Goal: Task Accomplishment & Management: Use online tool/utility

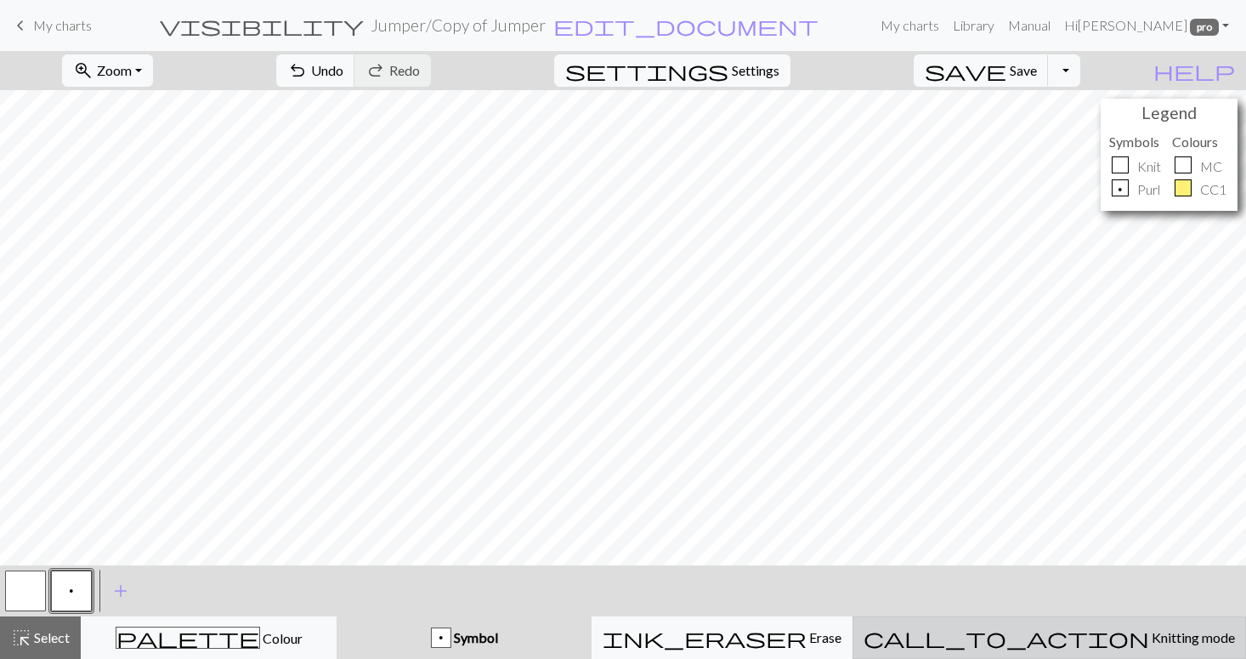
click at [1026, 635] on div "call_to_action Knitting mode Knitting mode" at bounding box center [1050, 637] width 372 height 20
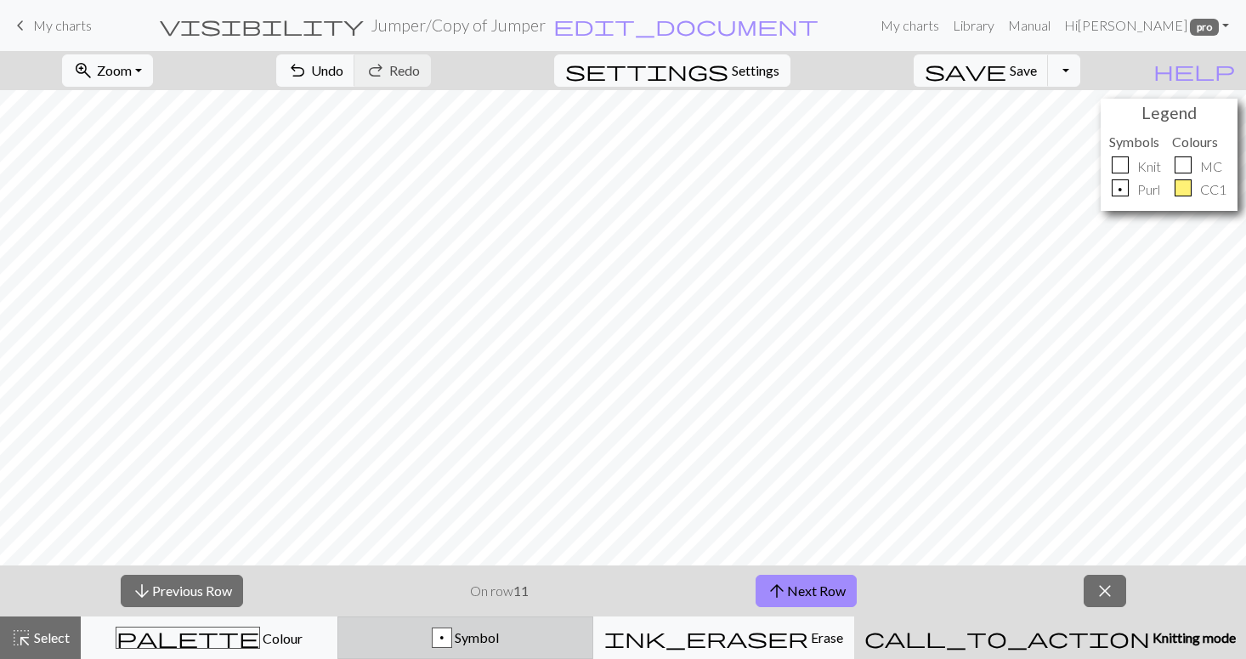
click at [580, 632] on div "p Symbol" at bounding box center [466, 637] width 235 height 20
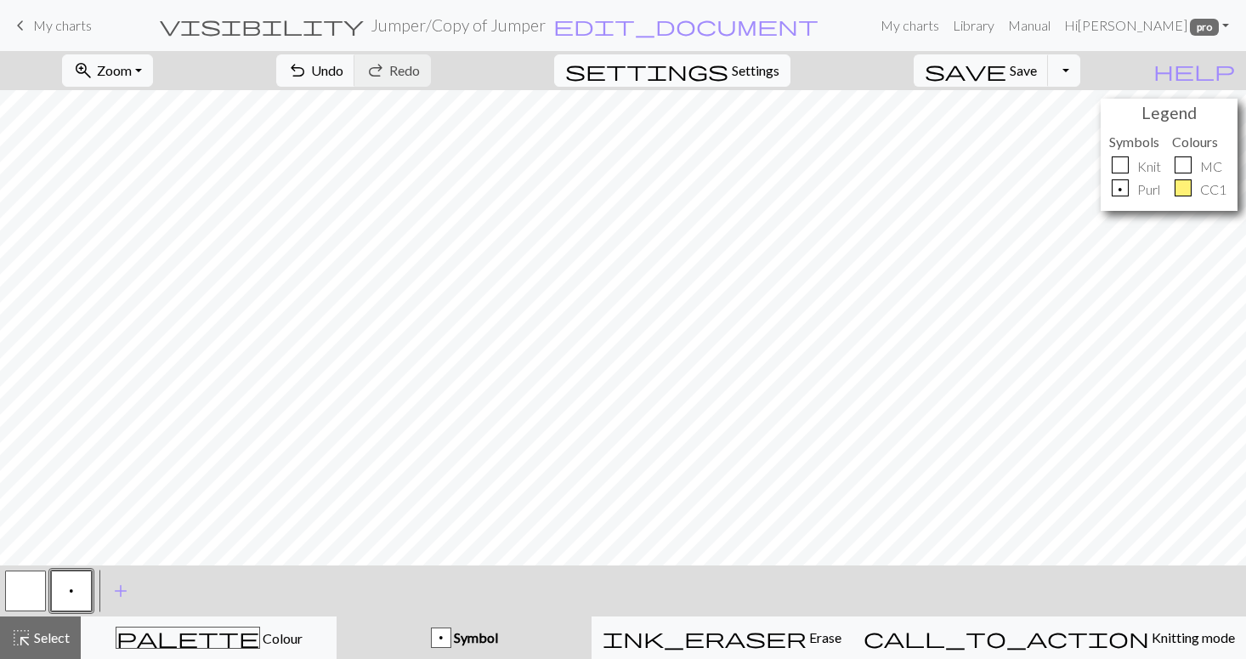
click at [751, 71] on button "settings Settings" at bounding box center [672, 70] width 236 height 32
select select "aran"
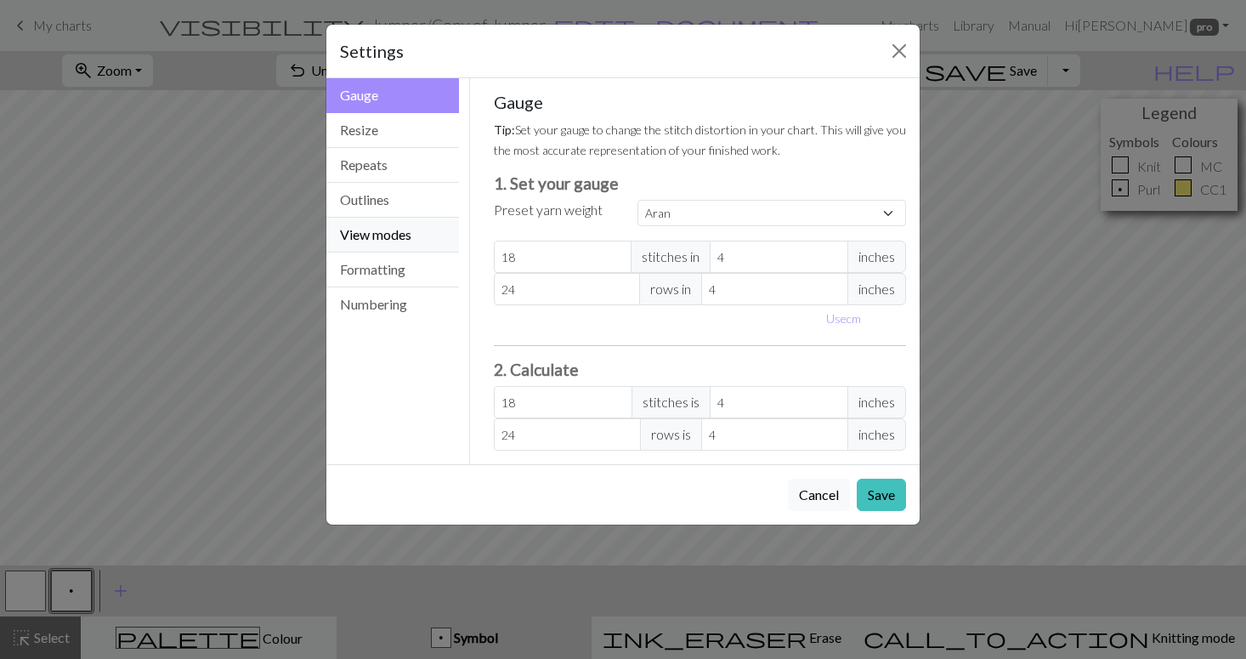
click at [395, 232] on button "View modes" at bounding box center [392, 235] width 133 height 35
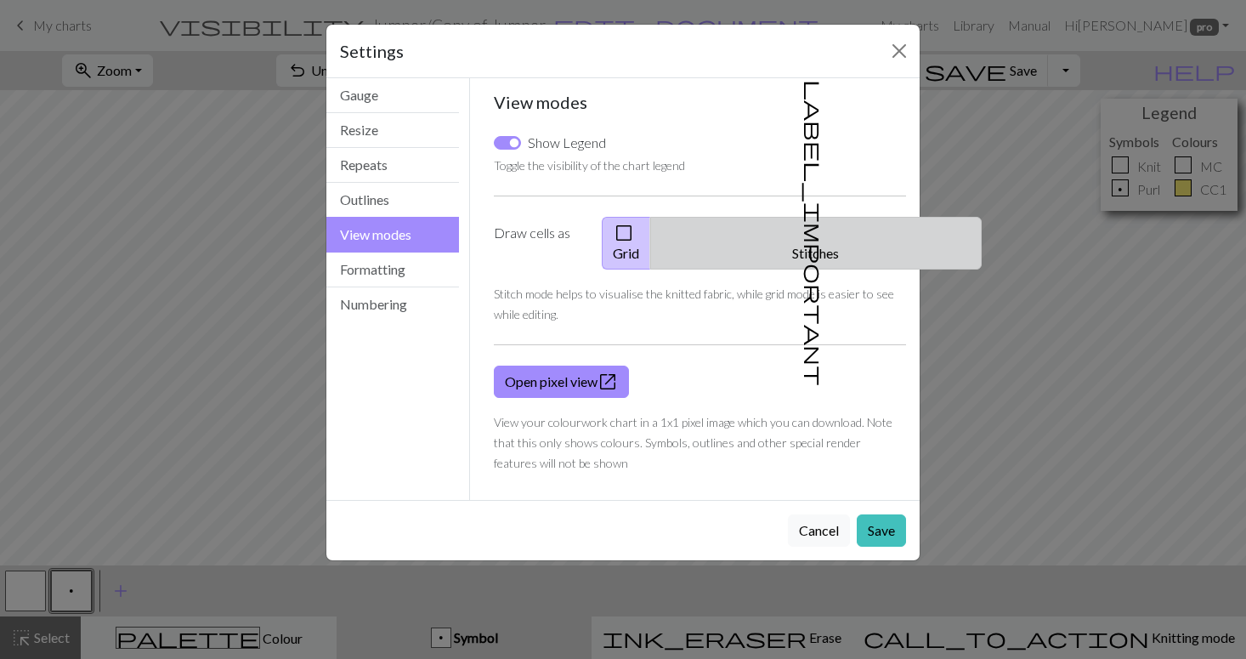
click at [812, 230] on button "label_important Stitches" at bounding box center [816, 243] width 332 height 53
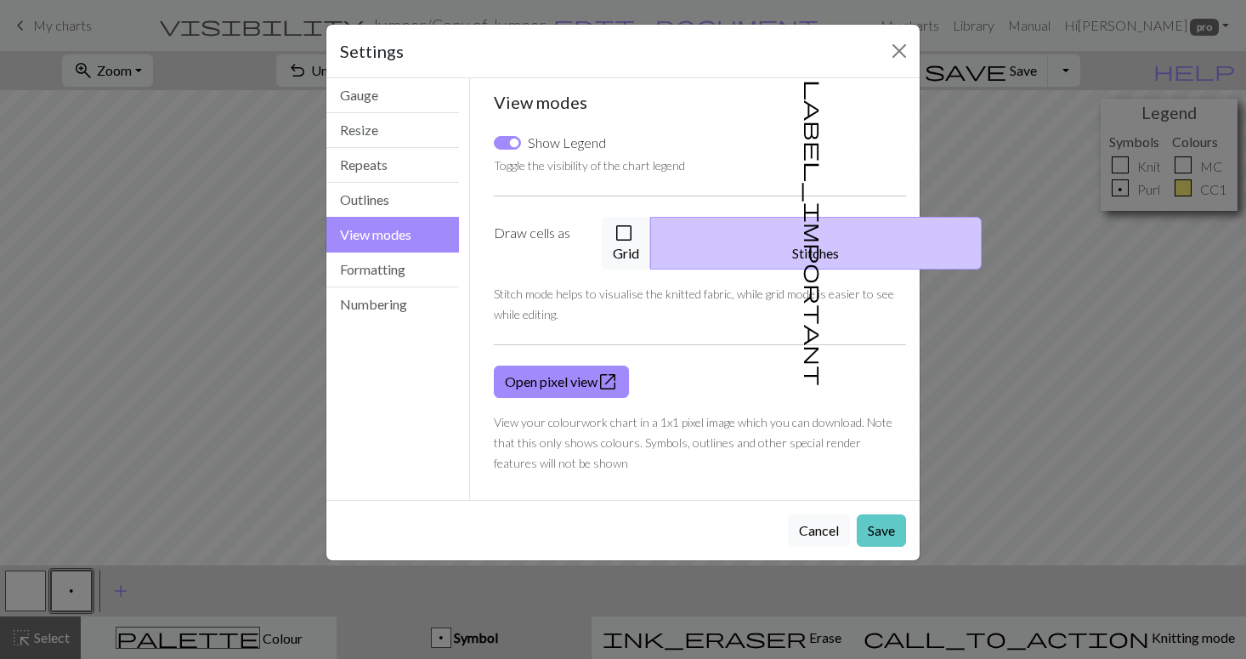
click at [888, 514] on button "Save" at bounding box center [881, 530] width 49 height 32
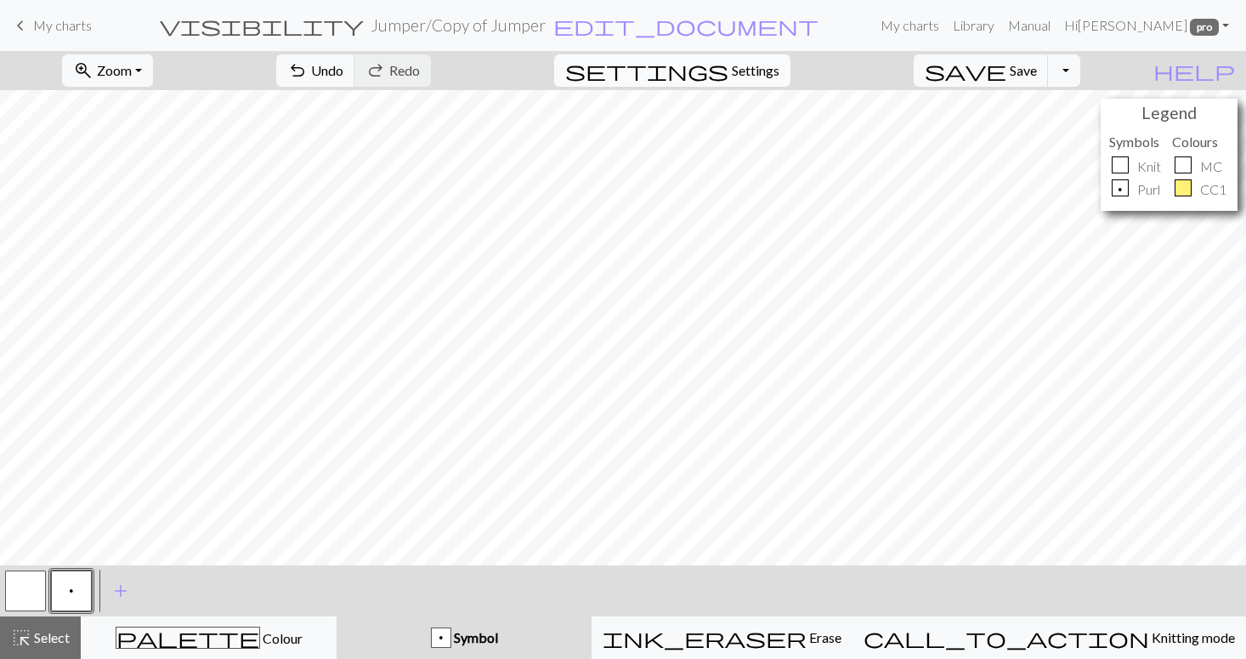
click at [729, 75] on span "settings" at bounding box center [646, 71] width 163 height 24
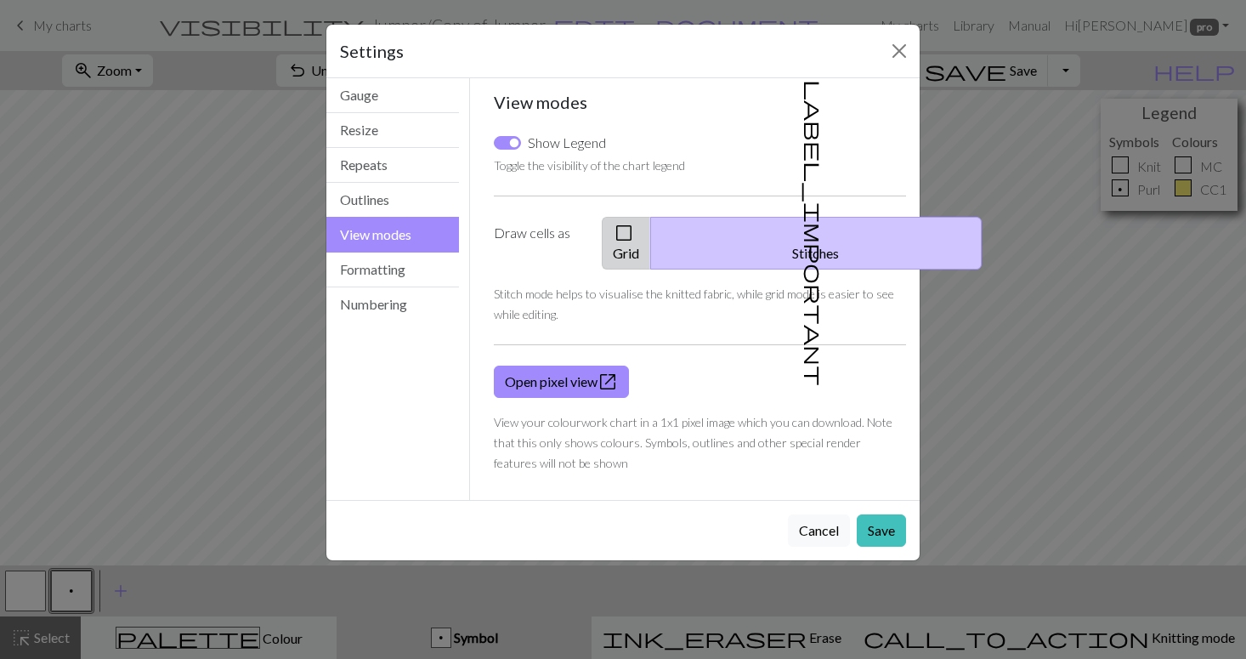
click at [651, 229] on button "check_box_outline_blank Grid" at bounding box center [626, 243] width 49 height 53
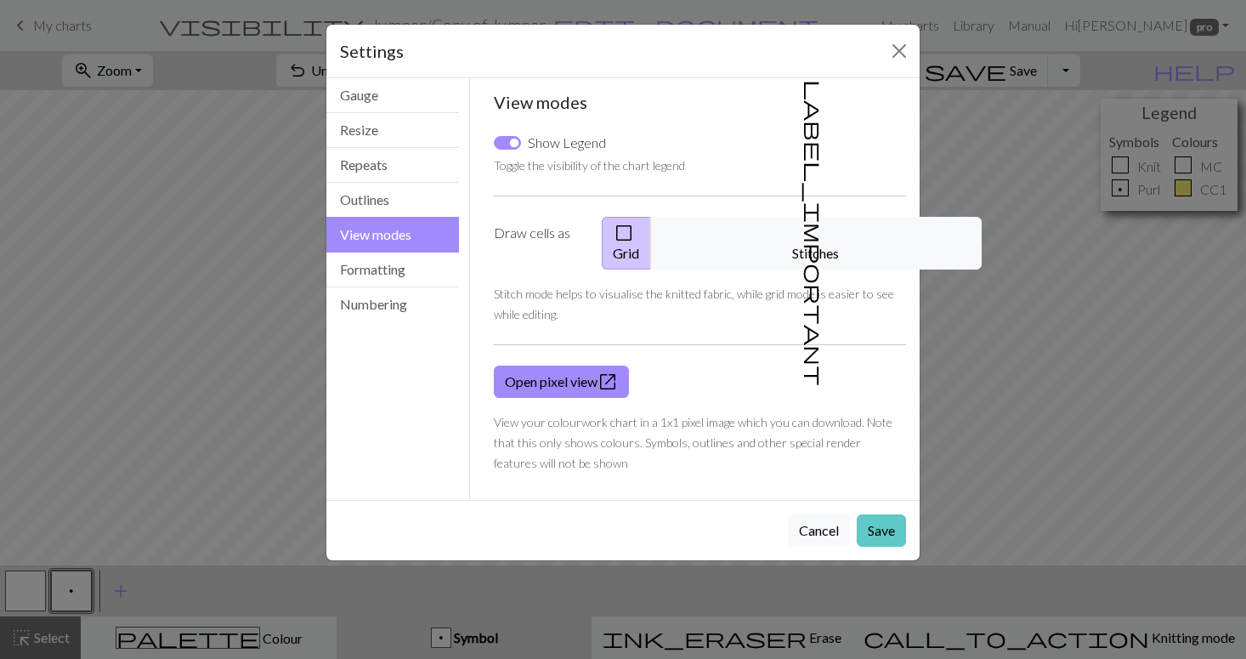
click at [874, 514] on button "Save" at bounding box center [881, 530] width 49 height 32
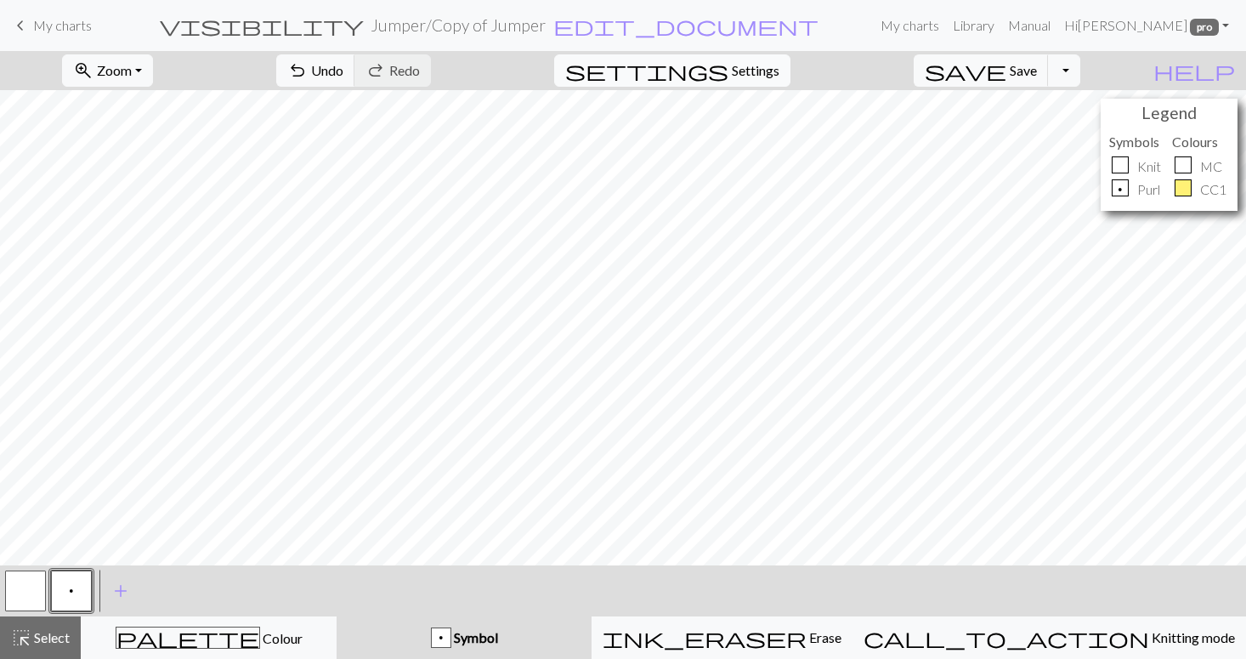
click at [766, 71] on span "Settings" at bounding box center [756, 70] width 48 height 20
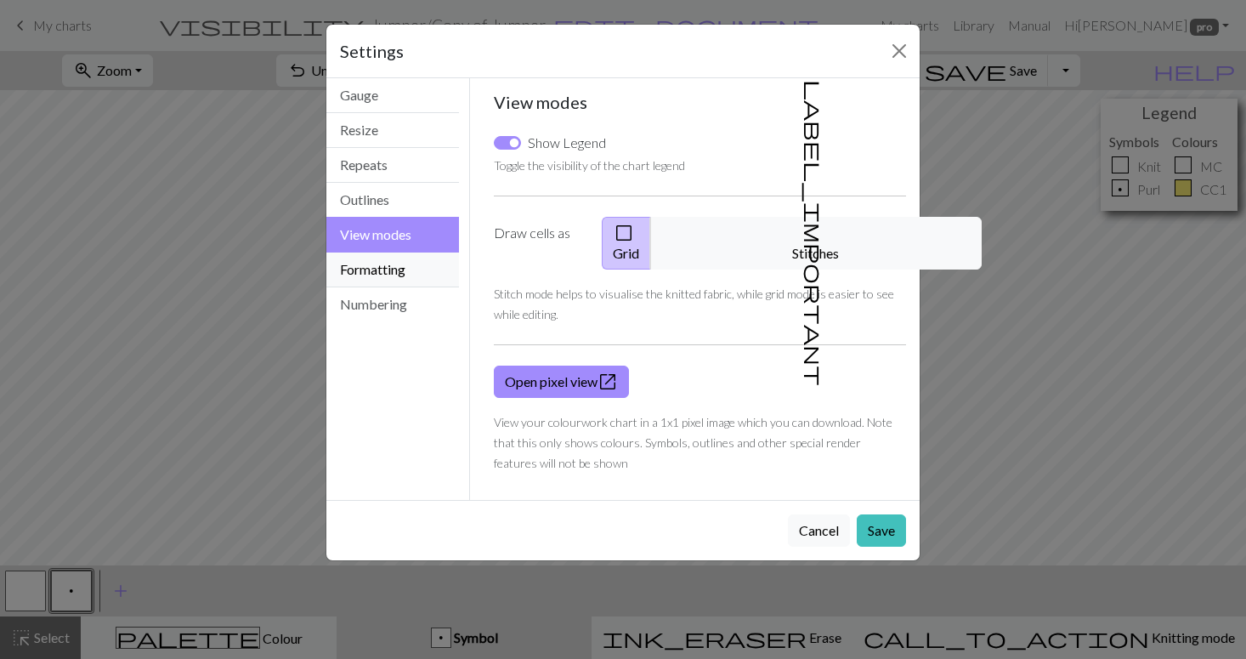
click at [408, 269] on button "Formatting" at bounding box center [392, 270] width 133 height 35
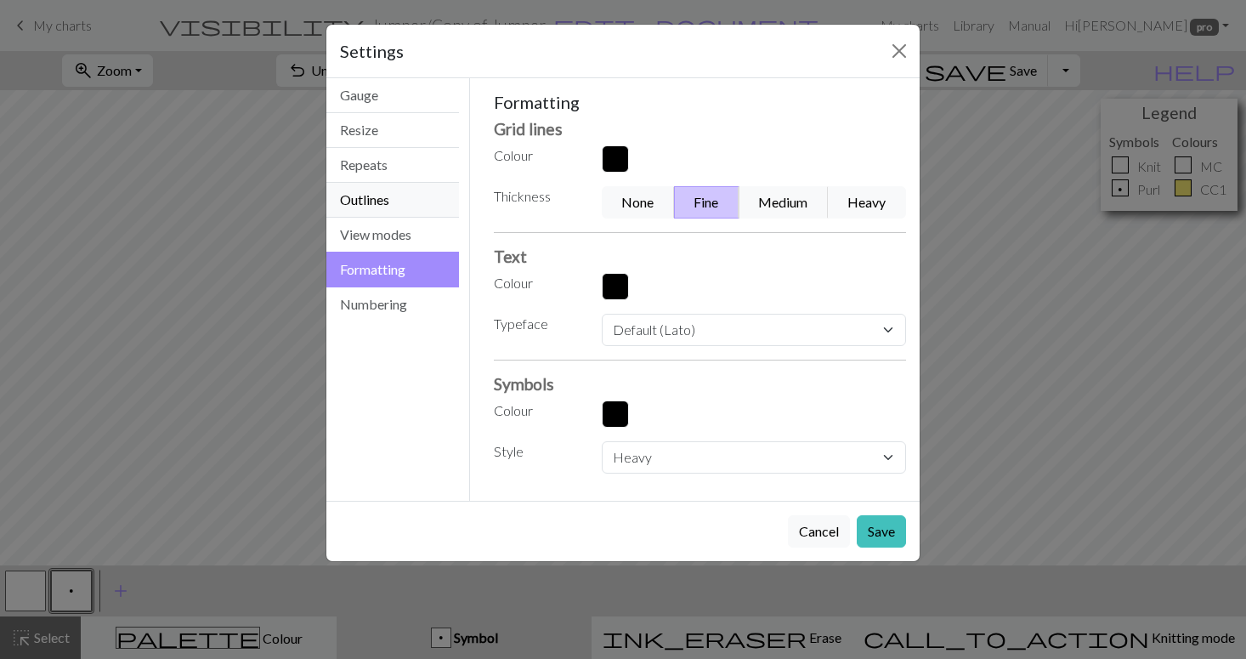
click at [383, 196] on button "Outlines" at bounding box center [392, 200] width 133 height 35
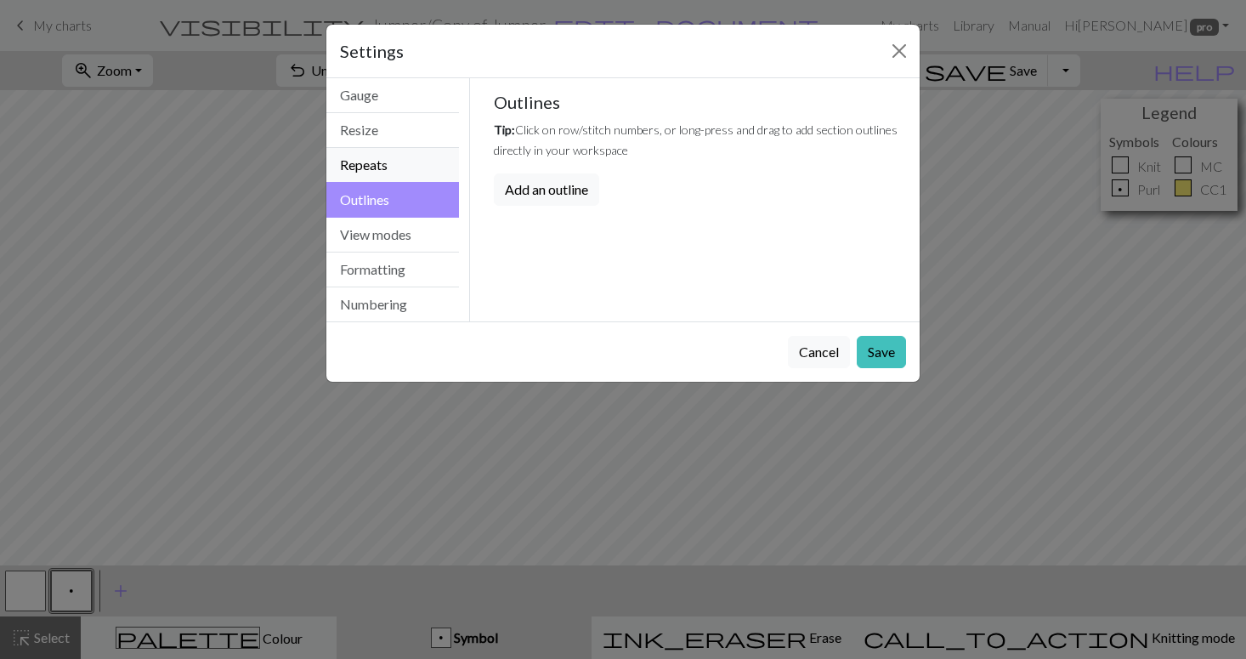
click at [389, 161] on button "Repeats" at bounding box center [392, 165] width 133 height 35
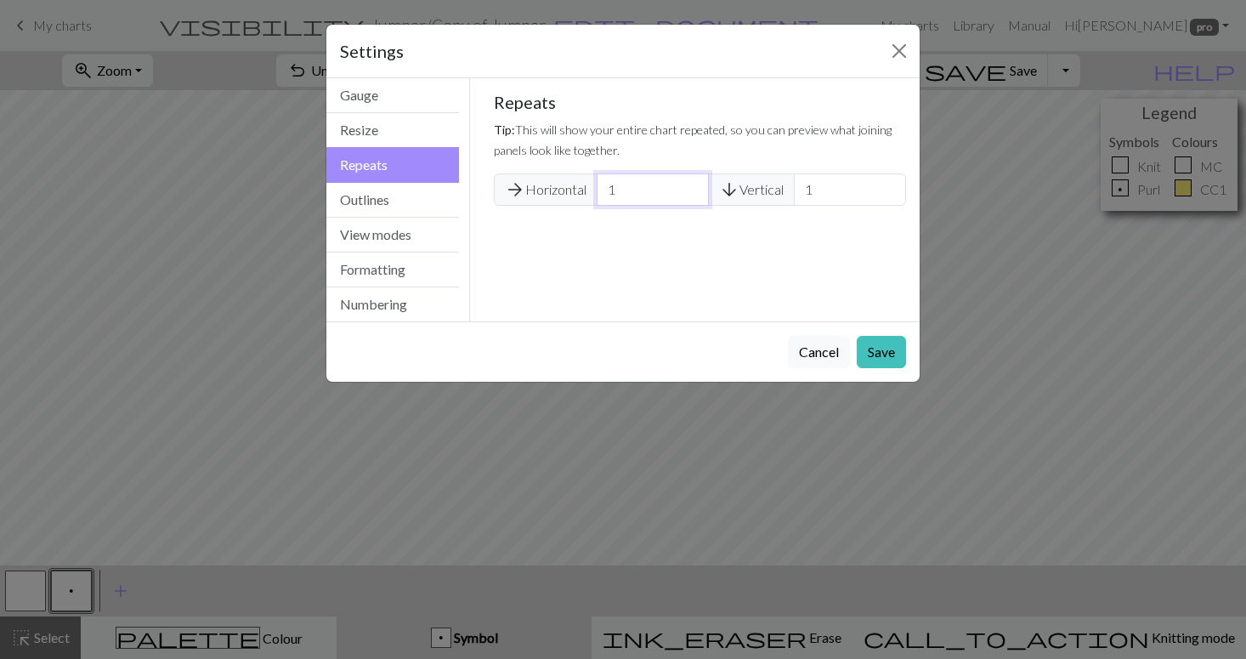
type input "2"
click at [692, 187] on input "2" at bounding box center [653, 189] width 112 height 32
click at [888, 355] on button "Save" at bounding box center [881, 352] width 49 height 32
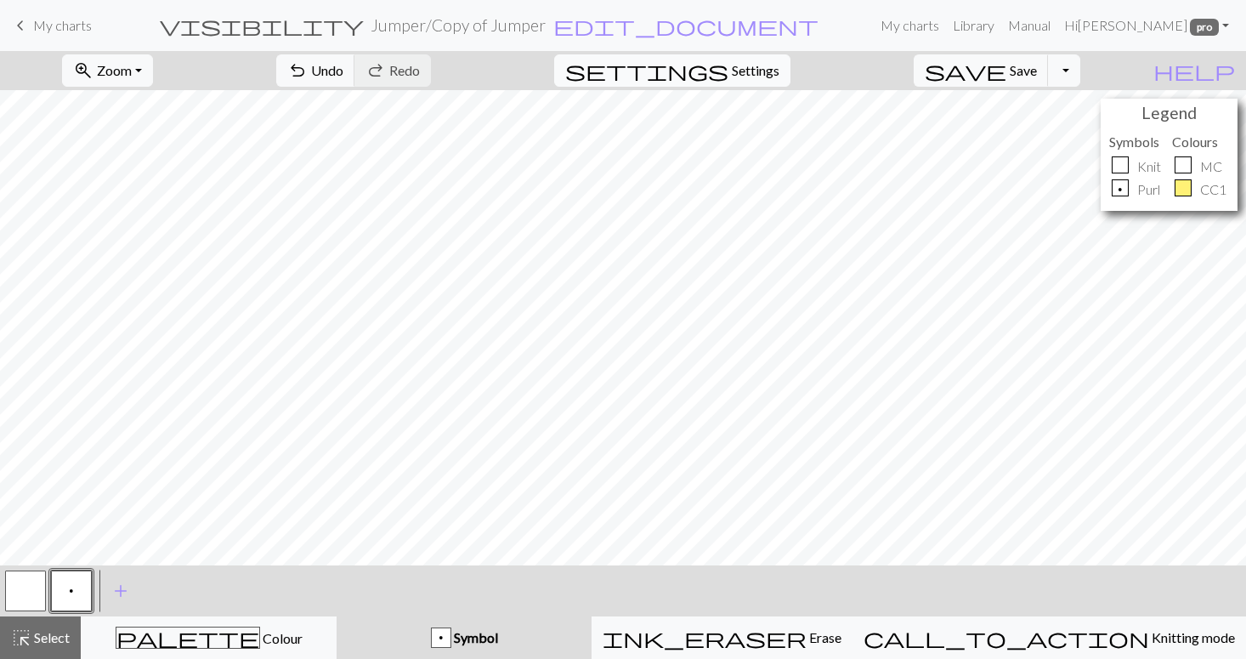
click at [757, 71] on span "Settings" at bounding box center [756, 70] width 48 height 20
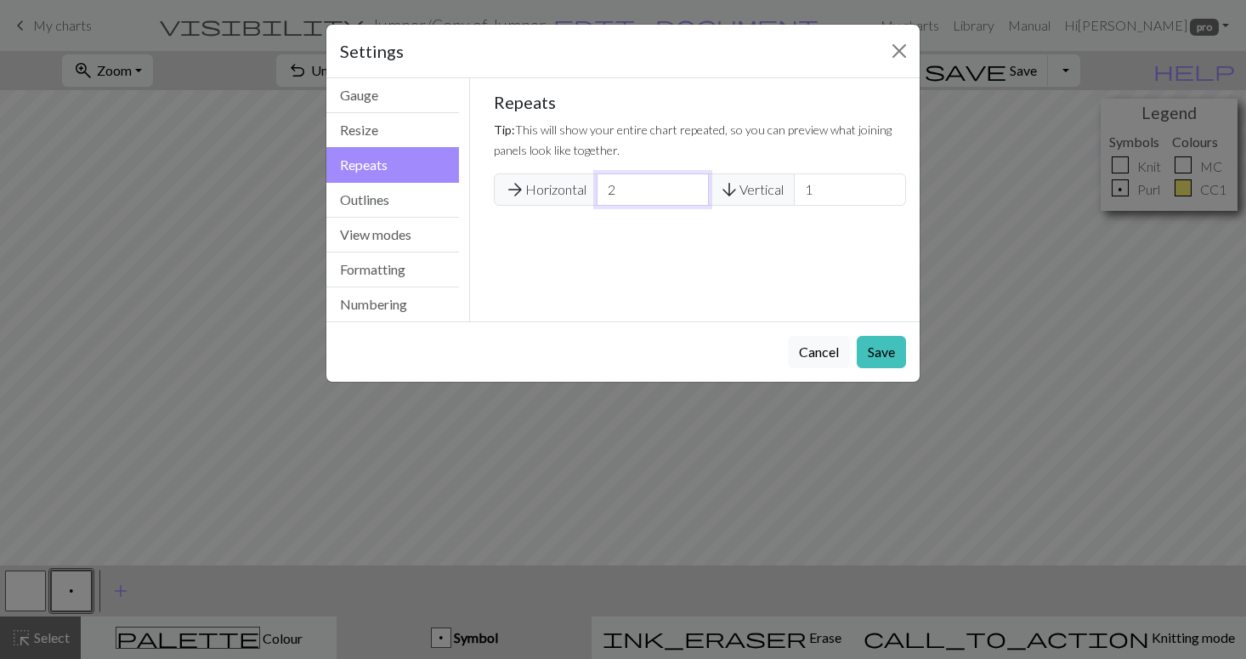
type input "1"
click at [692, 193] on input "1" at bounding box center [653, 189] width 112 height 32
click at [890, 185] on input "2" at bounding box center [850, 189] width 112 height 32
type input "3"
click at [890, 186] on input "3" at bounding box center [850, 189] width 112 height 32
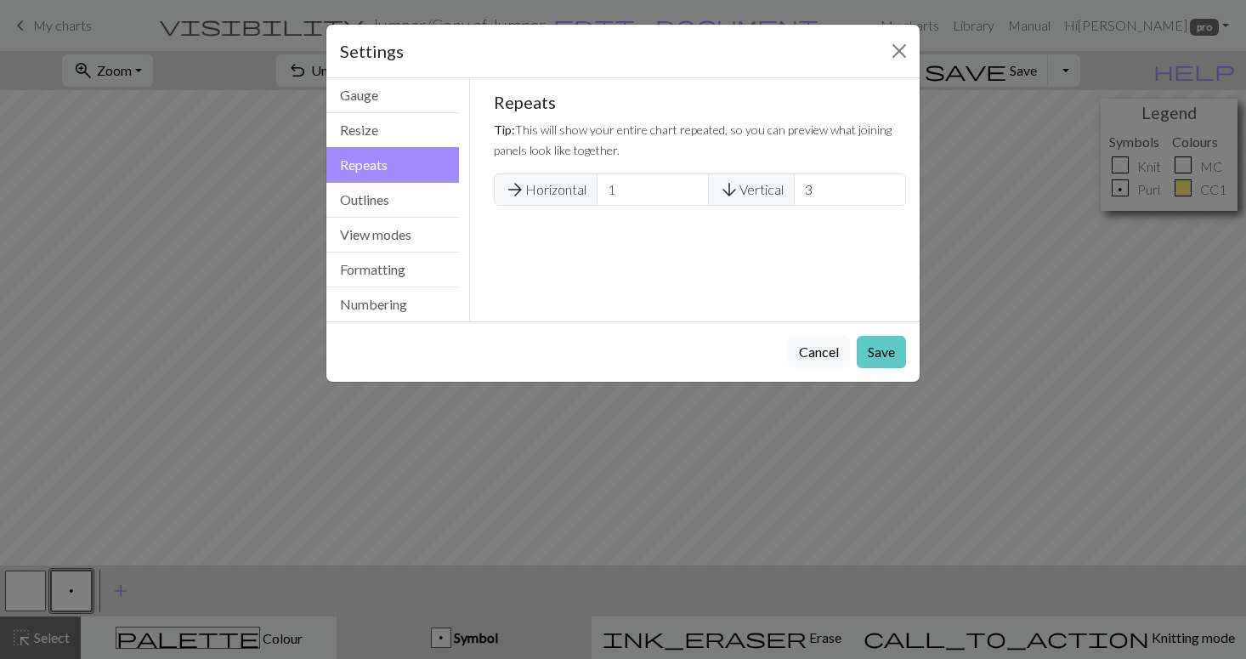
click at [882, 347] on button "Save" at bounding box center [881, 352] width 49 height 32
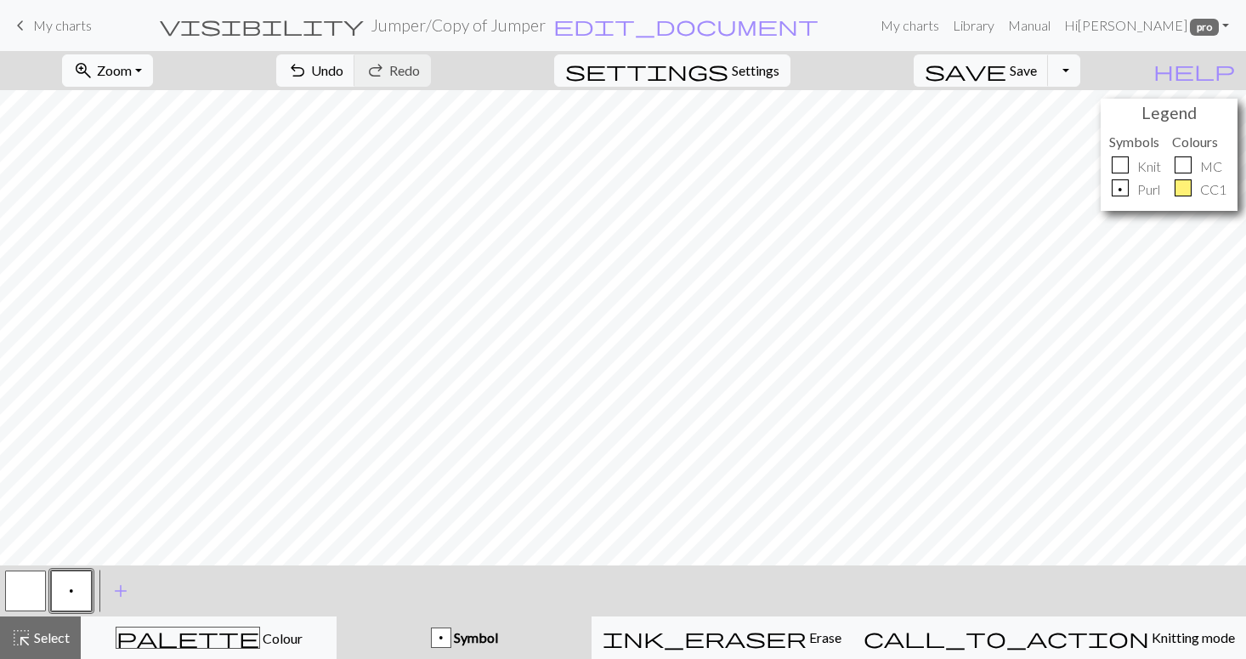
click at [153, 73] on button "zoom_in Zoom Zoom" at bounding box center [107, 70] width 91 height 32
click at [168, 164] on button "Fit height" at bounding box center [130, 162] width 134 height 27
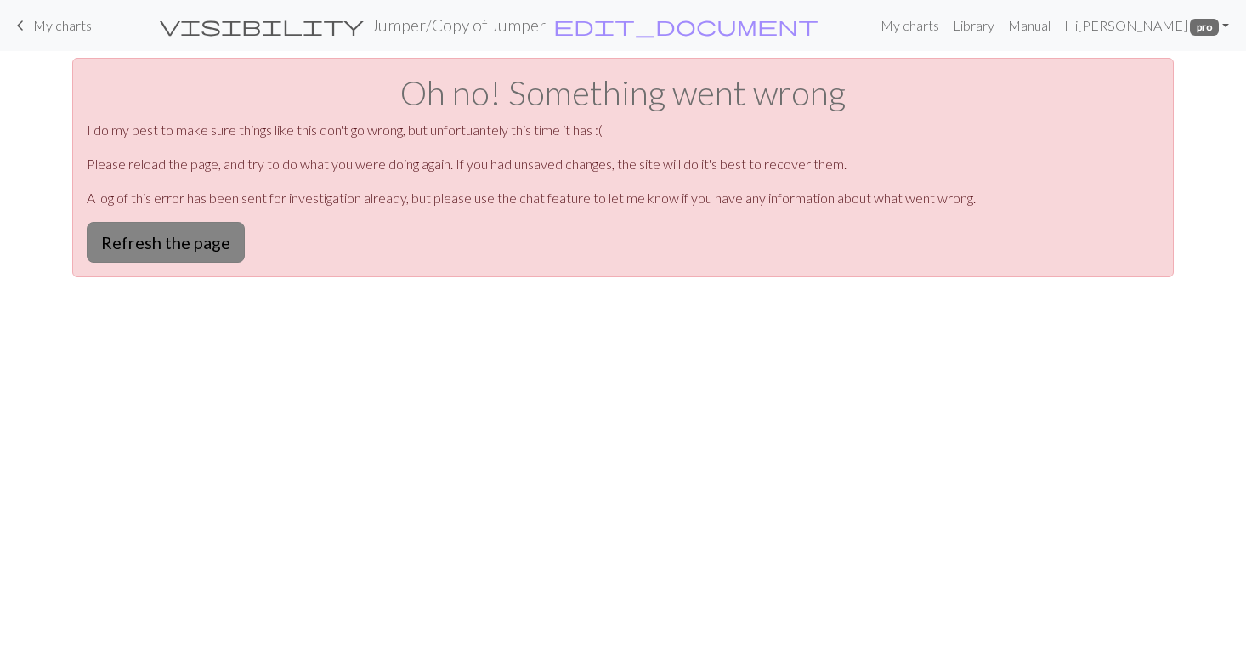
click at [190, 242] on button "Refresh the page" at bounding box center [166, 242] width 158 height 41
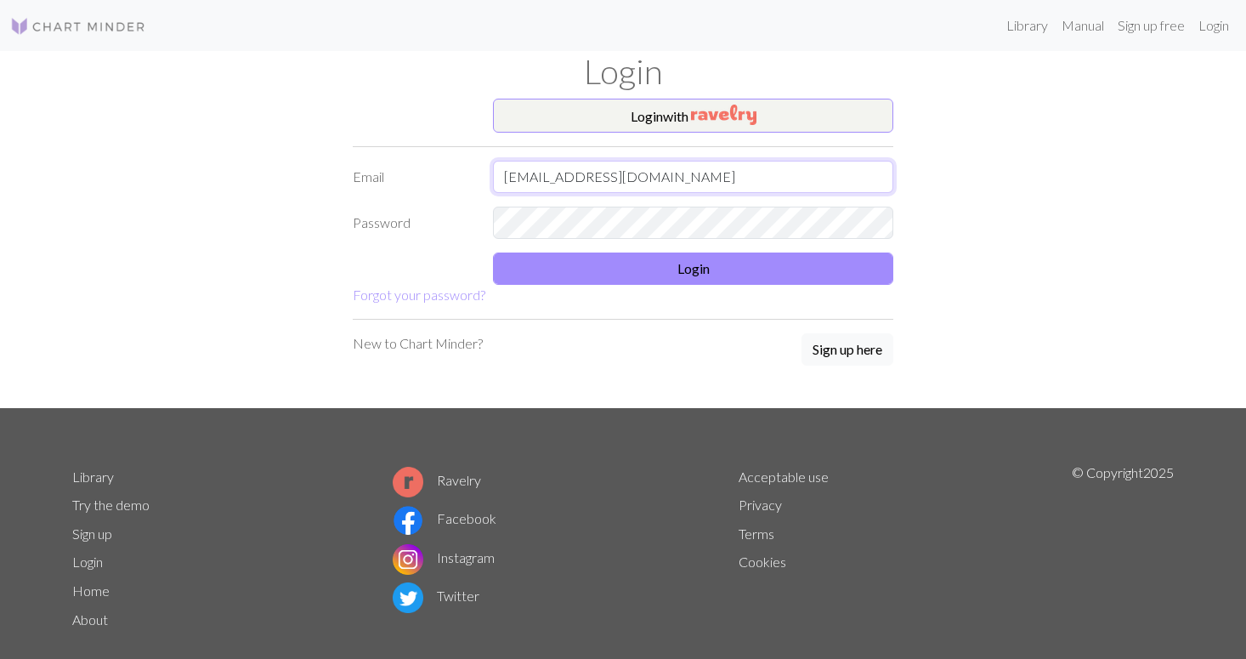
click at [619, 178] on input "vickymoham@gmasil.com" at bounding box center [693, 177] width 400 height 32
type input "vickymoham@gmail.com"
click at [626, 270] on button "Login" at bounding box center [693, 269] width 400 height 32
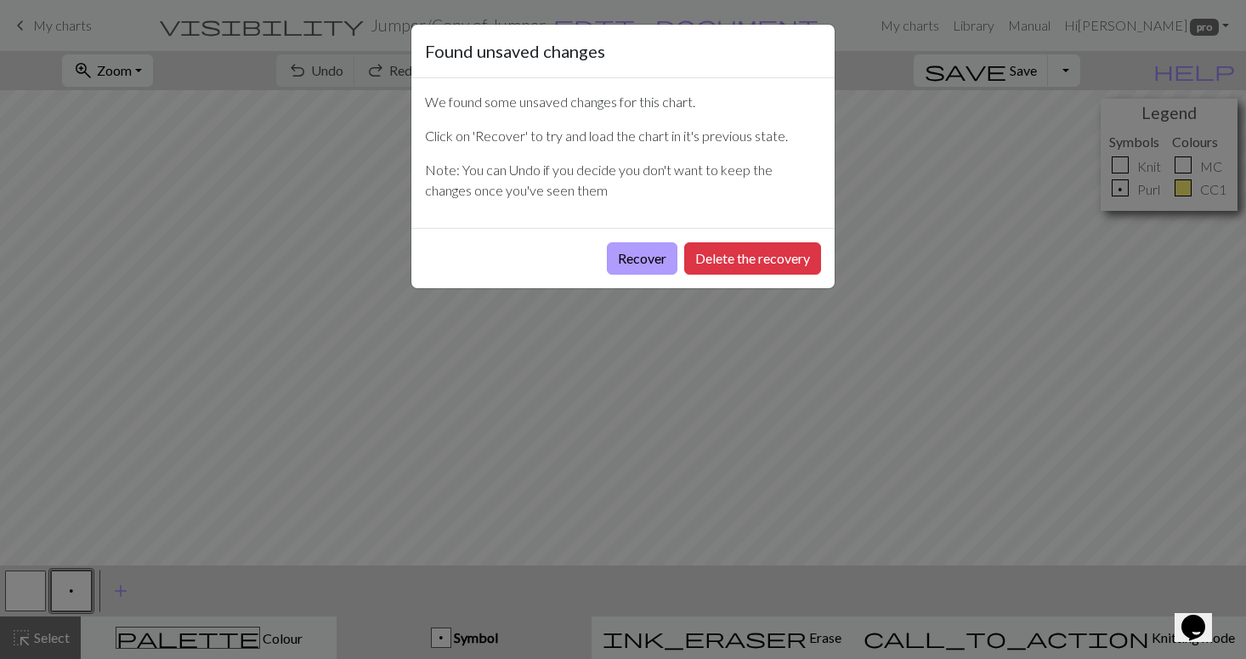
click at [638, 252] on button "Recover" at bounding box center [642, 258] width 71 height 32
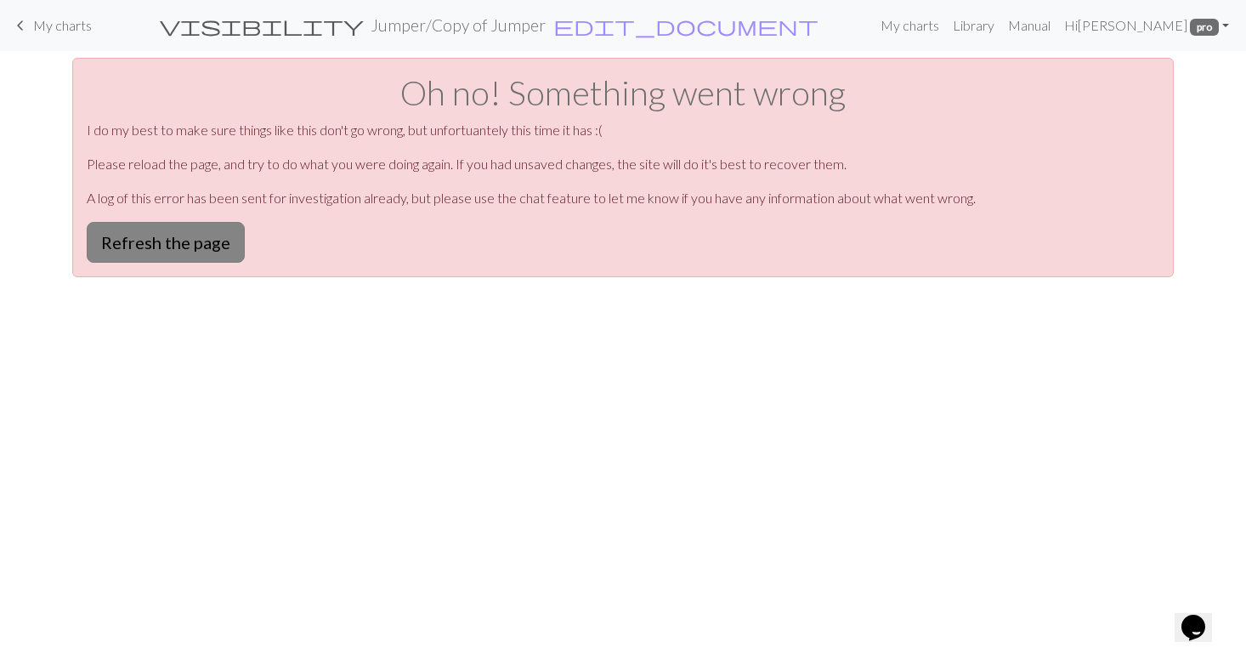
click at [209, 239] on button "Refresh the page" at bounding box center [166, 242] width 158 height 41
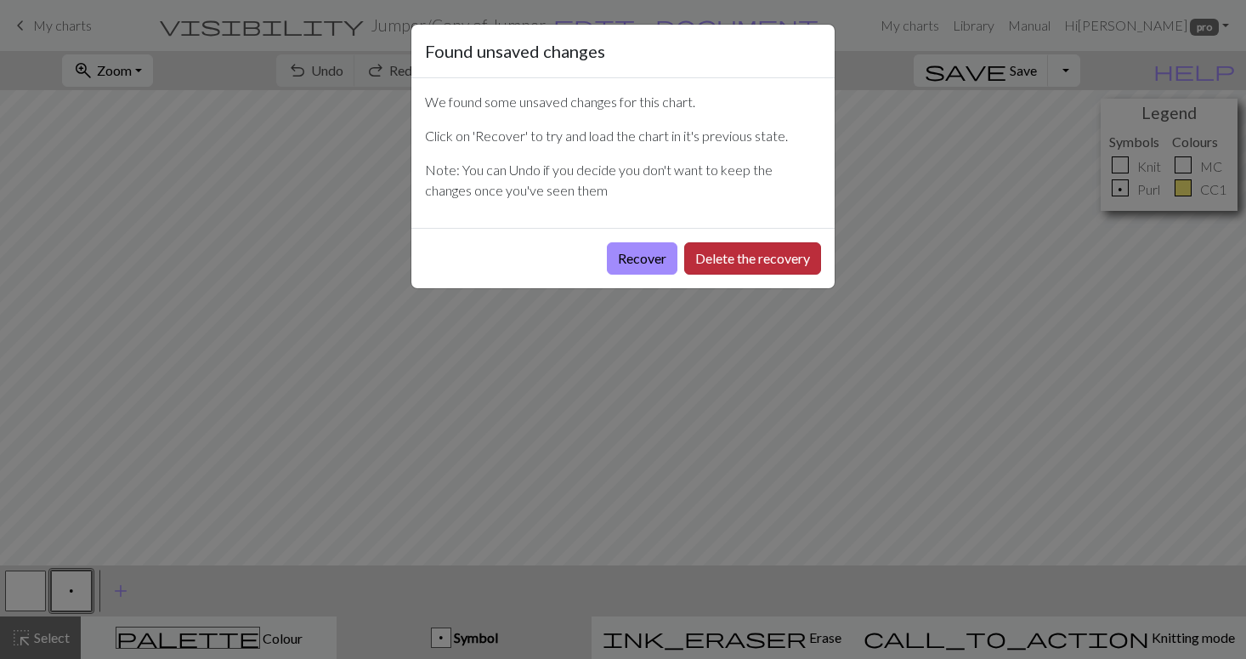
click at [724, 256] on button "Delete the recovery" at bounding box center [752, 258] width 137 height 32
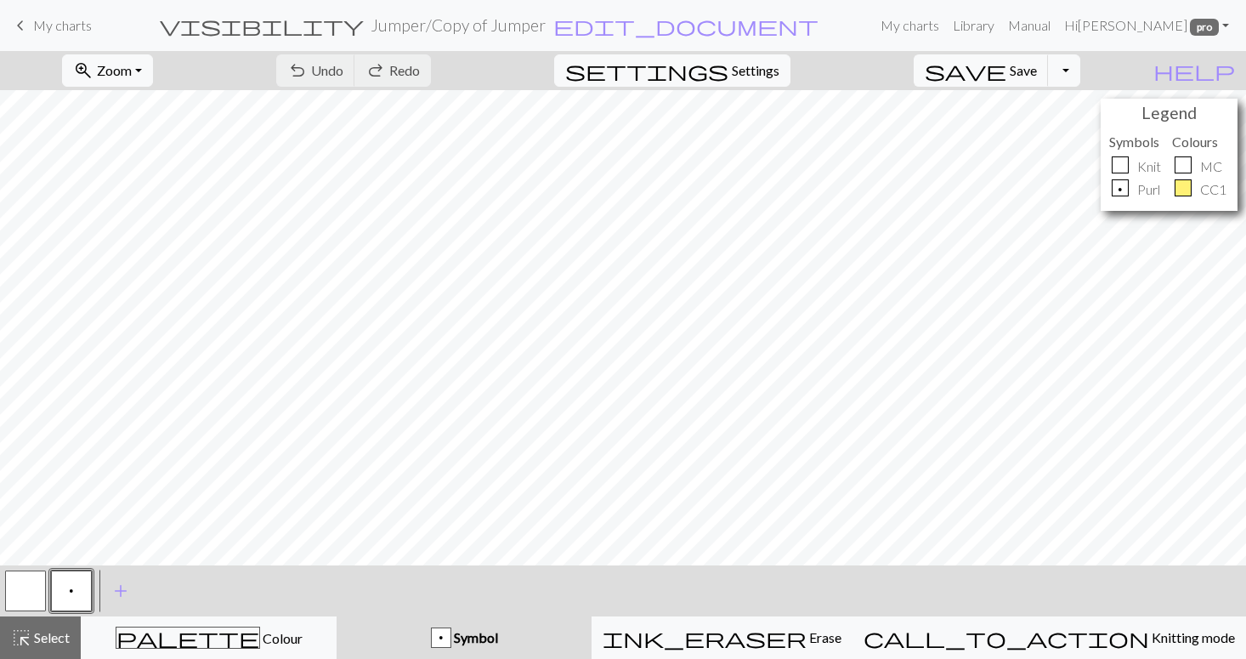
click at [444, 67] on div "undo Undo Undo redo Redo Redo" at bounding box center [354, 70] width 180 height 39
click at [440, 64] on div "undo Undo Undo redo Redo Redo" at bounding box center [354, 70] width 180 height 39
click at [435, 71] on div "undo Undo Undo redo Redo Redo" at bounding box center [354, 70] width 180 height 39
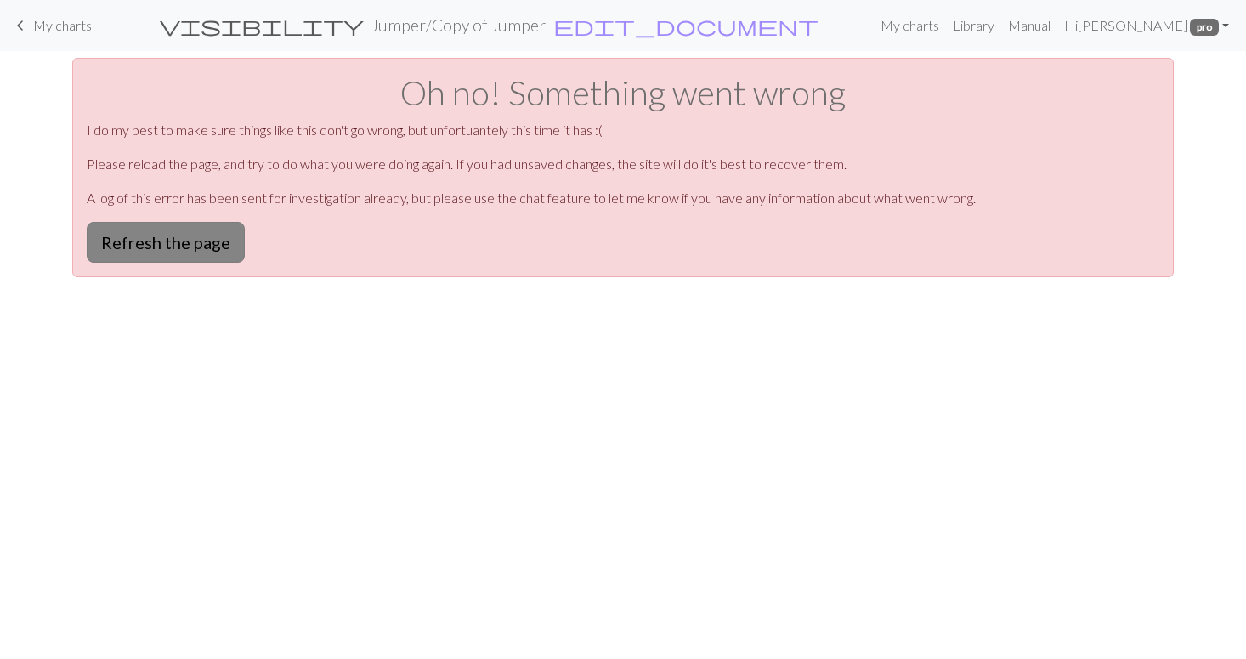
click at [194, 239] on button "Refresh the page" at bounding box center [166, 242] width 158 height 41
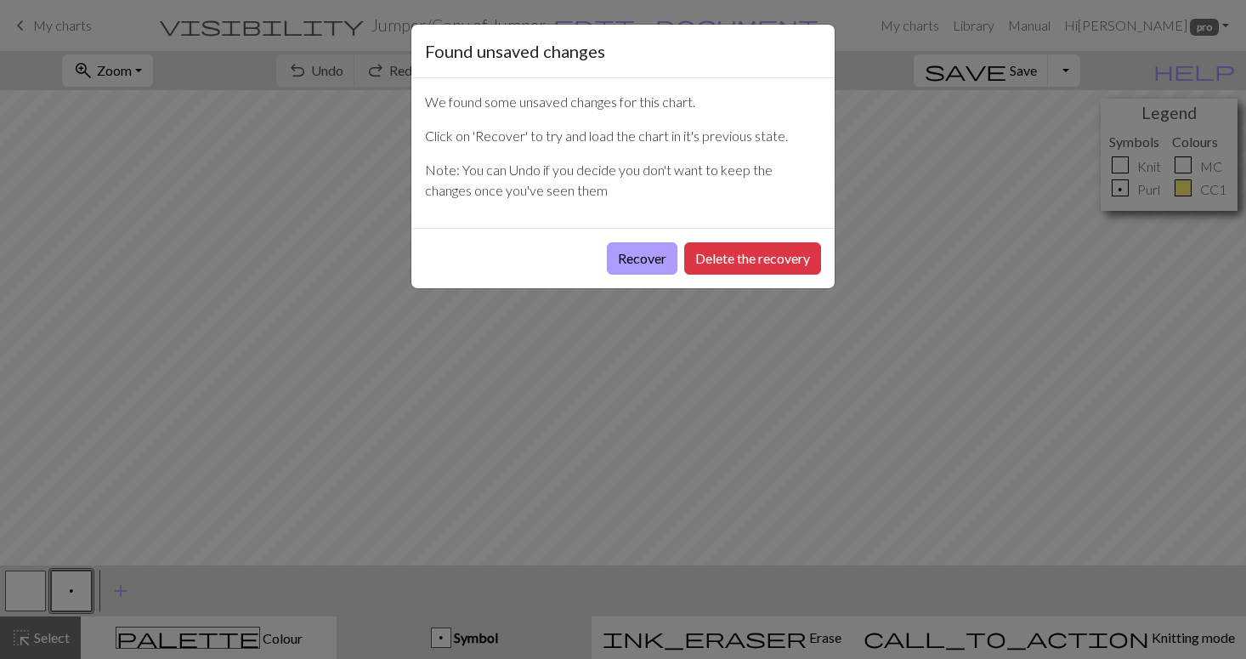
click at [656, 262] on button "Recover" at bounding box center [642, 258] width 71 height 32
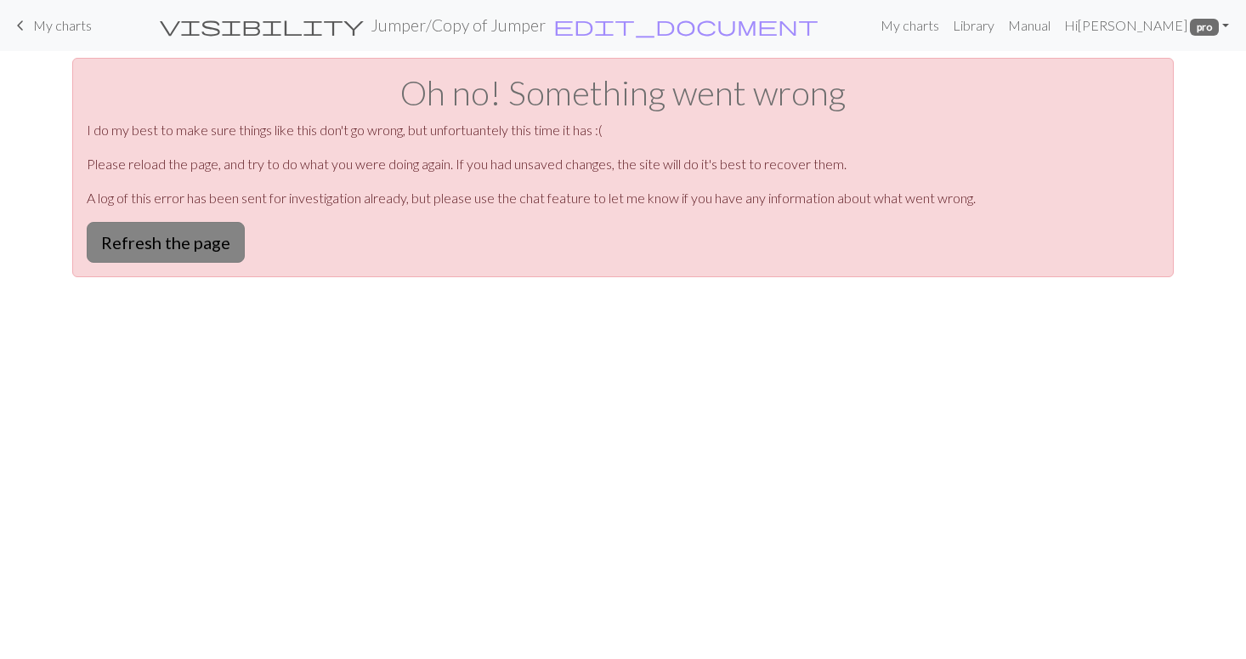
click at [183, 241] on button "Refresh the page" at bounding box center [166, 242] width 158 height 41
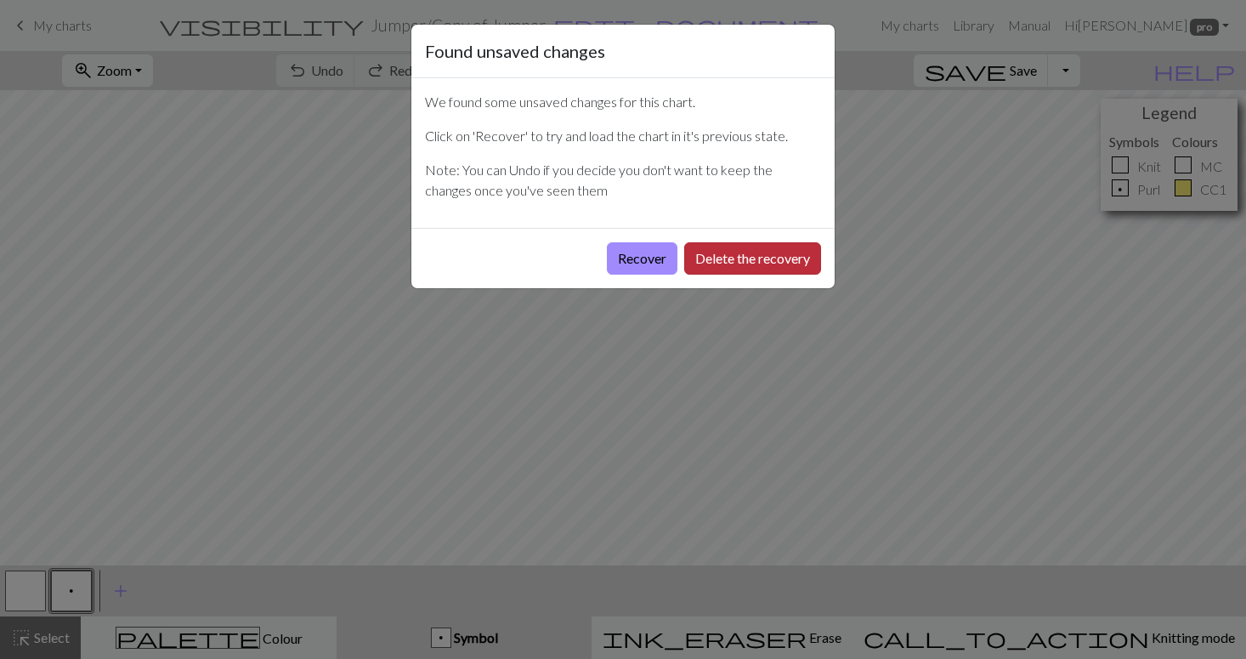
click at [711, 258] on button "Delete the recovery" at bounding box center [752, 258] width 137 height 32
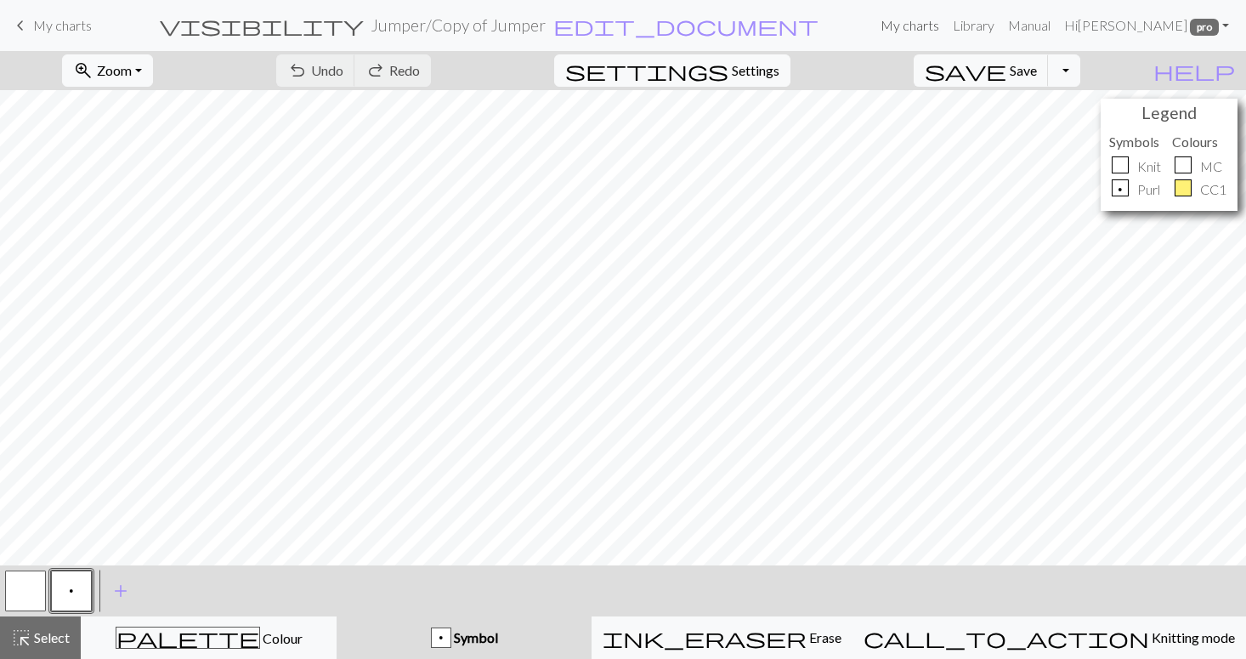
click at [946, 26] on link "My charts" at bounding box center [910, 26] width 72 height 34
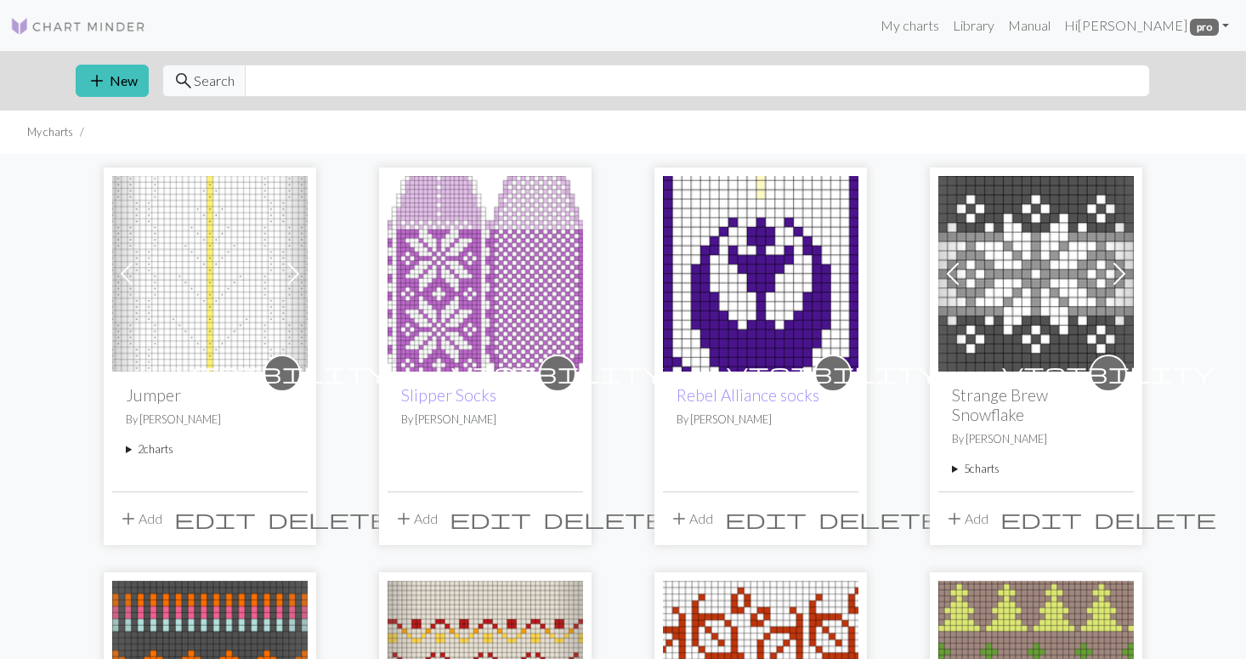
click at [150, 445] on summary "2 charts" at bounding box center [210, 449] width 168 height 16
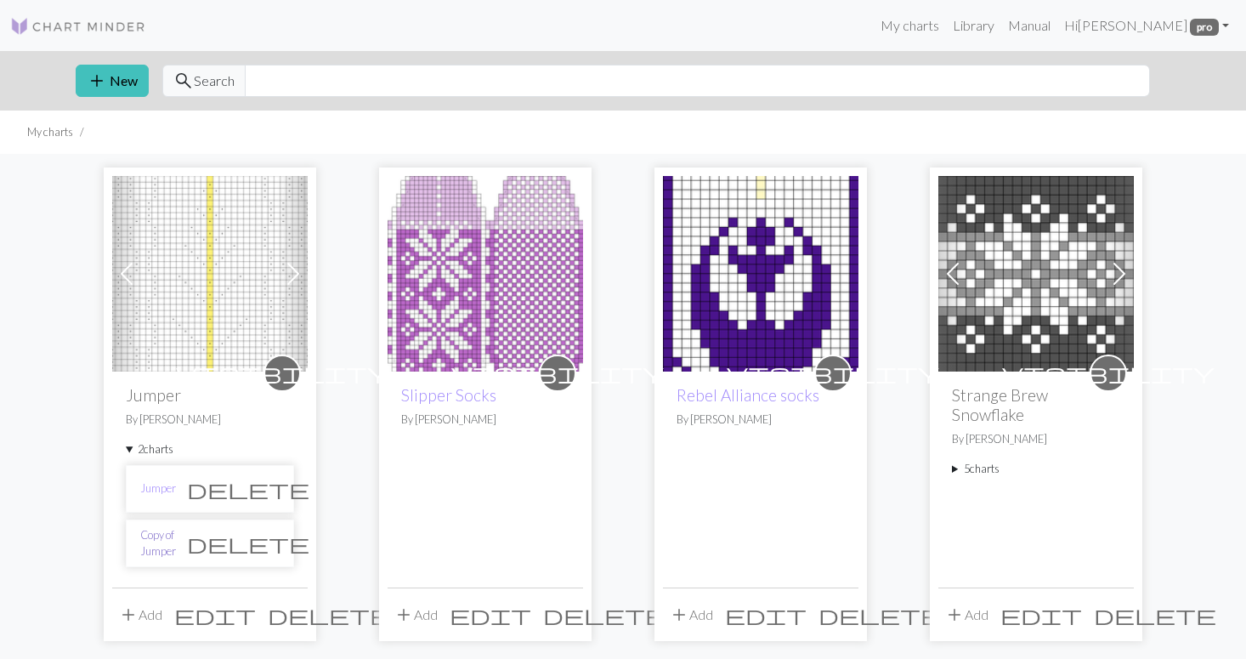
click at [176, 542] on link "Copy of Jumper" at bounding box center [158, 543] width 36 height 32
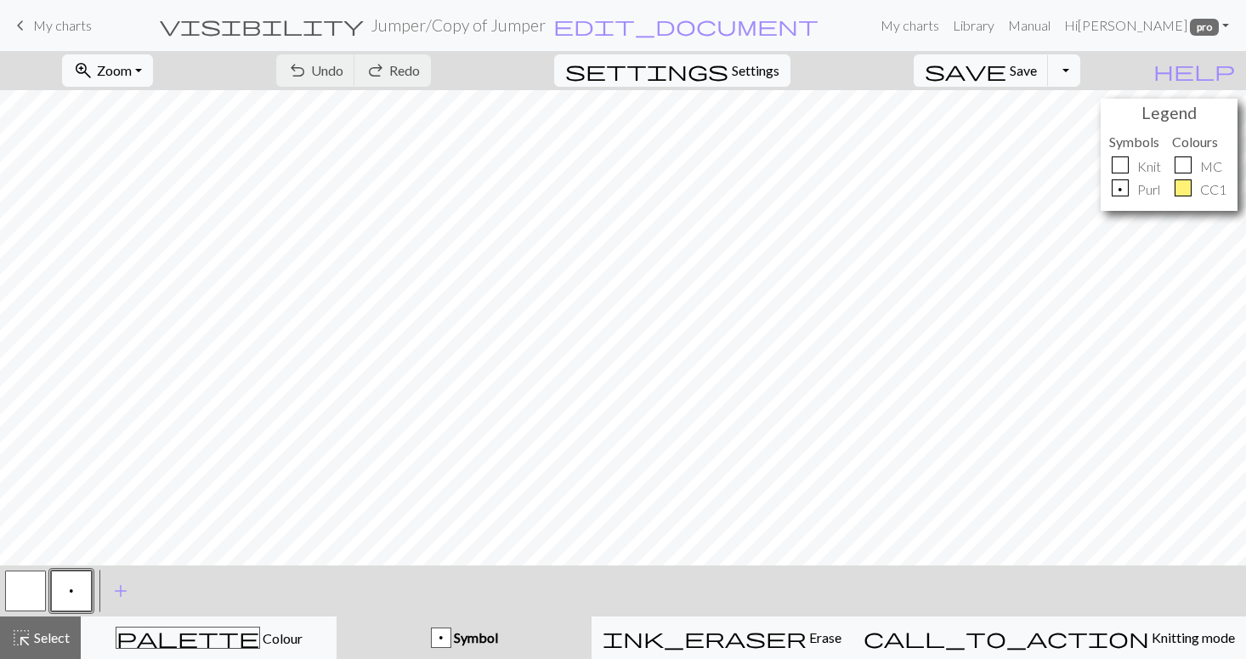
click at [33, 594] on button "button" at bounding box center [25, 591] width 41 height 41
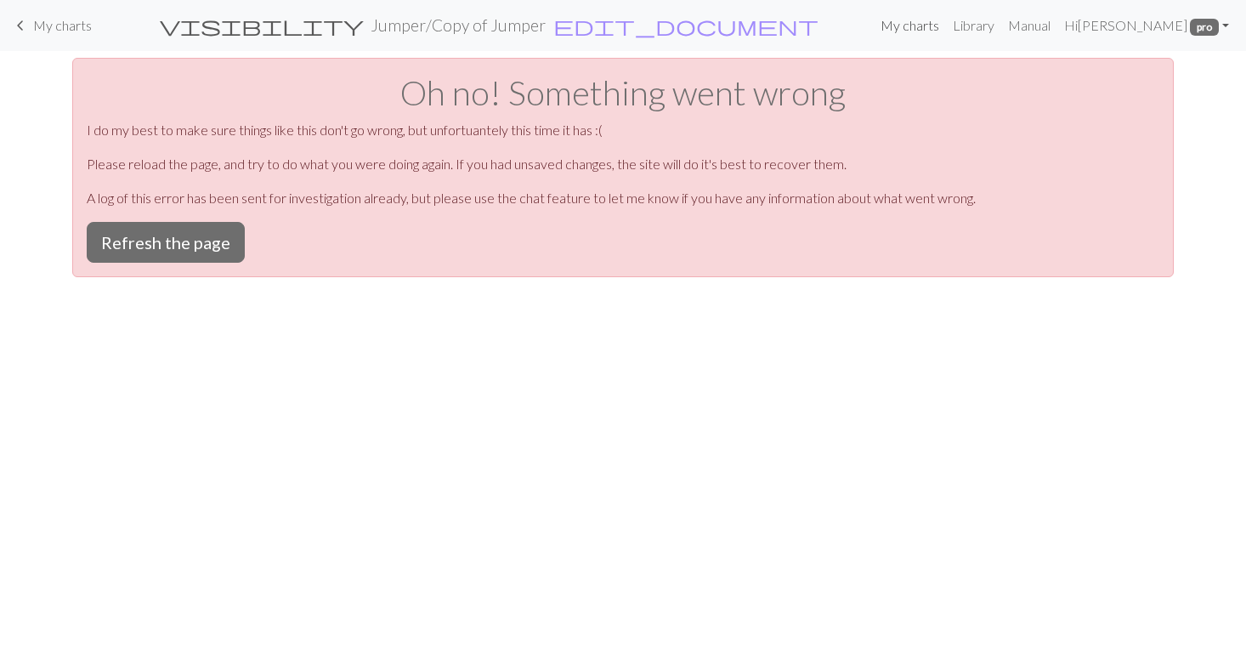
click at [946, 28] on link "My charts" at bounding box center [910, 26] width 72 height 34
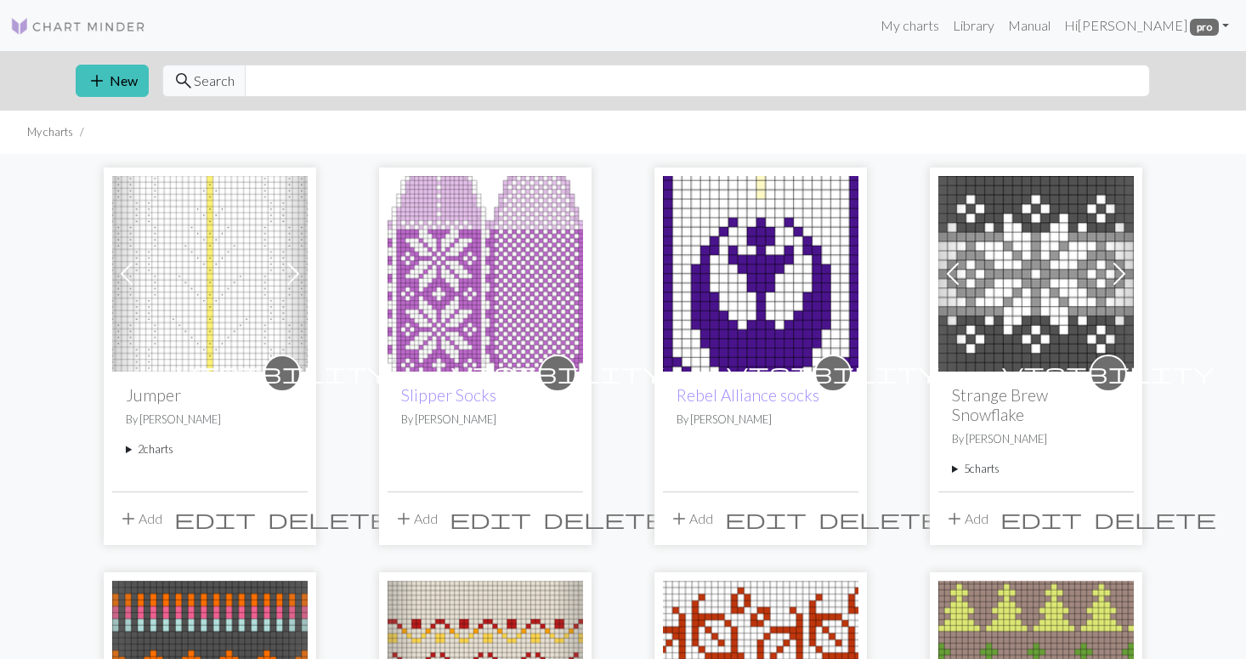
click at [148, 451] on summary "2 charts" at bounding box center [210, 449] width 168 height 16
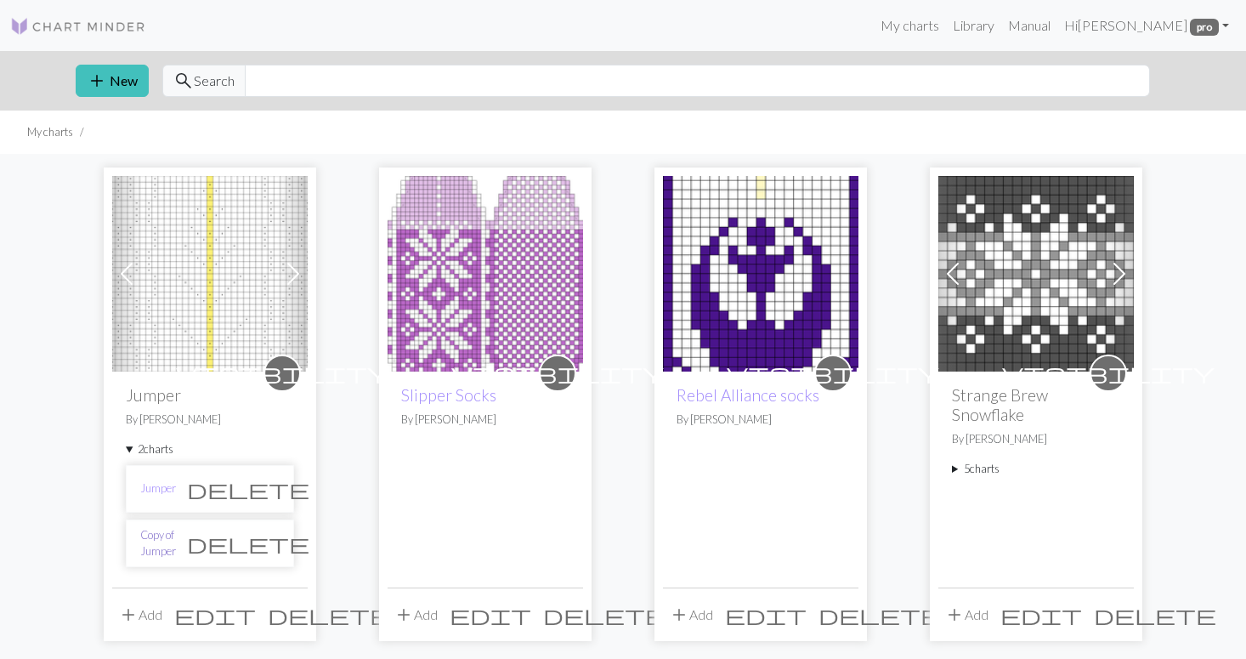
click at [167, 542] on link "Copy of Jumper" at bounding box center [158, 543] width 36 height 32
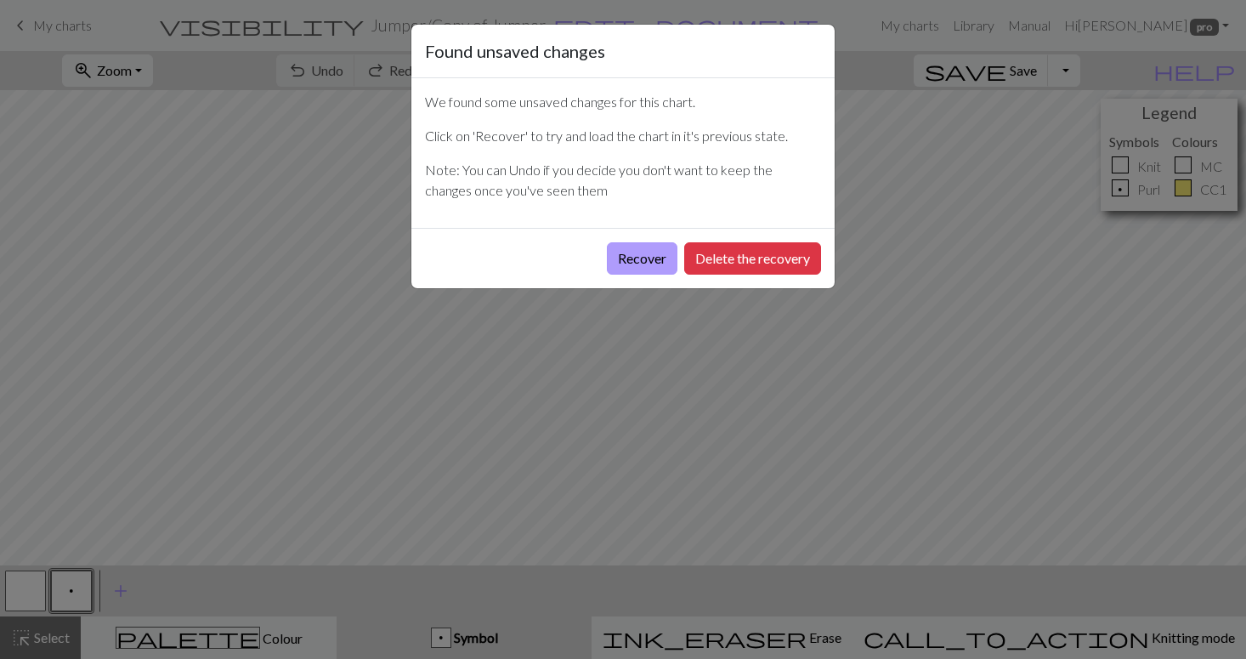
click at [659, 258] on button "Recover" at bounding box center [642, 258] width 71 height 32
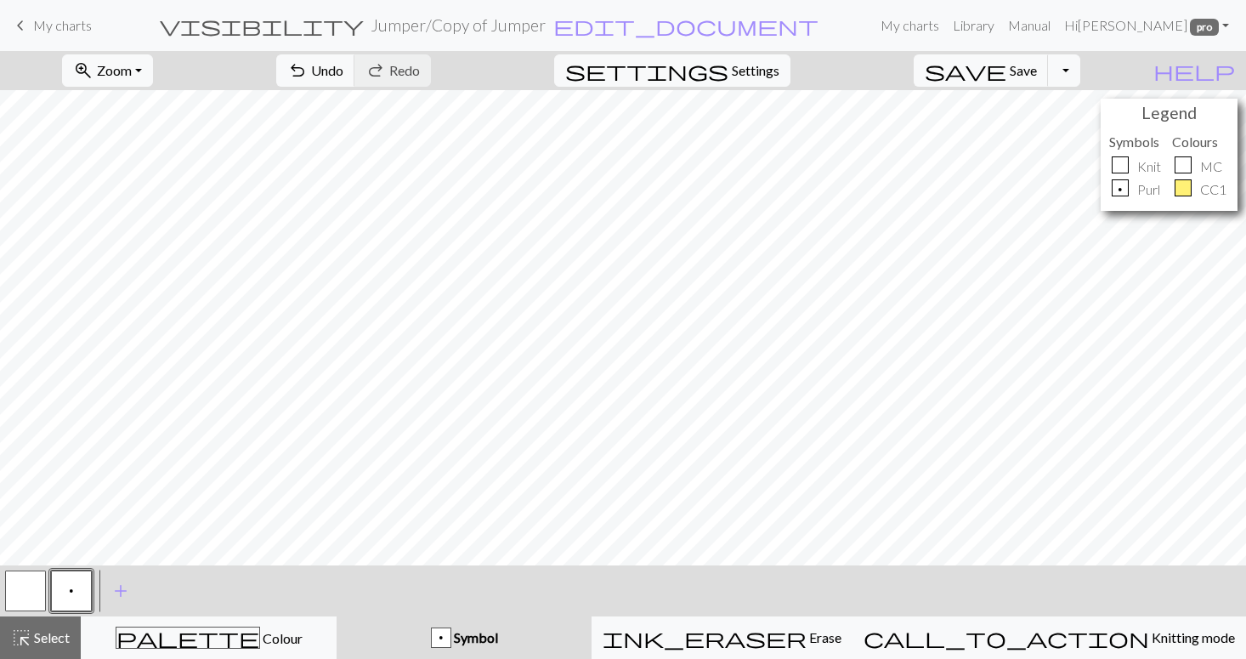
click at [33, 582] on button "button" at bounding box center [25, 591] width 41 height 41
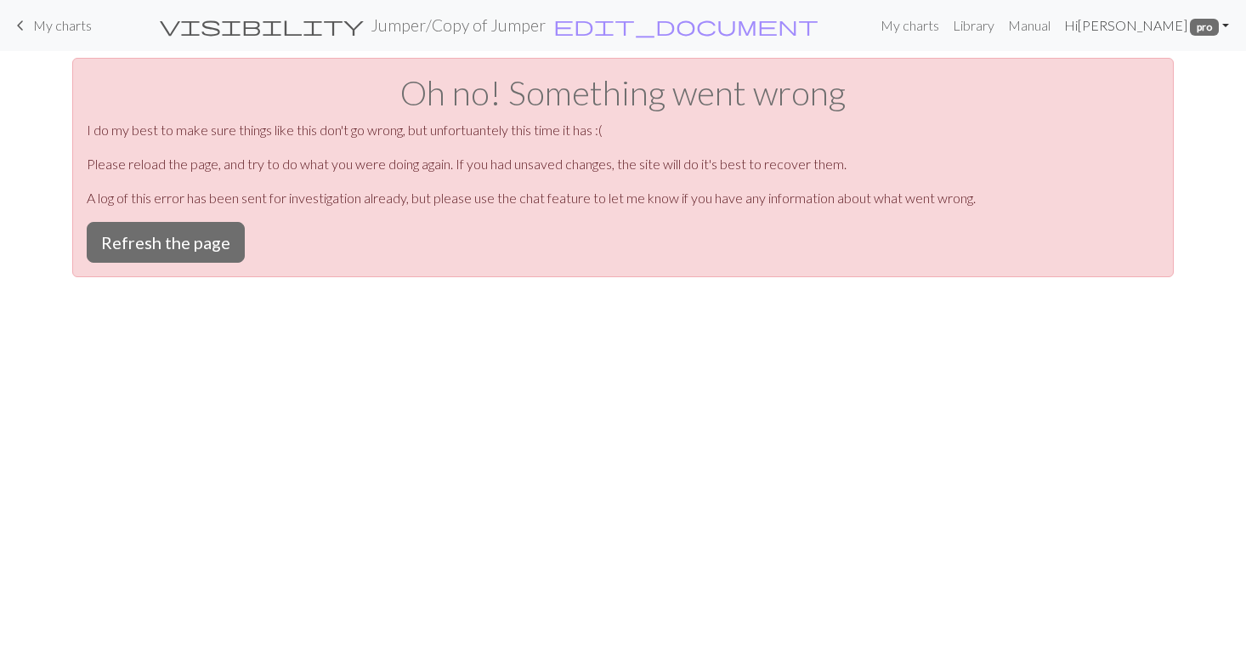
click at [1177, 23] on link "Hi [PERSON_NAME] pro" at bounding box center [1147, 26] width 179 height 34
click at [1058, 28] on link "Manual" at bounding box center [1030, 26] width 56 height 34
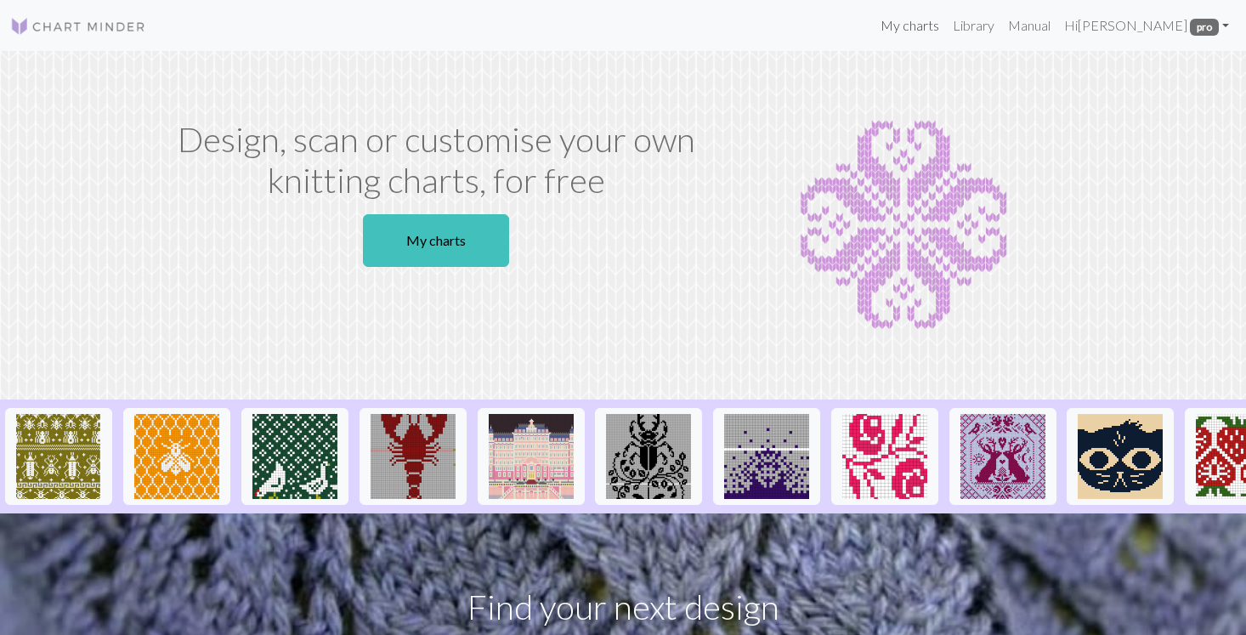
click at [946, 30] on link "My charts" at bounding box center [910, 26] width 72 height 34
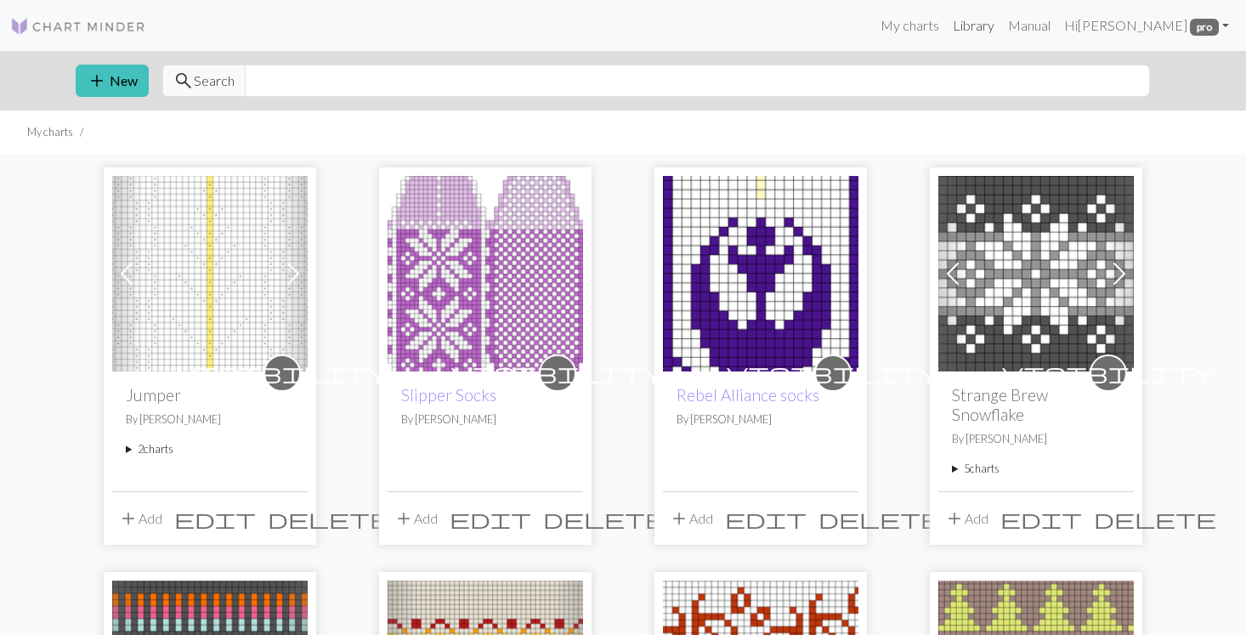
click at [1002, 31] on link "Library" at bounding box center [973, 26] width 55 height 34
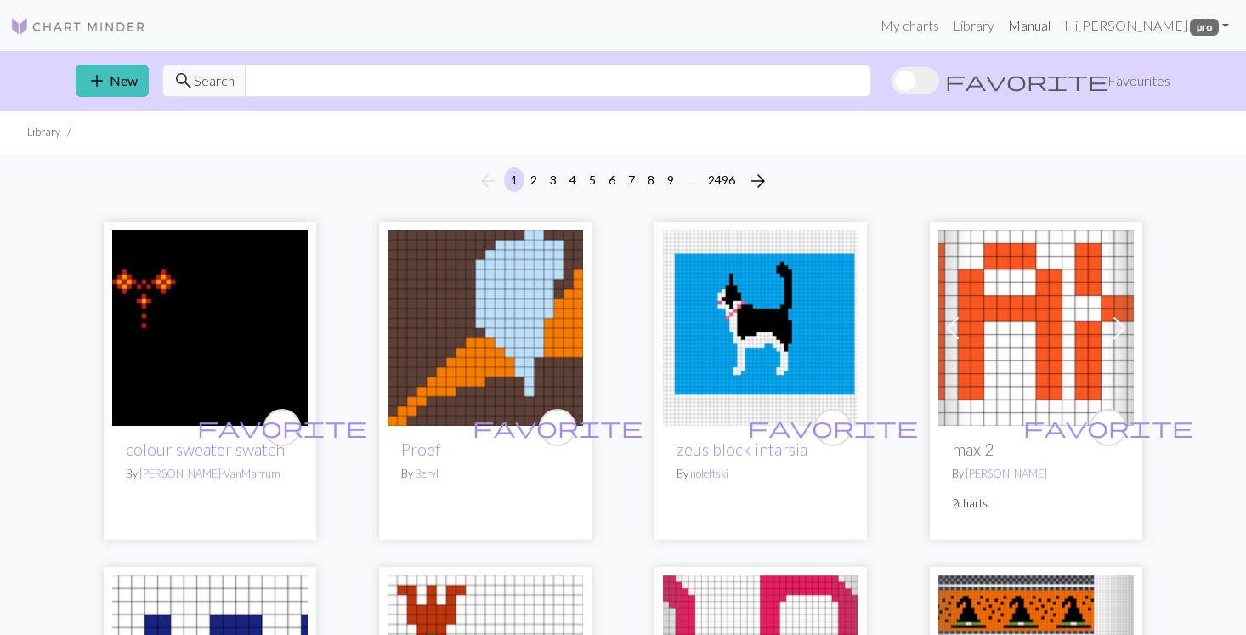
click at [1058, 23] on link "Manual" at bounding box center [1030, 26] width 56 height 34
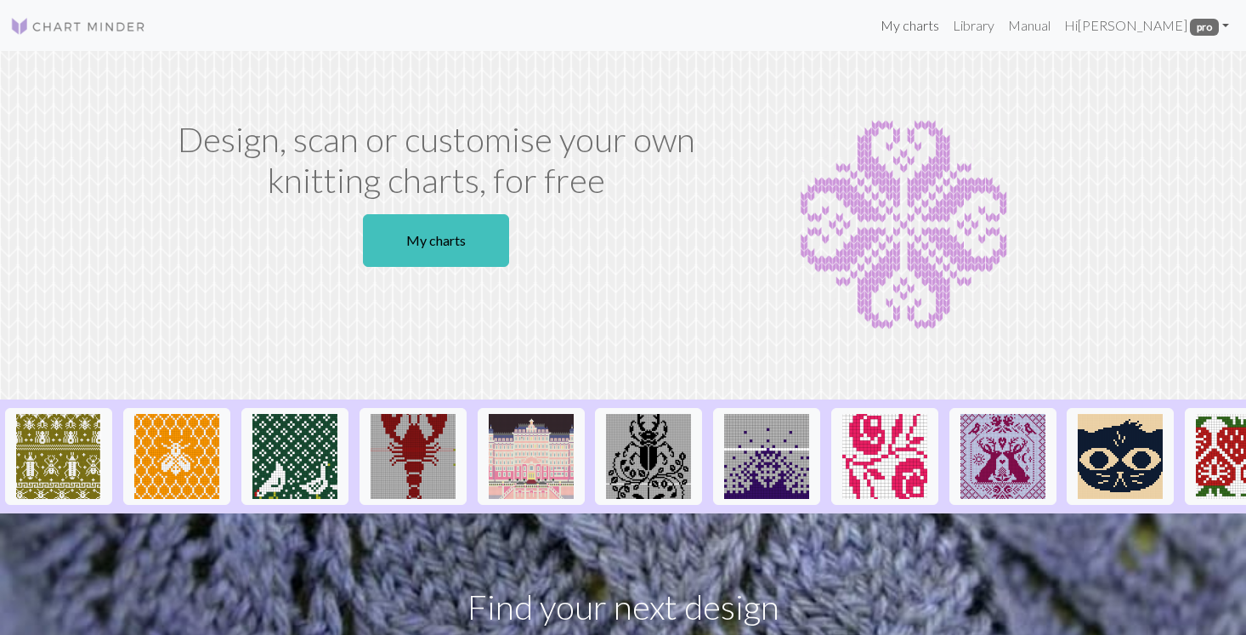
click at [946, 25] on link "My charts" at bounding box center [910, 26] width 72 height 34
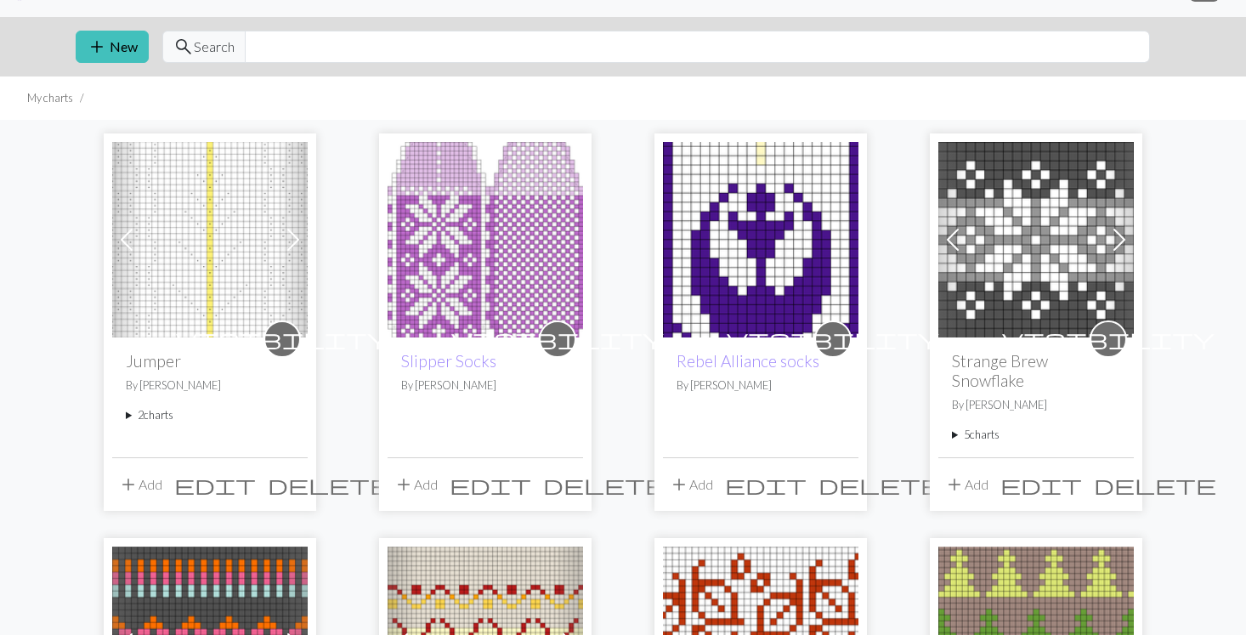
scroll to position [33, 0]
click at [152, 419] on summary "2 charts" at bounding box center [210, 416] width 168 height 16
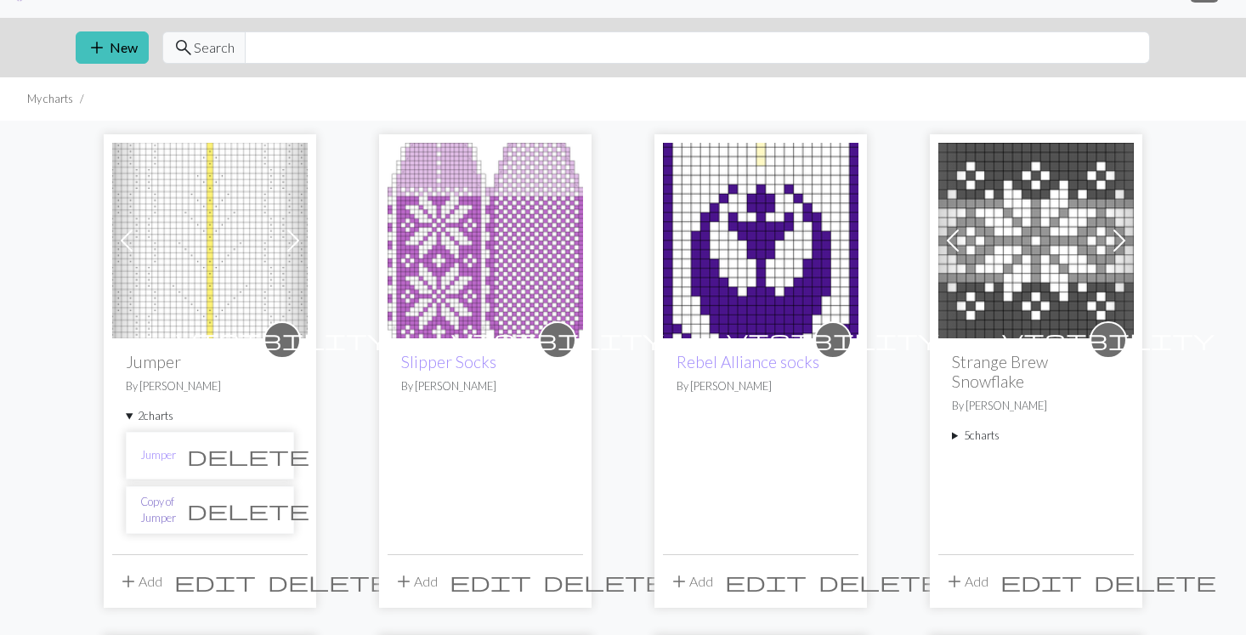
click at [169, 511] on link "Copy of Jumper" at bounding box center [158, 510] width 36 height 32
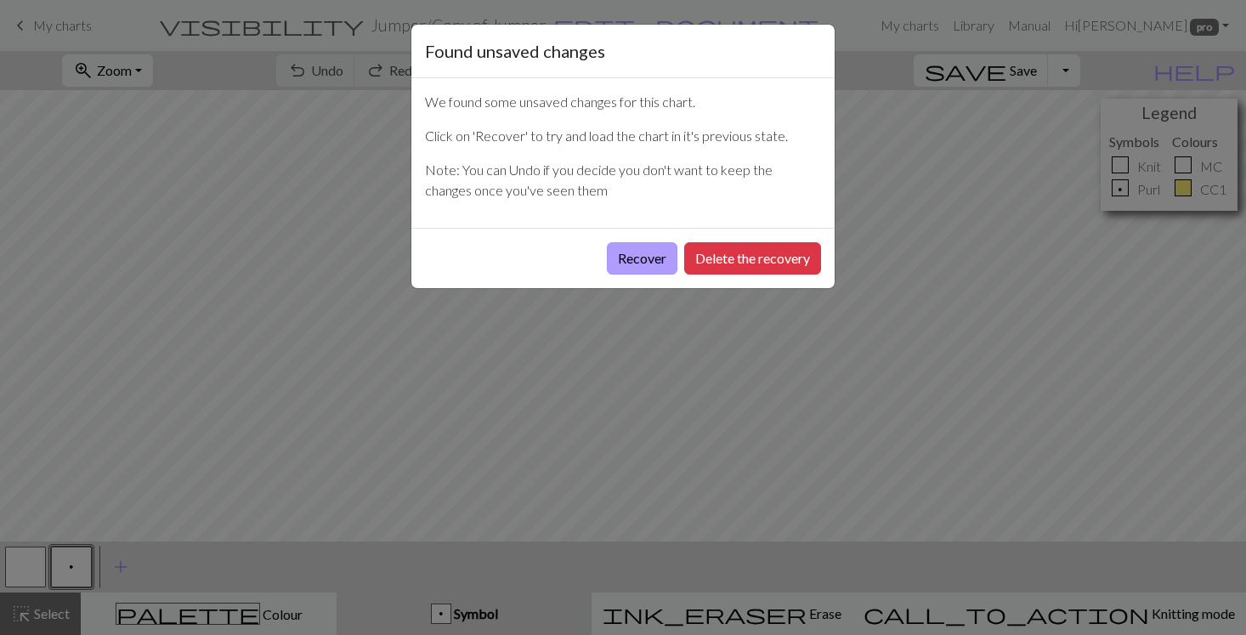
click at [639, 259] on button "Recover" at bounding box center [642, 258] width 71 height 32
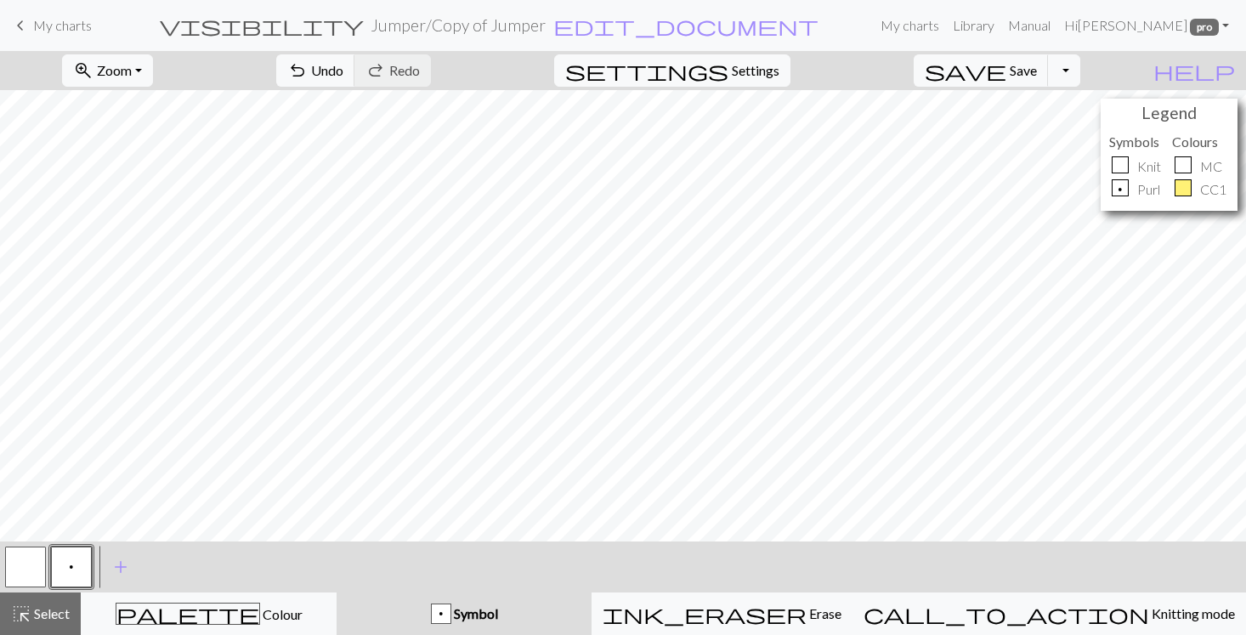
click at [32, 565] on button "button" at bounding box center [25, 567] width 41 height 41
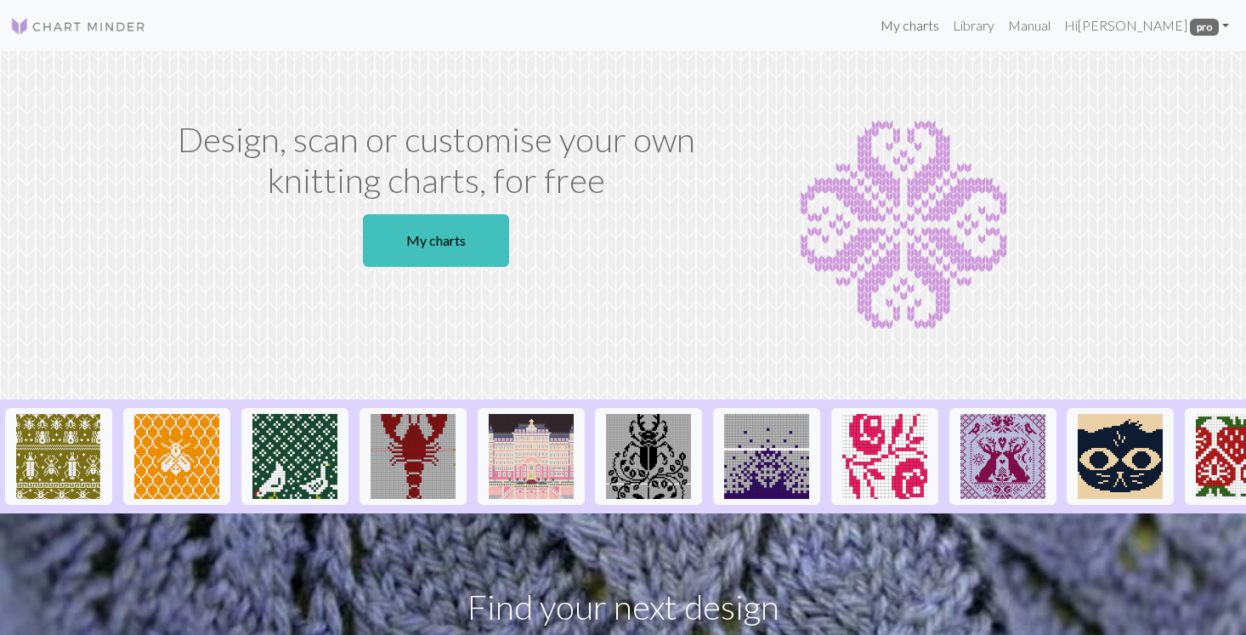
click at [946, 27] on link "My charts" at bounding box center [910, 26] width 72 height 34
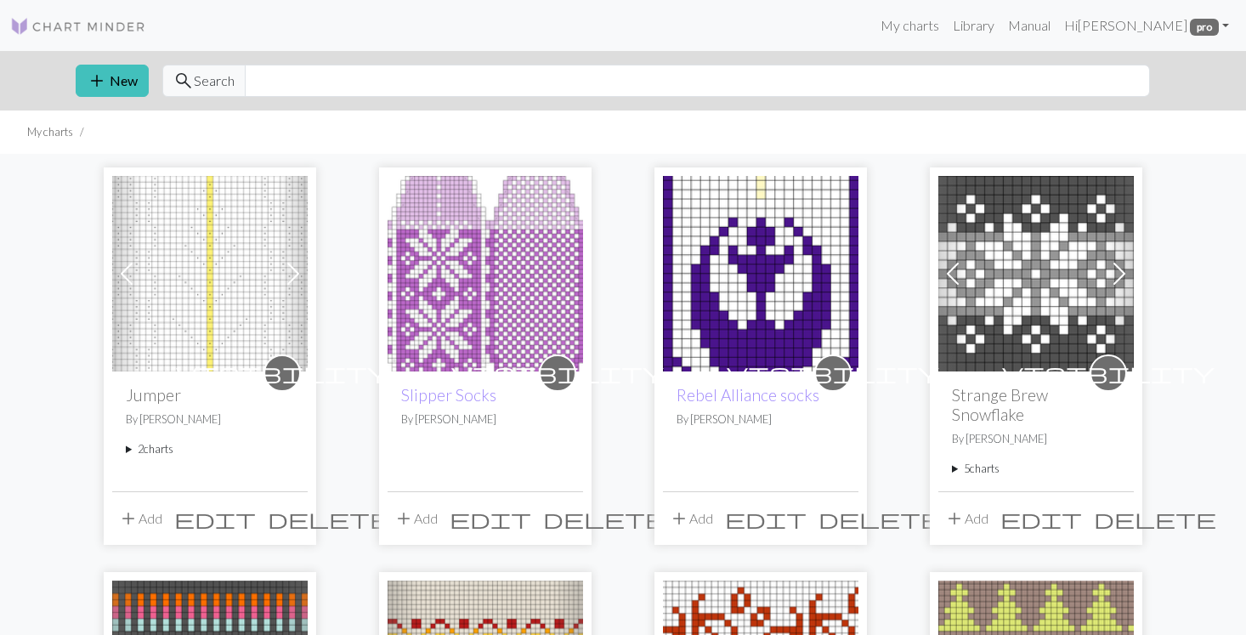
scroll to position [2, 0]
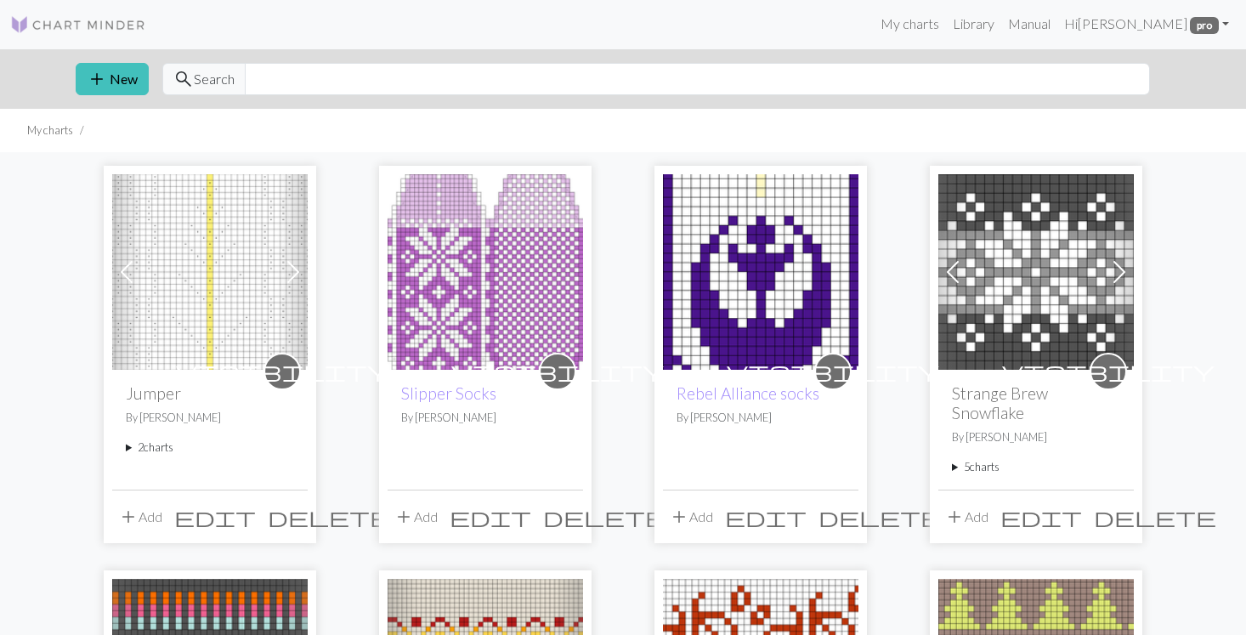
click at [145, 446] on summary "2 charts" at bounding box center [210, 448] width 168 height 16
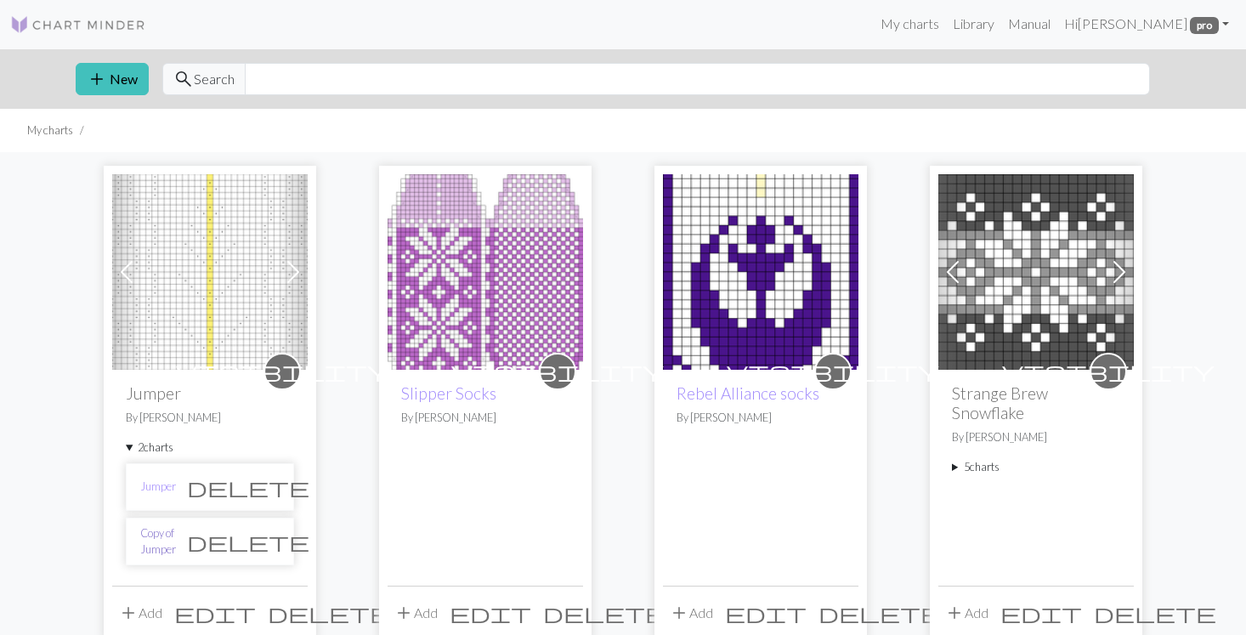
click at [172, 548] on link "Copy of Jumper" at bounding box center [158, 541] width 36 height 32
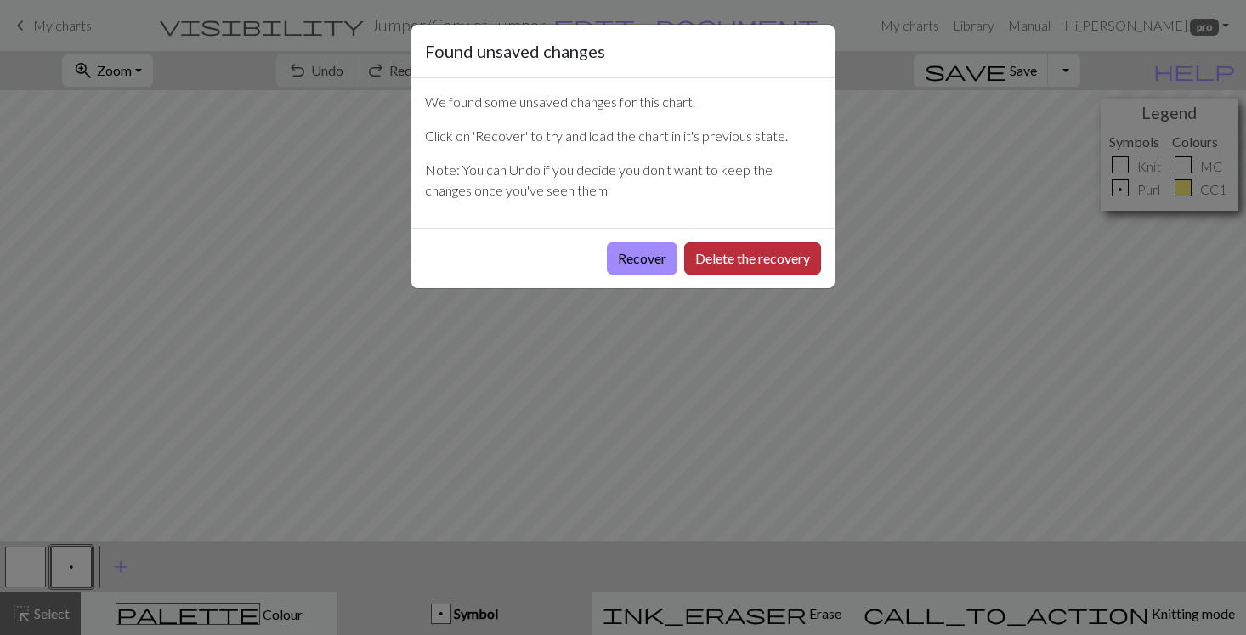
click at [724, 257] on button "Delete the recovery" at bounding box center [752, 258] width 137 height 32
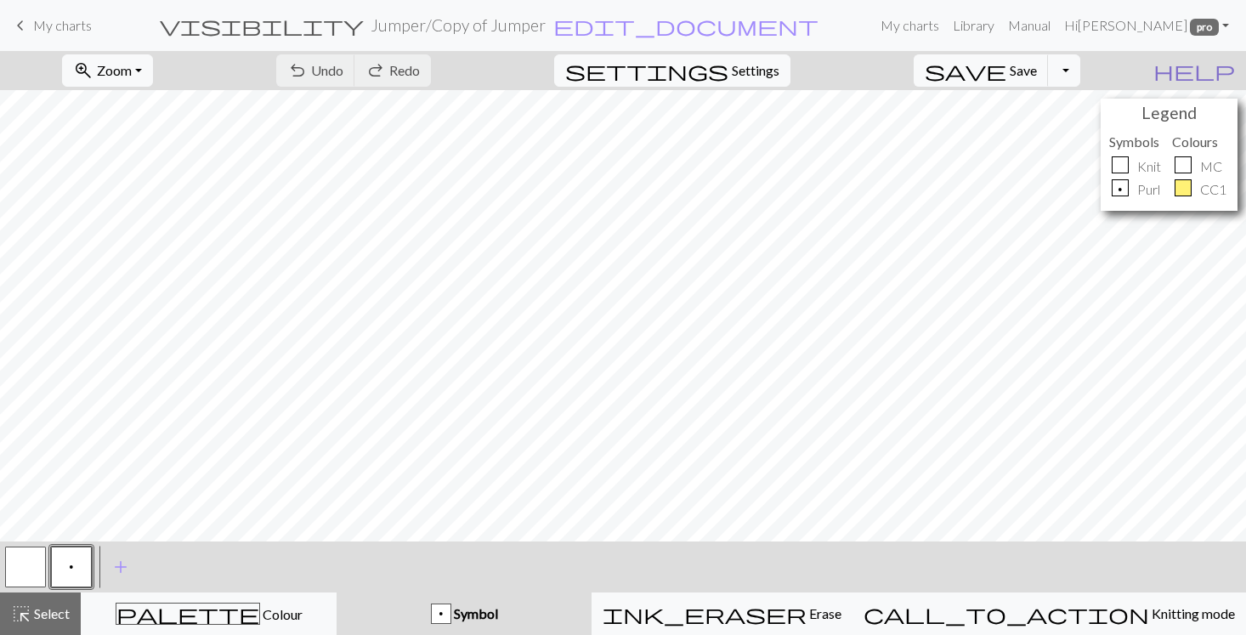
click at [1229, 66] on span "help" at bounding box center [1195, 71] width 82 height 24
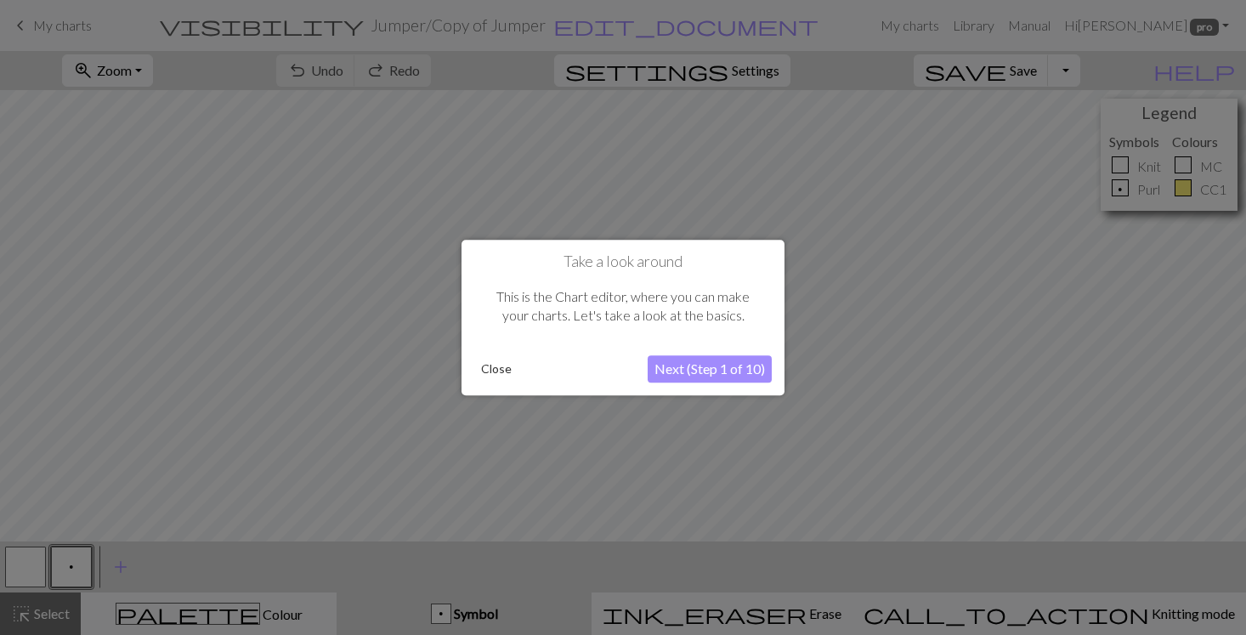
click at [497, 368] on button "Close" at bounding box center [496, 369] width 44 height 26
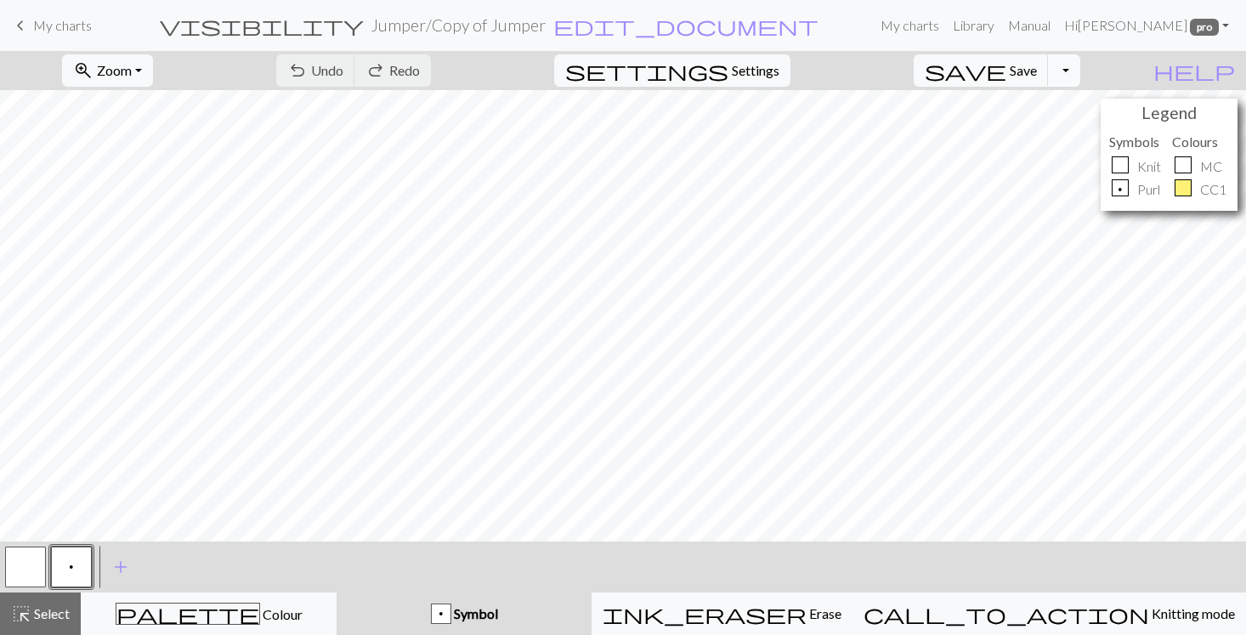
click at [1081, 73] on button "Toggle Dropdown" at bounding box center [1064, 70] width 32 height 32
click at [1167, 26] on link "Hi Vicky pro" at bounding box center [1147, 26] width 179 height 34
click at [1156, 69] on link "Account settings" at bounding box center [1167, 72] width 110 height 34
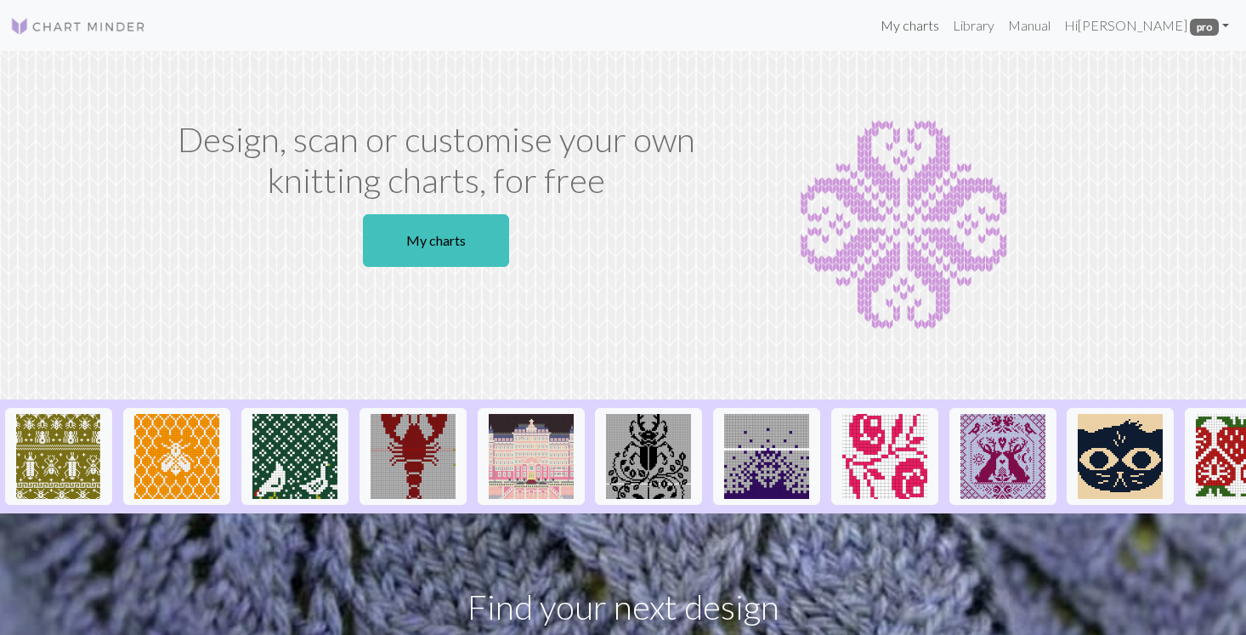
click at [946, 25] on link "My charts" at bounding box center [910, 26] width 72 height 34
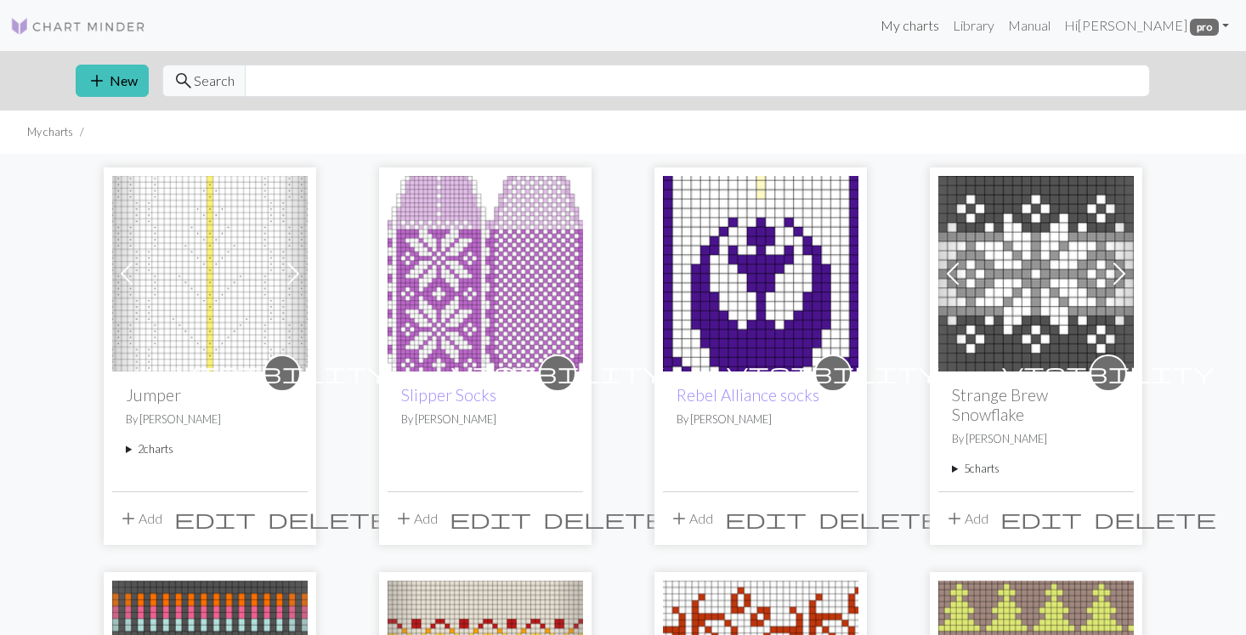
click at [946, 27] on link "My charts" at bounding box center [910, 26] width 72 height 34
click at [159, 451] on summary "2 charts" at bounding box center [210, 449] width 168 height 16
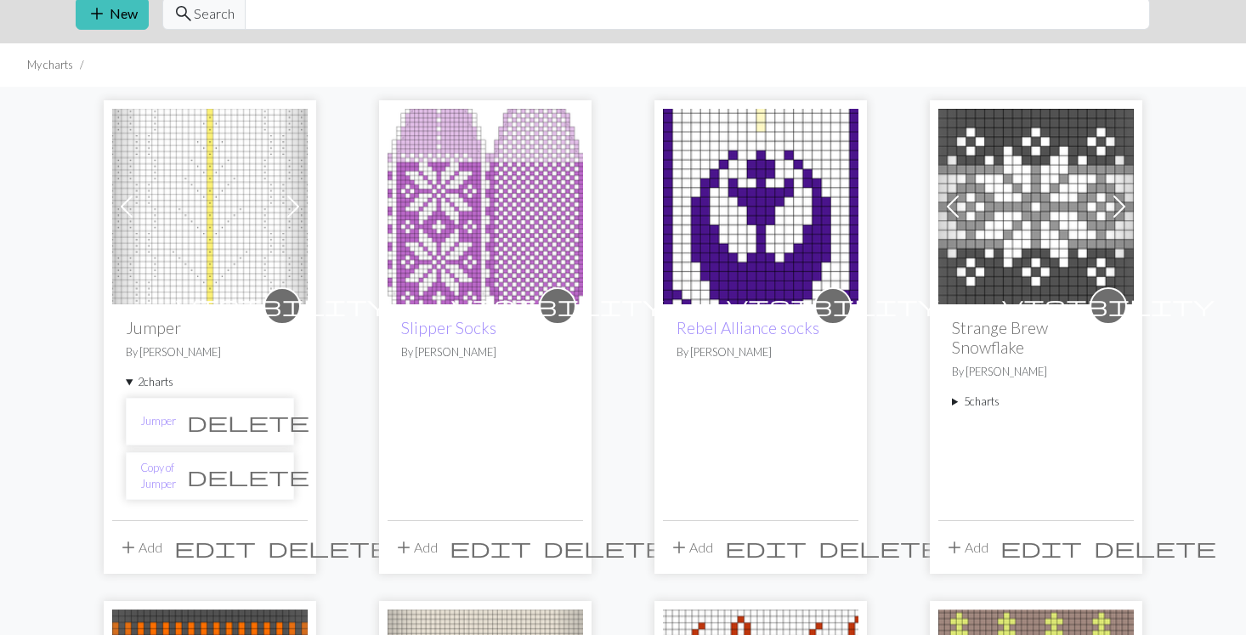
scroll to position [88, 0]
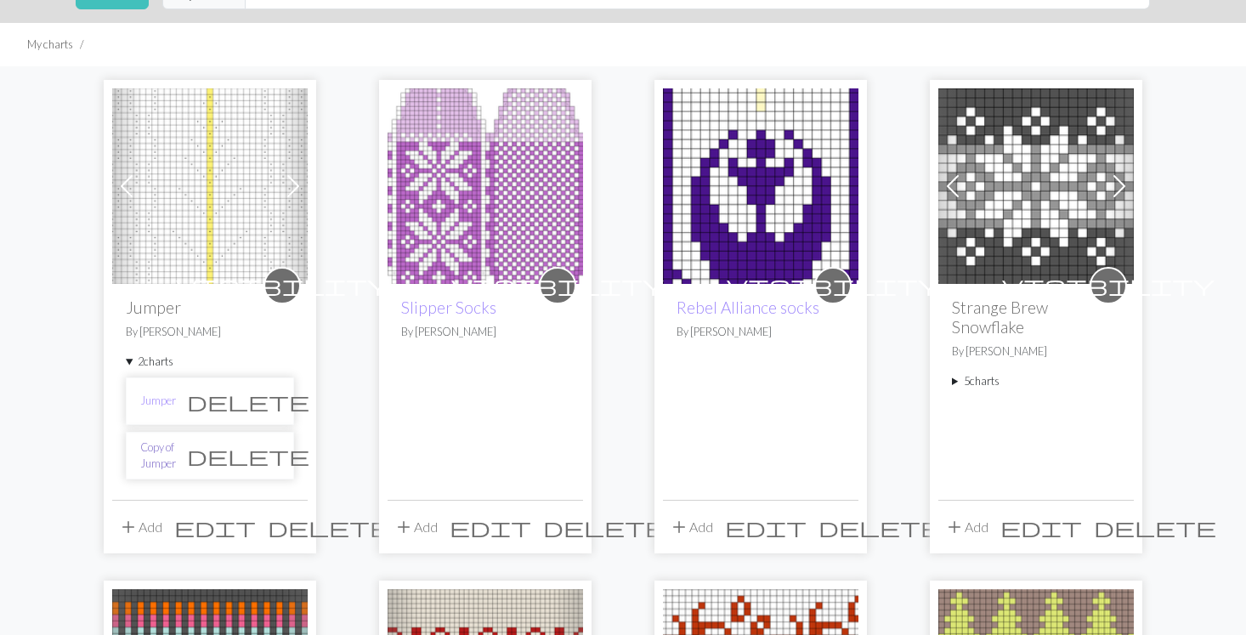
click at [172, 452] on link "Copy of Jumper" at bounding box center [158, 456] width 36 height 32
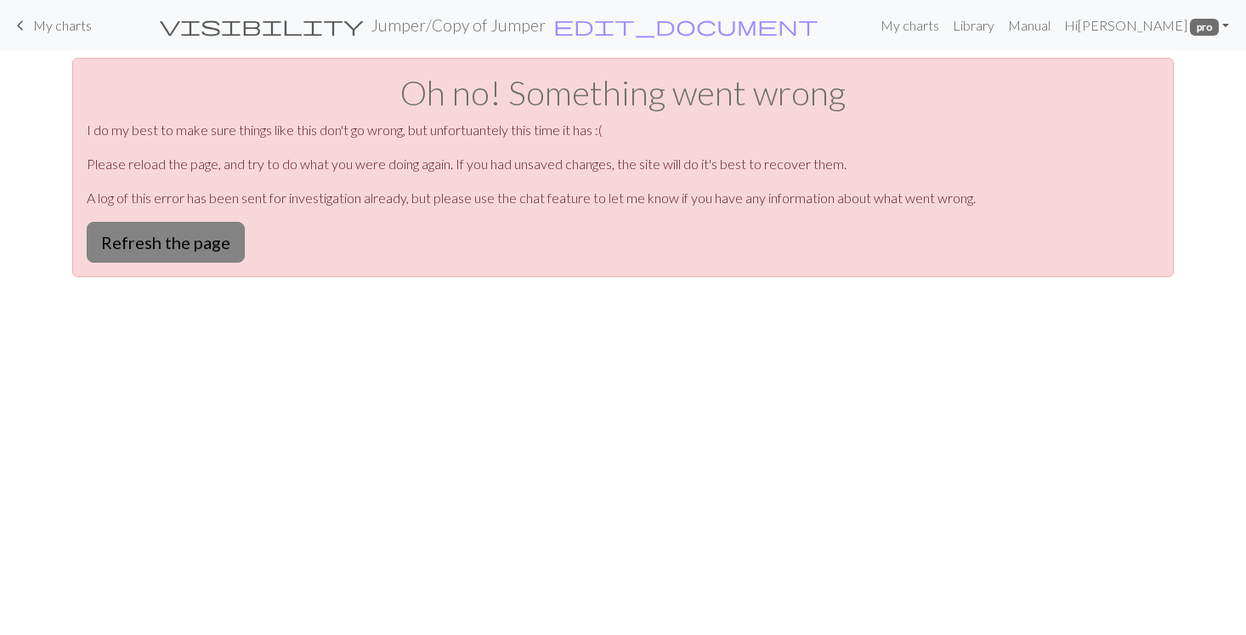
click at [200, 245] on button "Refresh the page" at bounding box center [166, 242] width 158 height 41
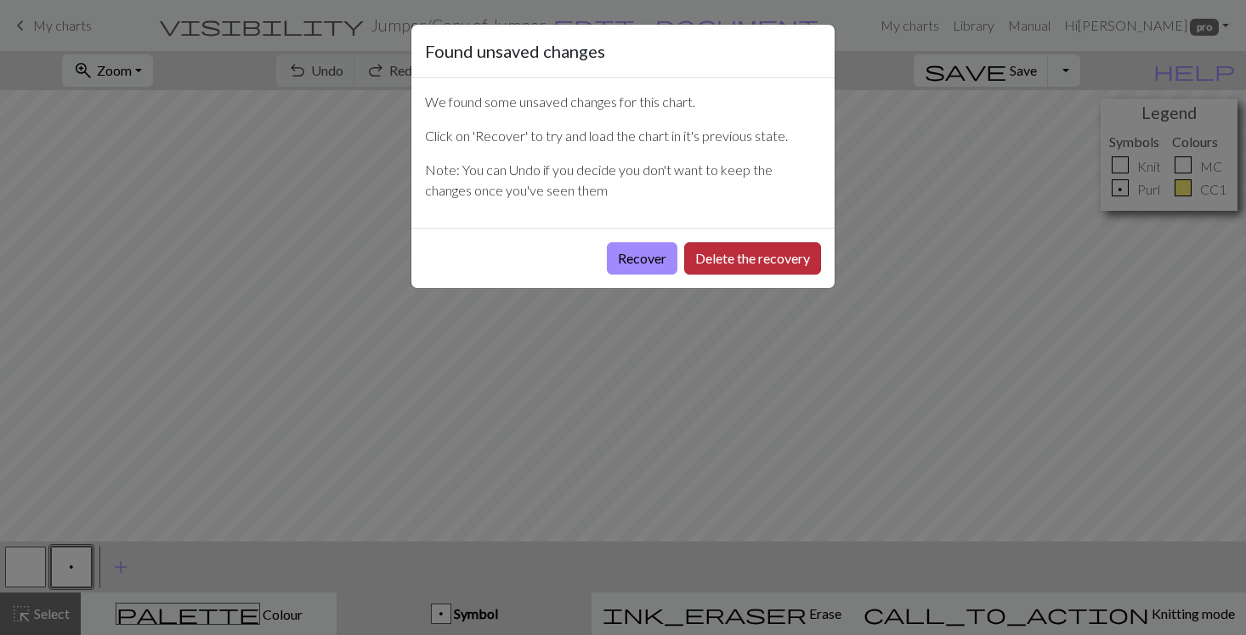
click at [721, 260] on button "Delete the recovery" at bounding box center [752, 258] width 137 height 32
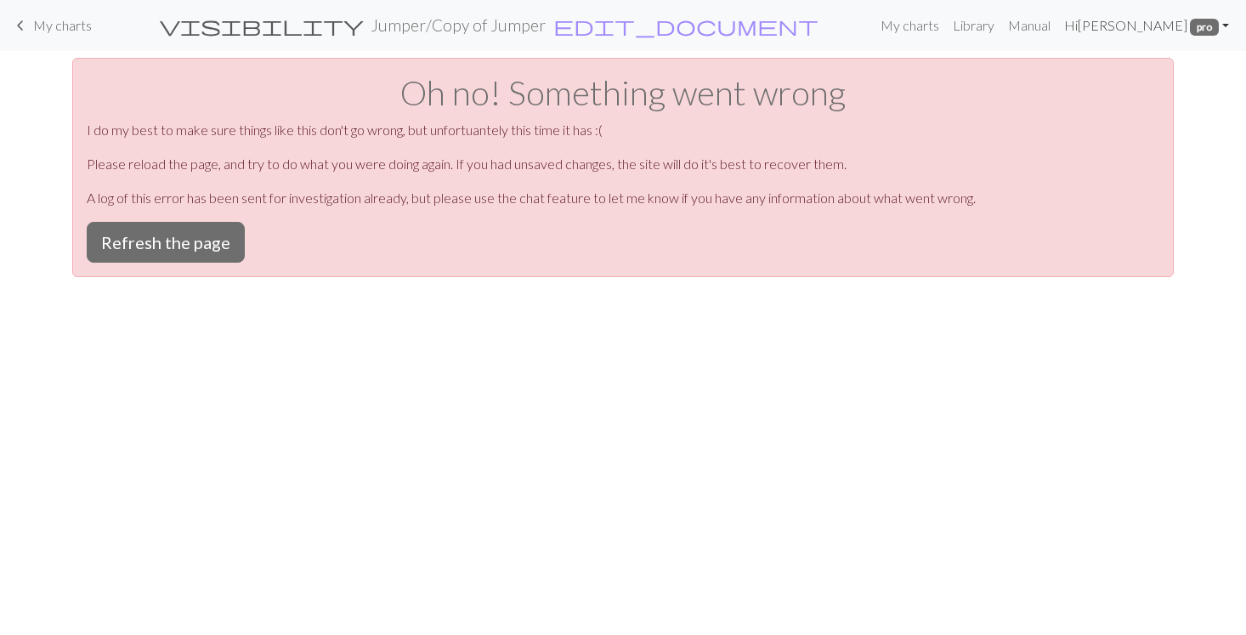
click at [1157, 26] on link "Hi [PERSON_NAME] pro" at bounding box center [1147, 26] width 179 height 34
click at [1002, 26] on link "Library" at bounding box center [973, 26] width 55 height 34
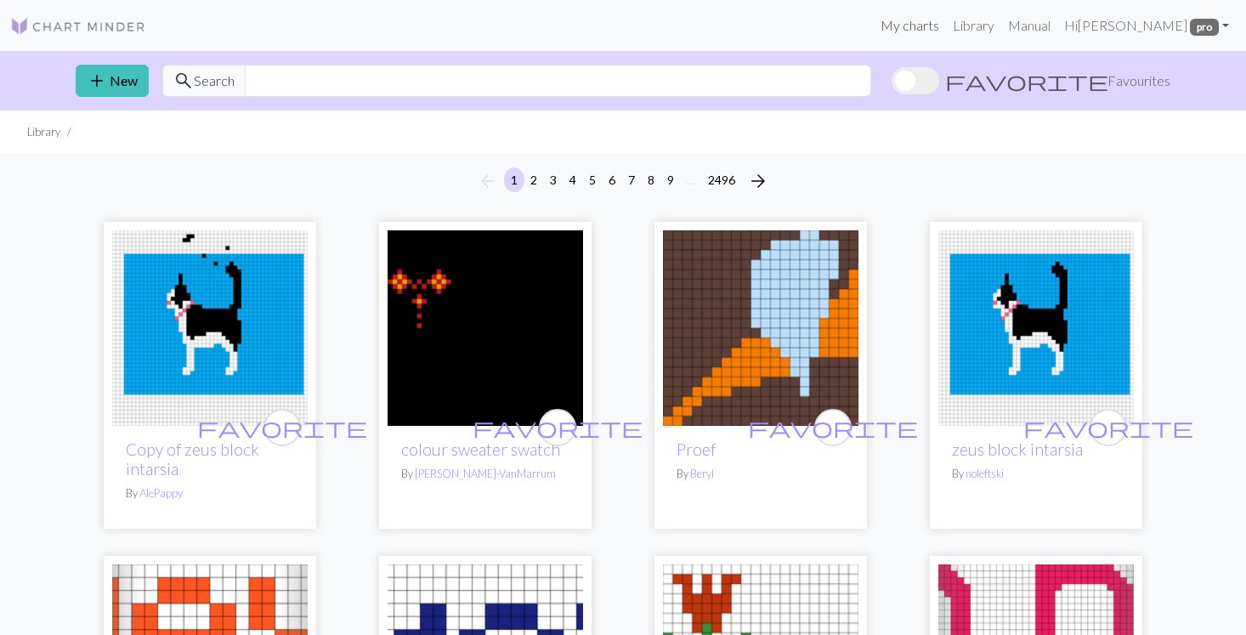
click at [946, 25] on link "My charts" at bounding box center [910, 26] width 72 height 34
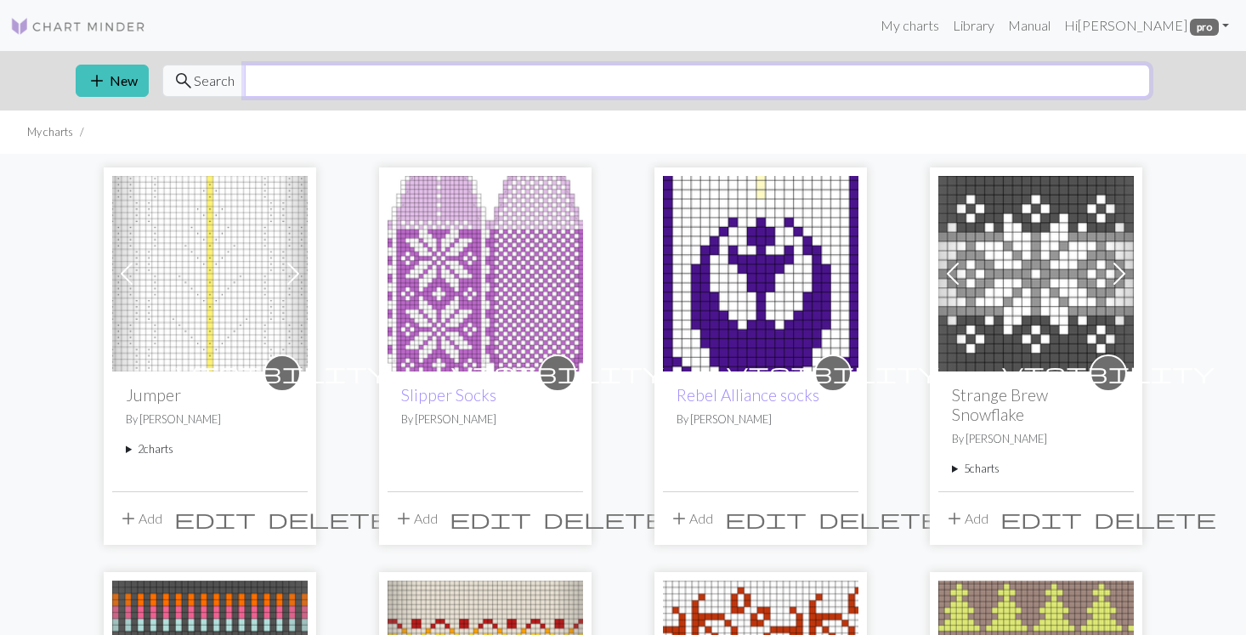
click at [878, 85] on input "text" at bounding box center [697, 81] width 905 height 32
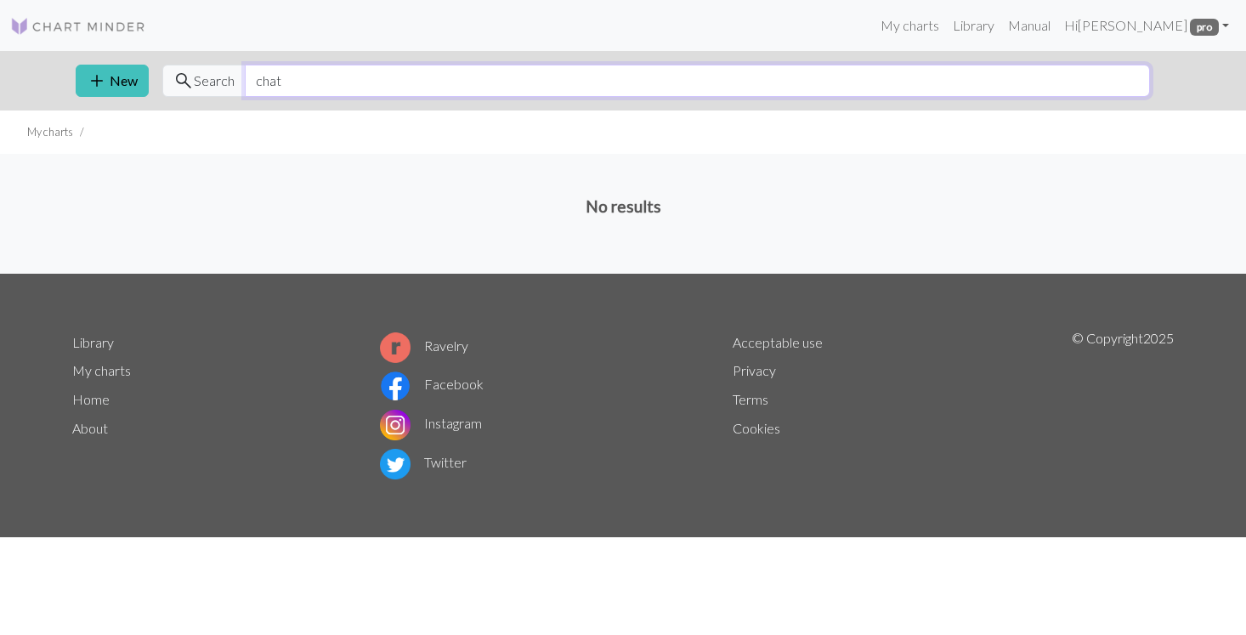
type input "chat"
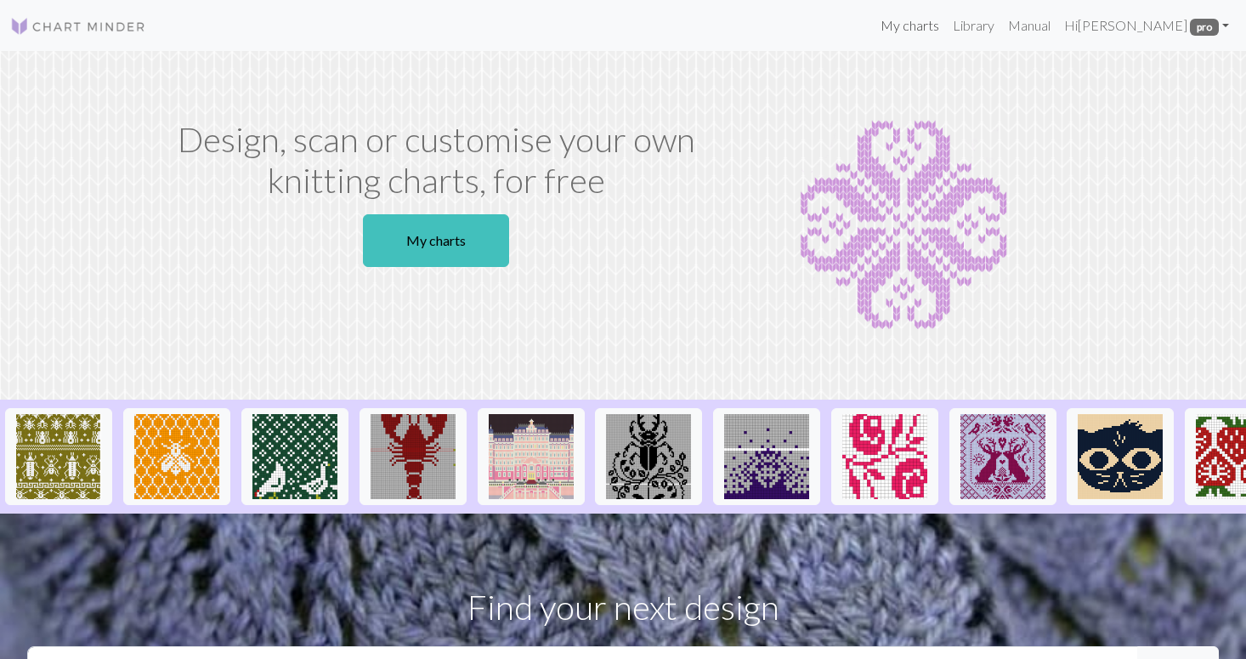
click at [946, 31] on link "My charts" at bounding box center [910, 26] width 72 height 34
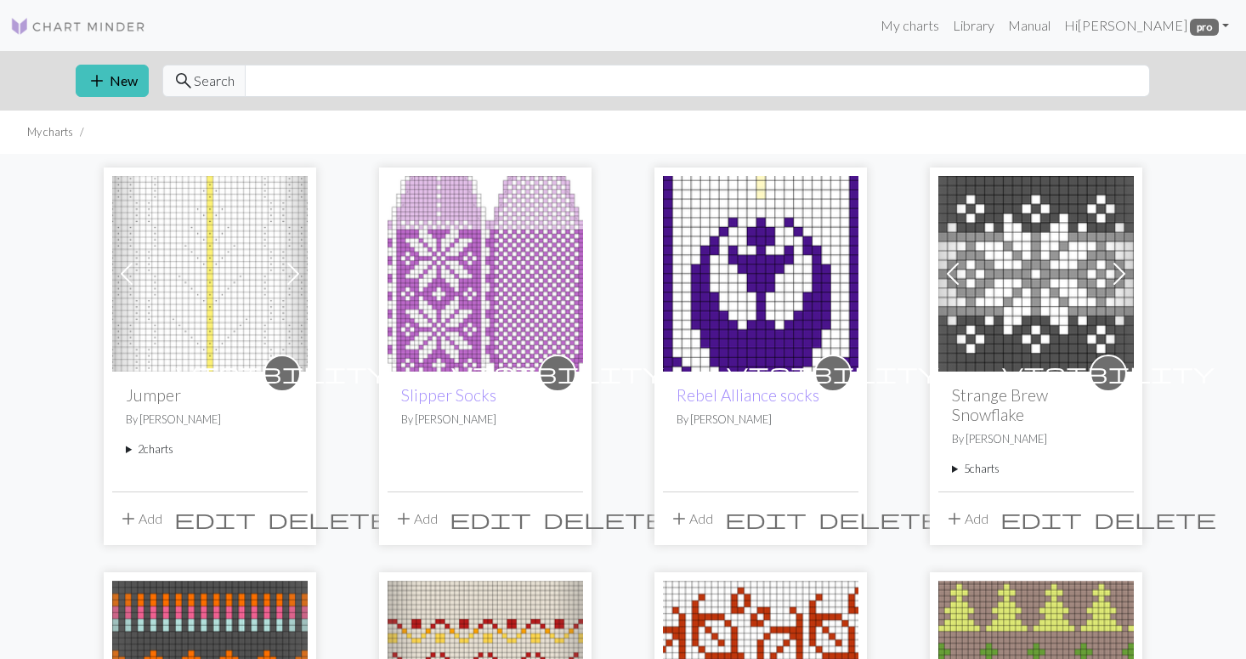
click at [151, 449] on summary "2 charts" at bounding box center [210, 449] width 168 height 16
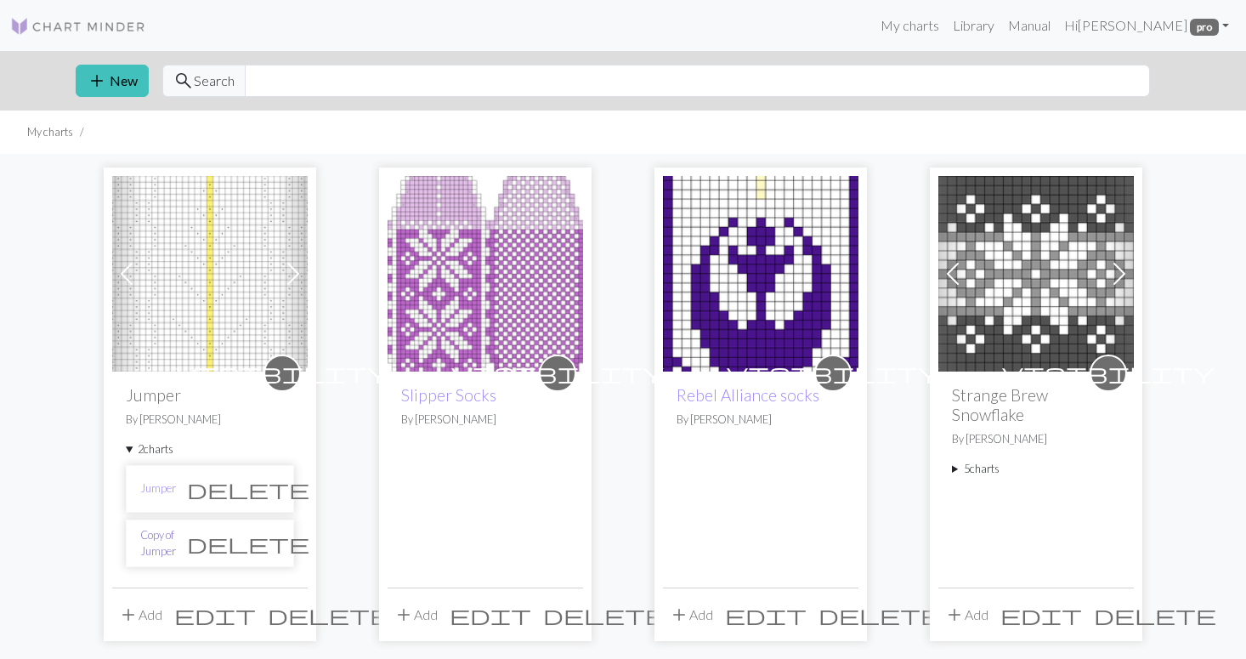
click at [168, 546] on link "Copy of Jumper" at bounding box center [158, 543] width 36 height 32
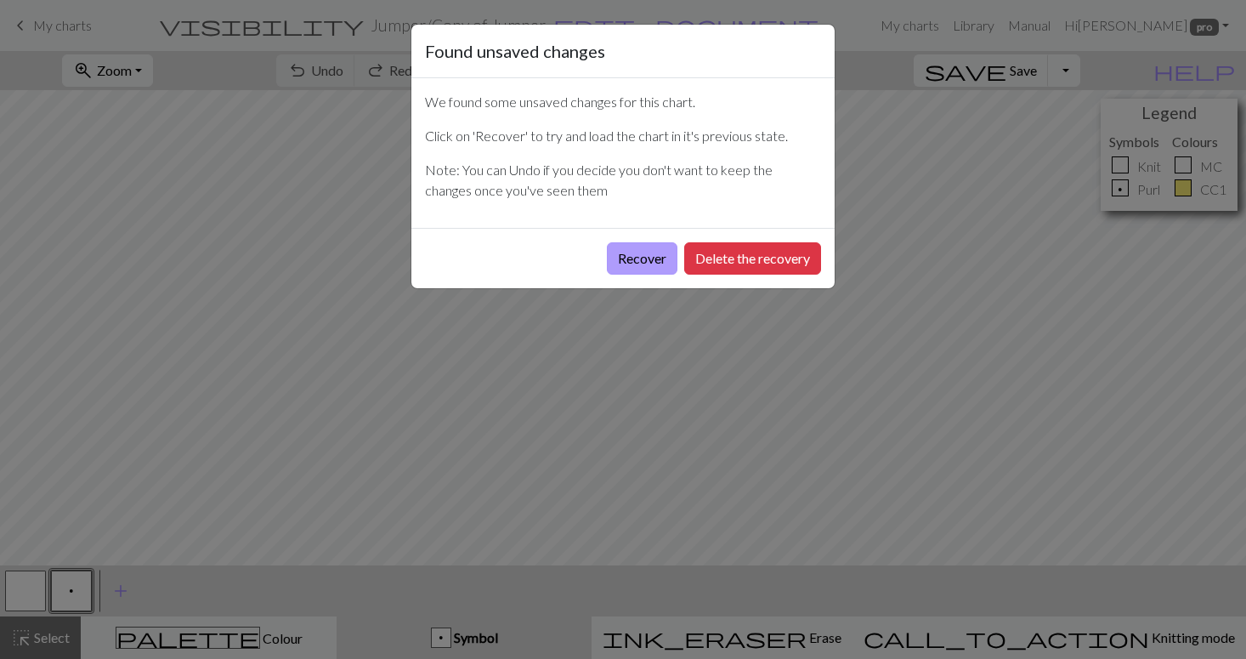
click at [667, 258] on button "Recover" at bounding box center [642, 258] width 71 height 32
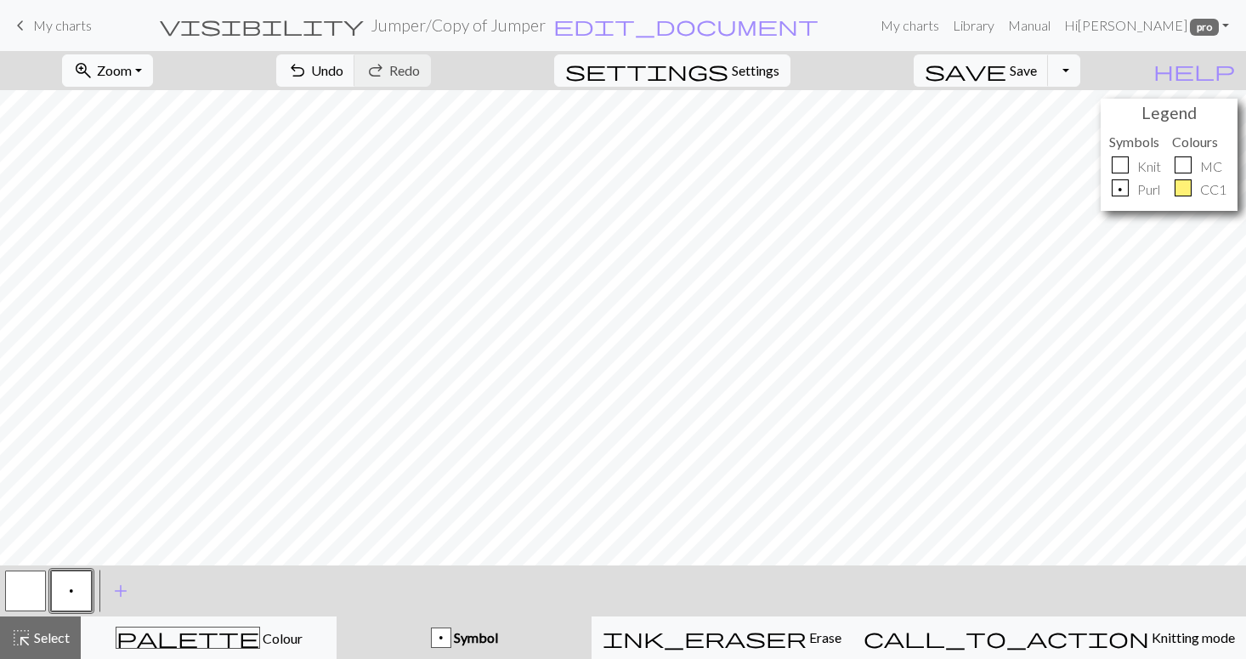
click at [153, 66] on button "zoom_in Zoom Zoom" at bounding box center [107, 70] width 91 height 32
click at [140, 163] on button "Fit height" at bounding box center [130, 162] width 134 height 27
click at [34, 590] on button "button" at bounding box center [25, 591] width 41 height 41
click at [1037, 71] on span "Save" at bounding box center [1023, 70] width 27 height 16
click at [946, 28] on link "My charts" at bounding box center [910, 26] width 72 height 34
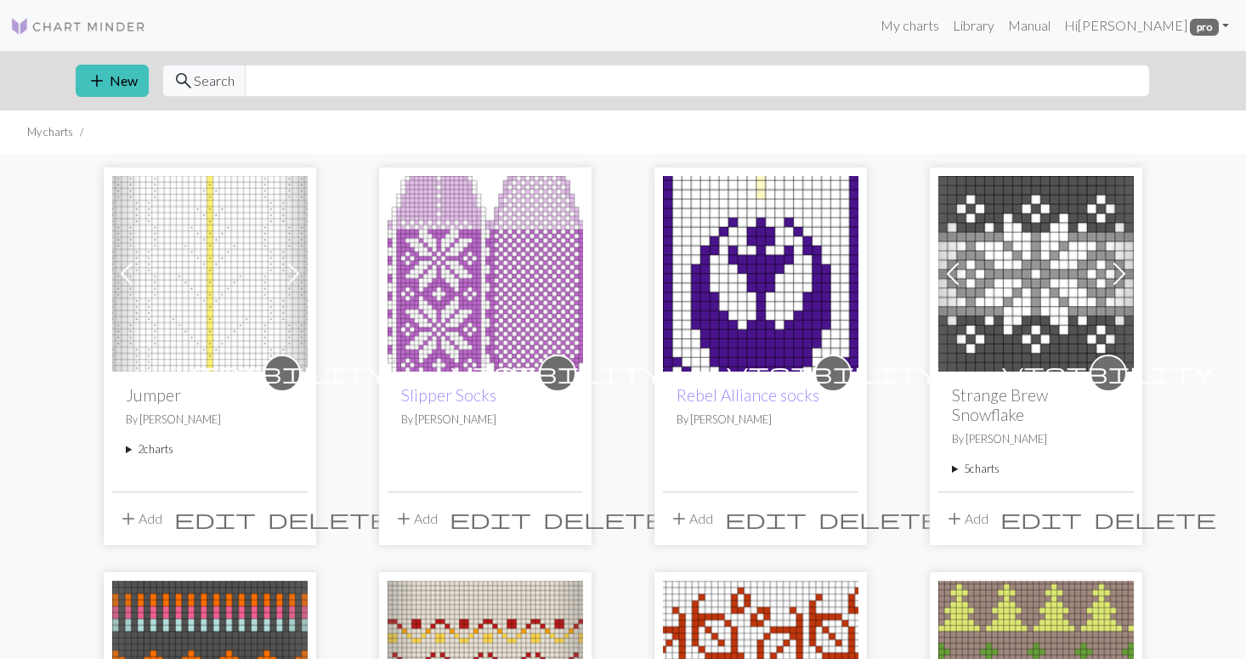
click at [154, 450] on summary "2 charts" at bounding box center [210, 449] width 168 height 16
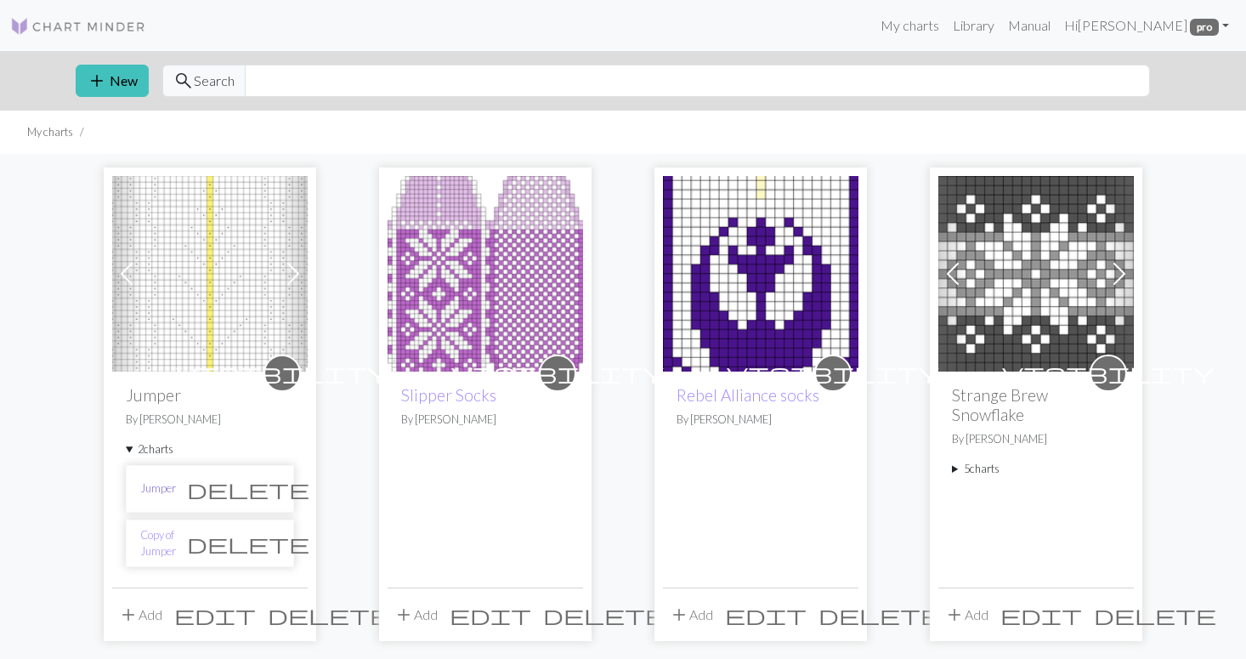
click at [158, 491] on link "Jumper" at bounding box center [158, 488] width 36 height 16
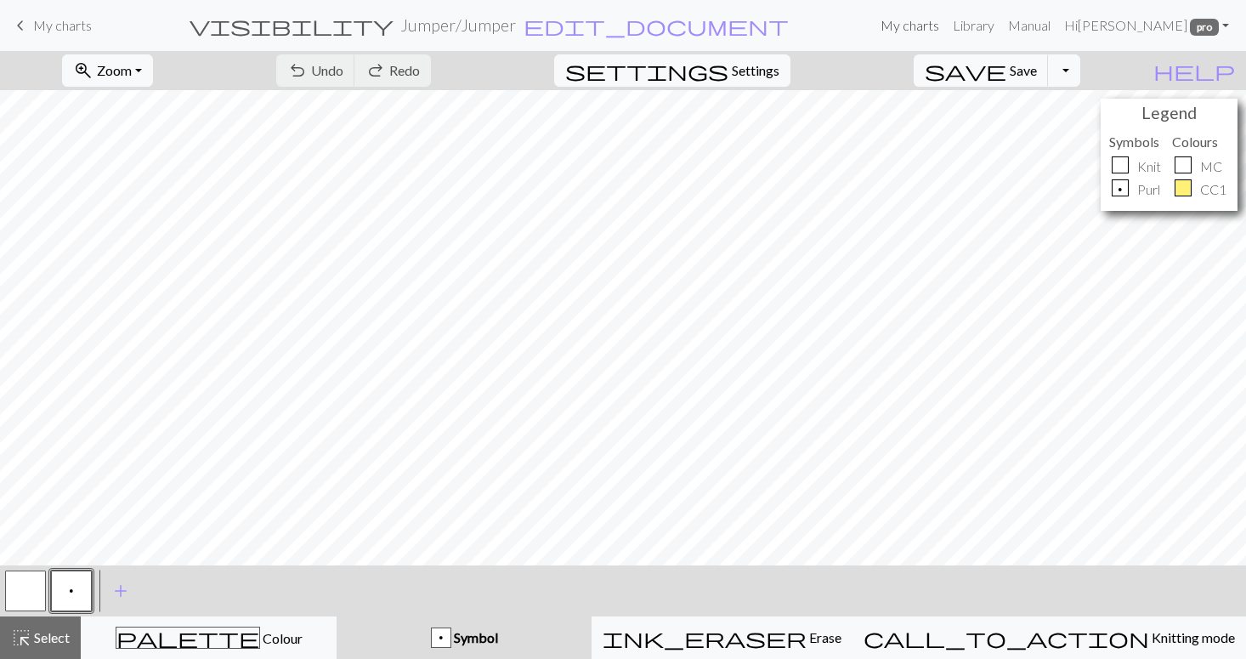
click at [946, 26] on link "My charts" at bounding box center [910, 26] width 72 height 34
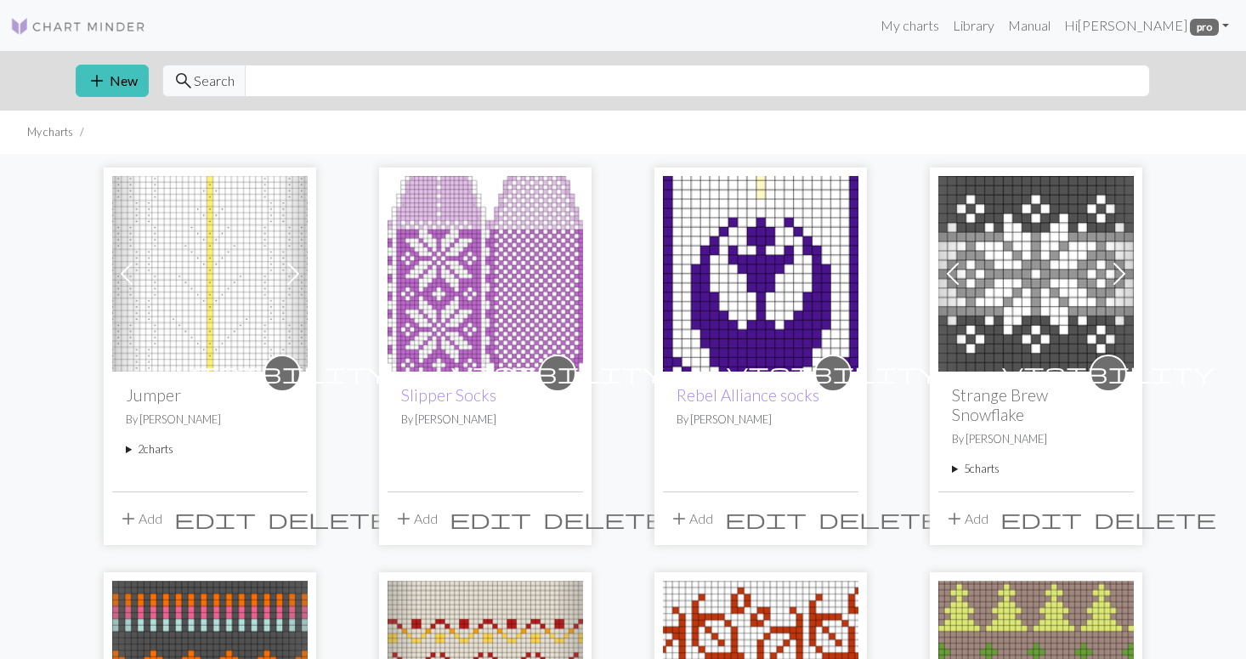
click at [165, 450] on summary "2 charts" at bounding box center [210, 449] width 168 height 16
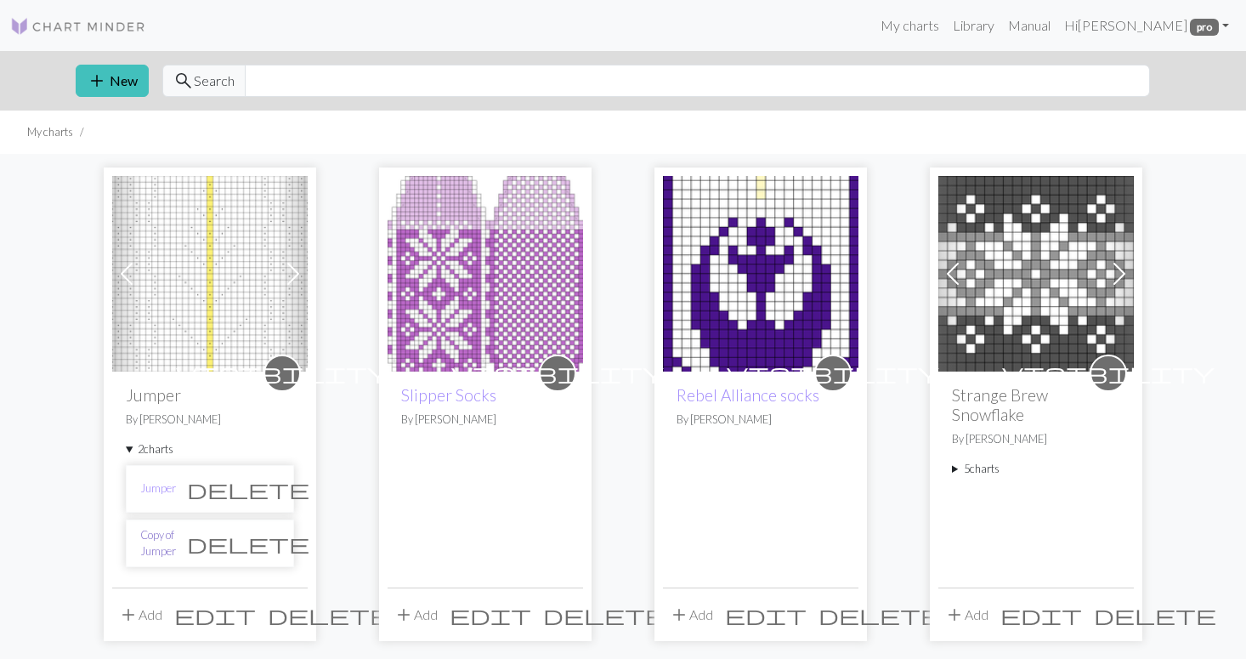
click at [176, 544] on link "Copy of Jumper" at bounding box center [158, 543] width 36 height 32
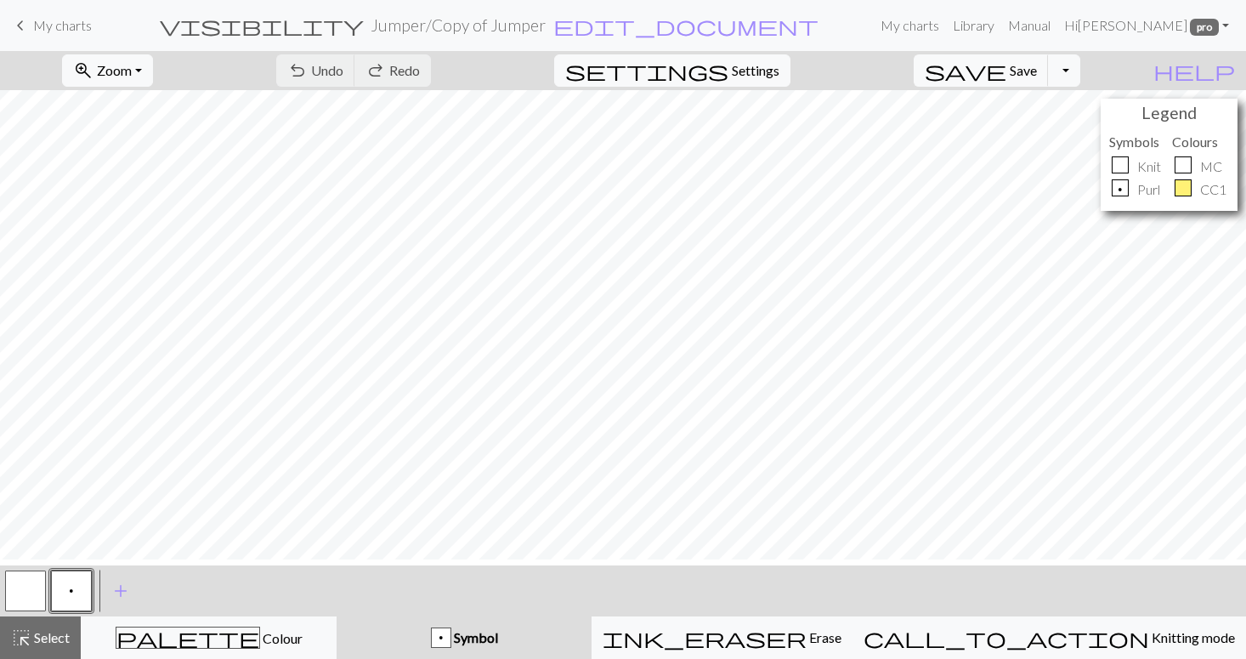
scroll to position [124, 0]
click at [153, 68] on button "zoom_in Zoom Zoom" at bounding box center [107, 70] width 91 height 32
click at [166, 165] on button "Fit height" at bounding box center [130, 162] width 134 height 27
click at [27, 582] on button "button" at bounding box center [25, 591] width 41 height 41
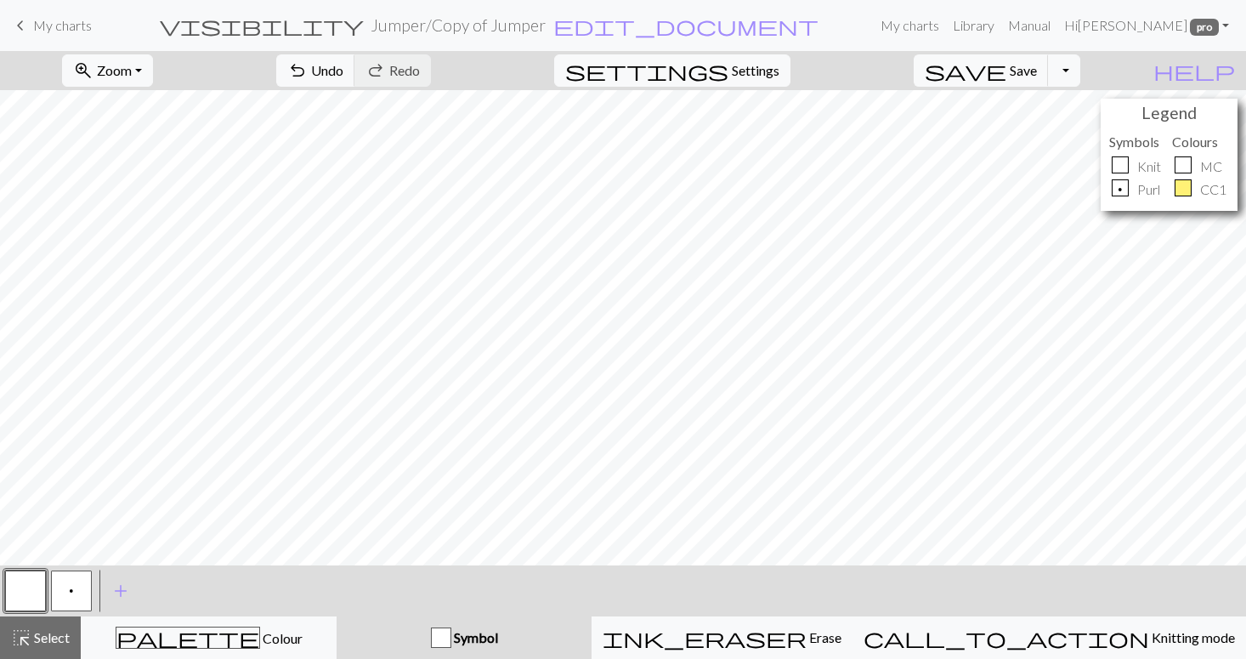
click at [77, 589] on button "p" at bounding box center [71, 591] width 41 height 41
click at [343, 62] on span "Undo" at bounding box center [327, 70] width 32 height 16
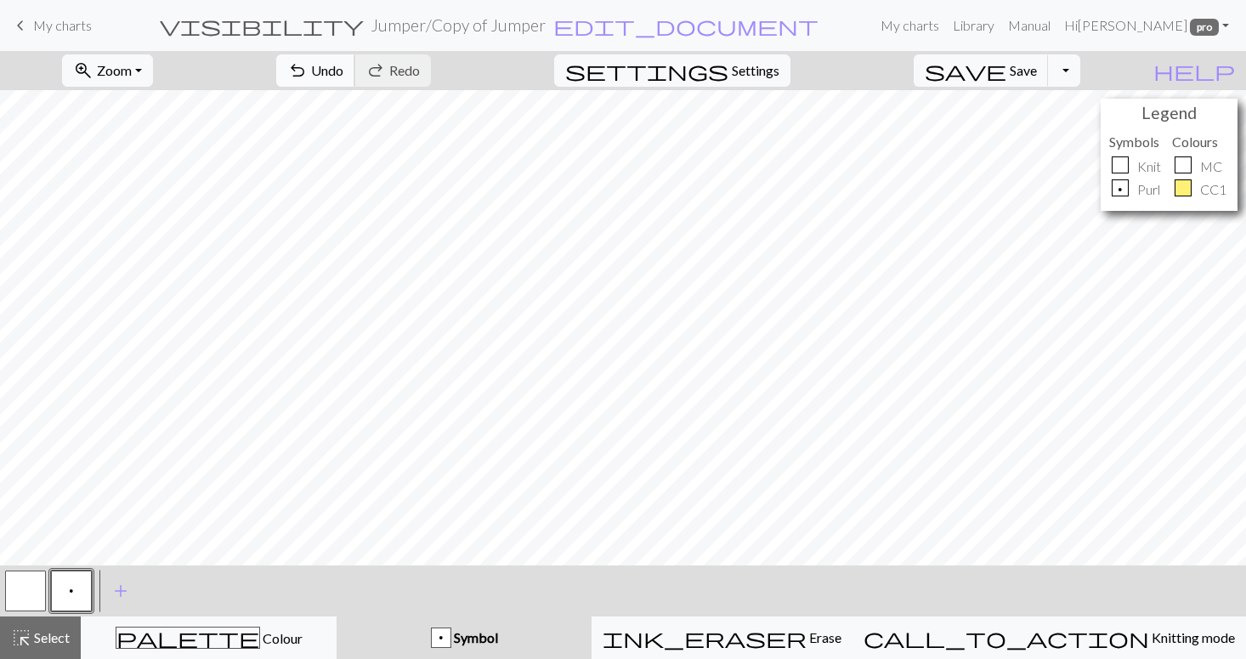
click at [343, 71] on span "Undo" at bounding box center [327, 70] width 32 height 16
click at [343, 75] on span "Undo" at bounding box center [327, 70] width 32 height 16
click at [308, 74] on span "undo" at bounding box center [297, 71] width 20 height 24
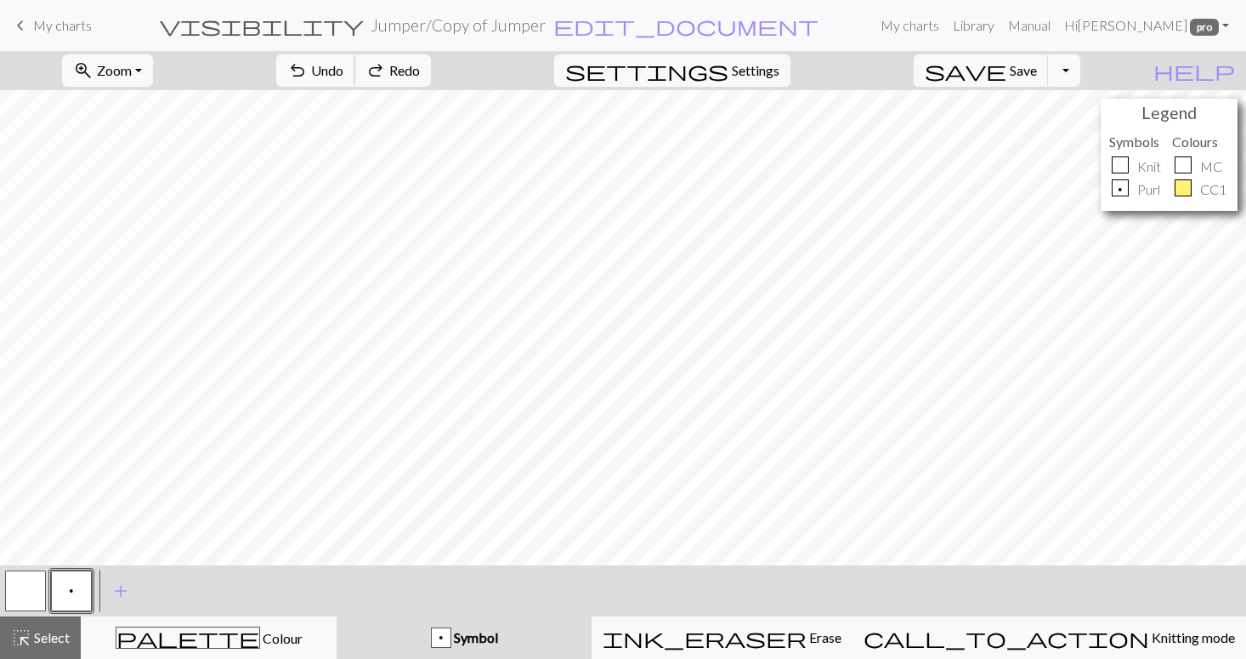
click at [308, 74] on span "undo" at bounding box center [297, 71] width 20 height 24
click at [420, 67] on span "Redo" at bounding box center [404, 70] width 31 height 16
click at [1037, 67] on span "Save" at bounding box center [1023, 70] width 27 height 16
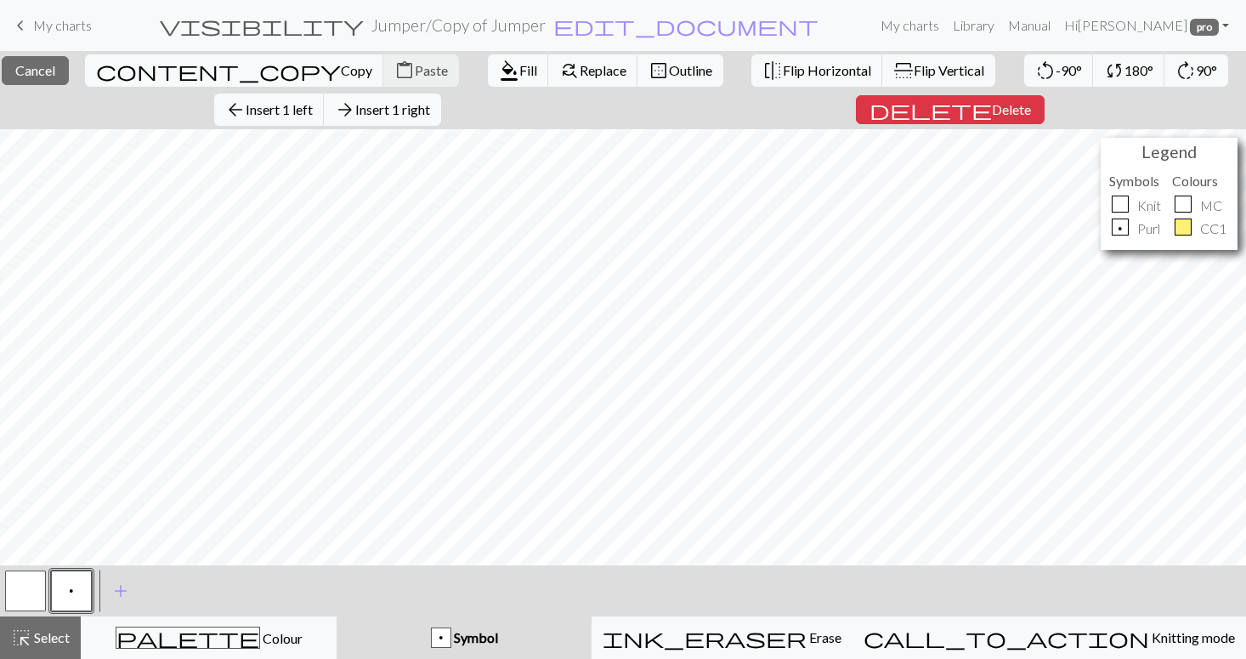
click at [820, 126] on div "close Cancel content_copy Copy content_paste Paste format_color_fill Fill find_…" at bounding box center [623, 355] width 1246 height 608
click at [419, 106] on span "Insert 1 right" at bounding box center [392, 109] width 75 height 16
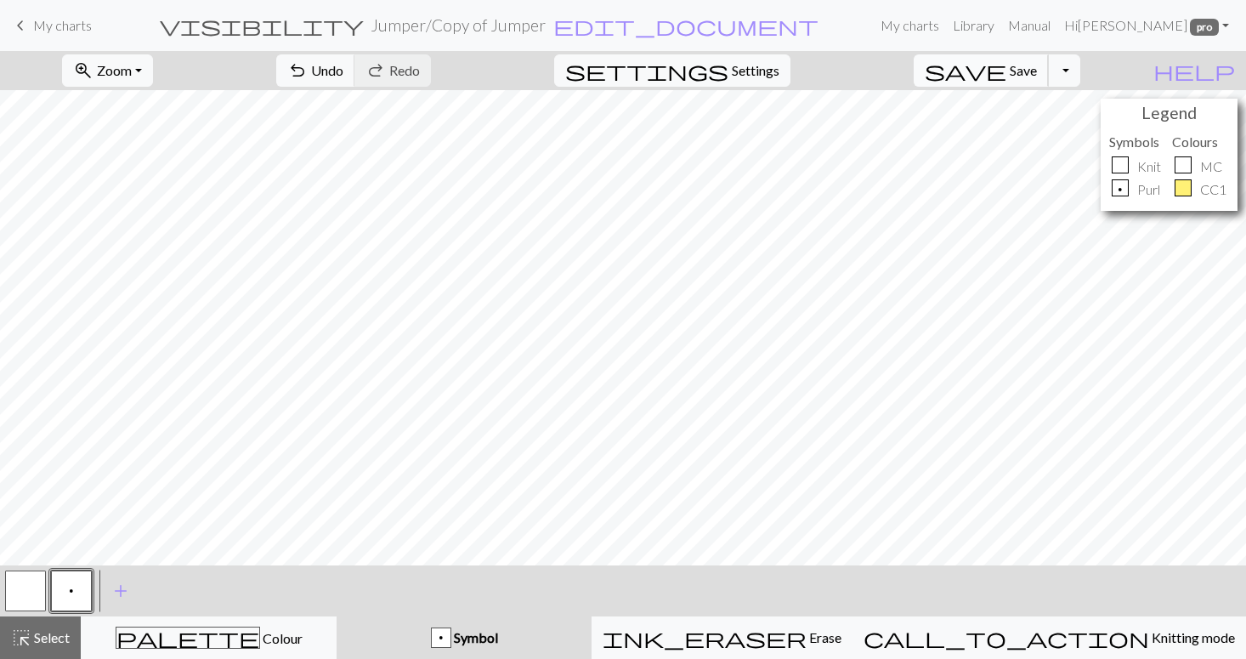
click at [1037, 68] on span "Save" at bounding box center [1023, 70] width 27 height 16
click at [1081, 68] on button "Toggle Dropdown" at bounding box center [1064, 70] width 32 height 32
click at [1037, 111] on button "file_copy Save a copy" at bounding box center [939, 107] width 281 height 27
click at [576, 26] on h2 "Jumper / Copy of Copy of Jumper" at bounding box center [459, 25] width 234 height 20
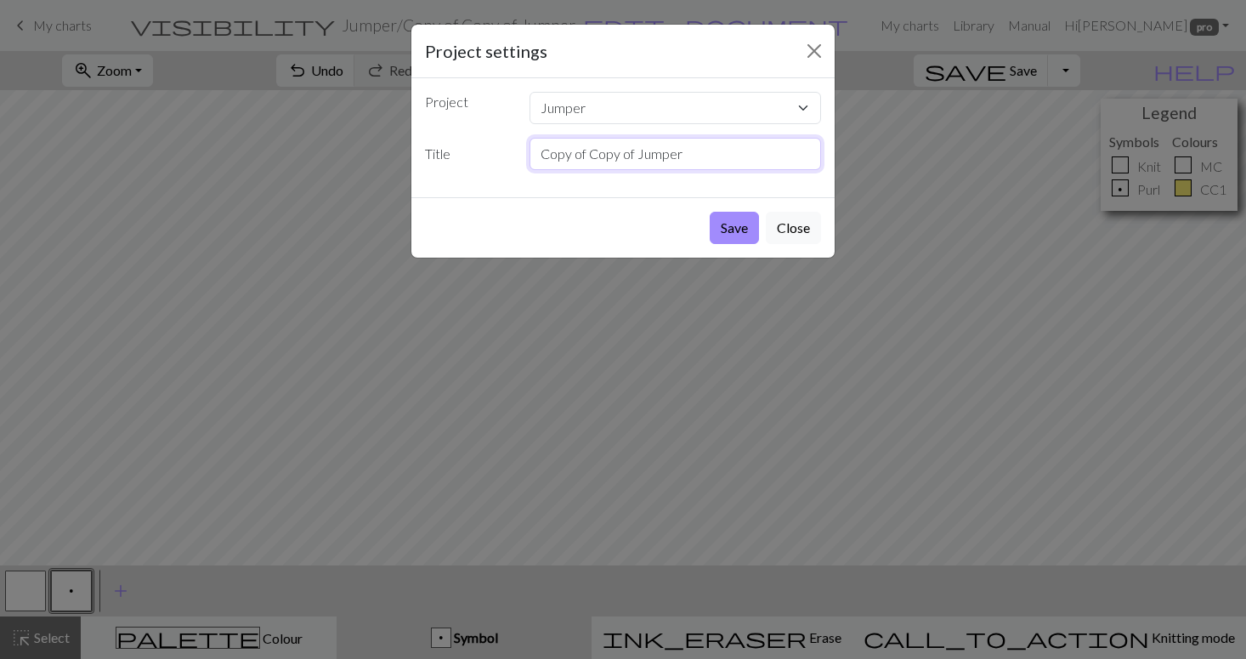
click at [617, 156] on input "Copy of Copy of Jumper" at bounding box center [676, 154] width 292 height 32
click at [656, 153] on input "Copy of Jumper" at bounding box center [676, 154] width 292 height 32
type input "Copy of Jumper 2"
click at [742, 229] on button "Save" at bounding box center [734, 228] width 49 height 32
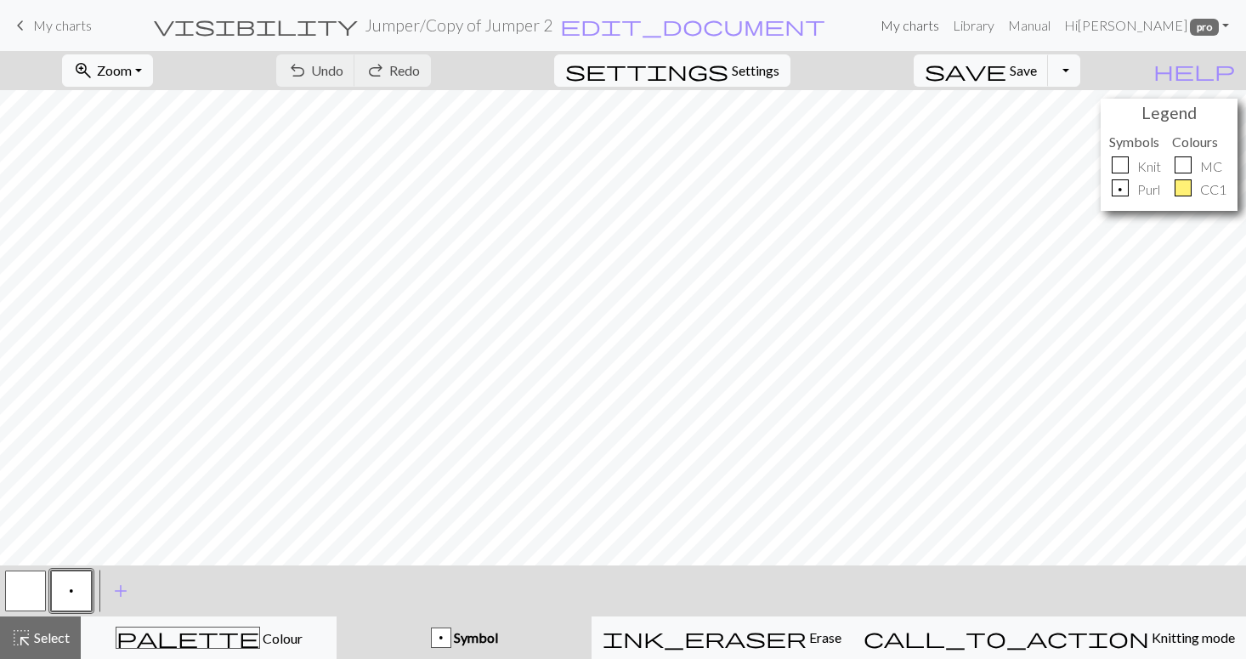
click at [946, 25] on link "My charts" at bounding box center [910, 26] width 72 height 34
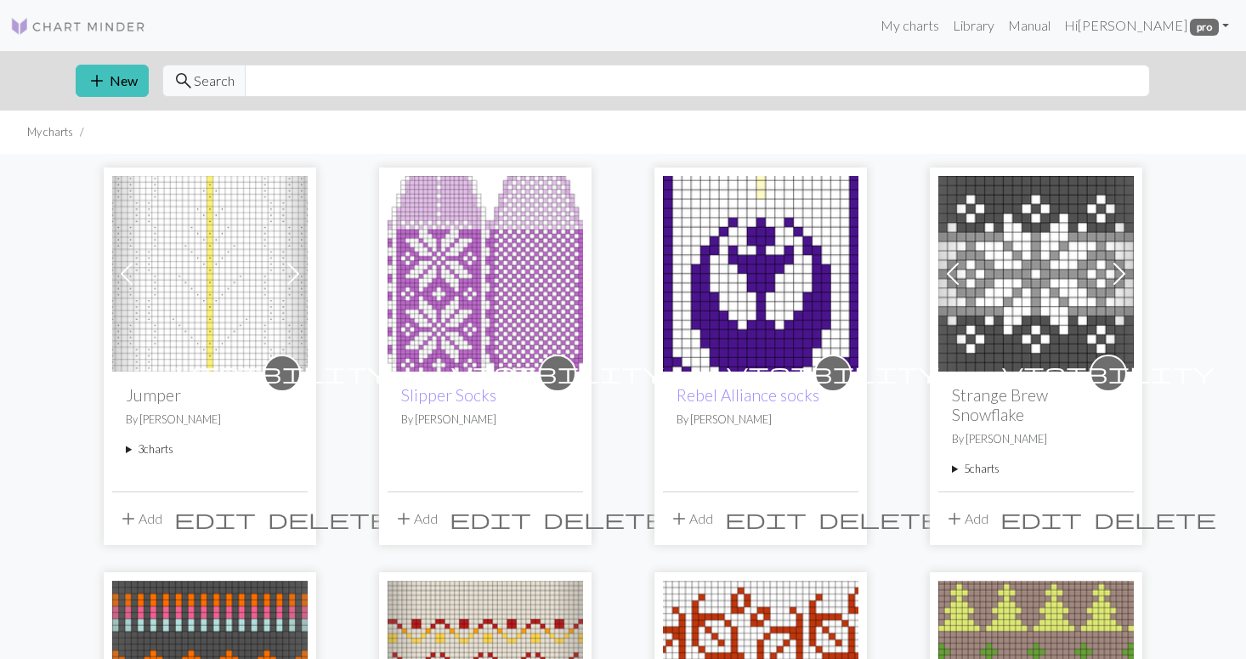
click at [154, 449] on summary "3 charts" at bounding box center [210, 449] width 168 height 16
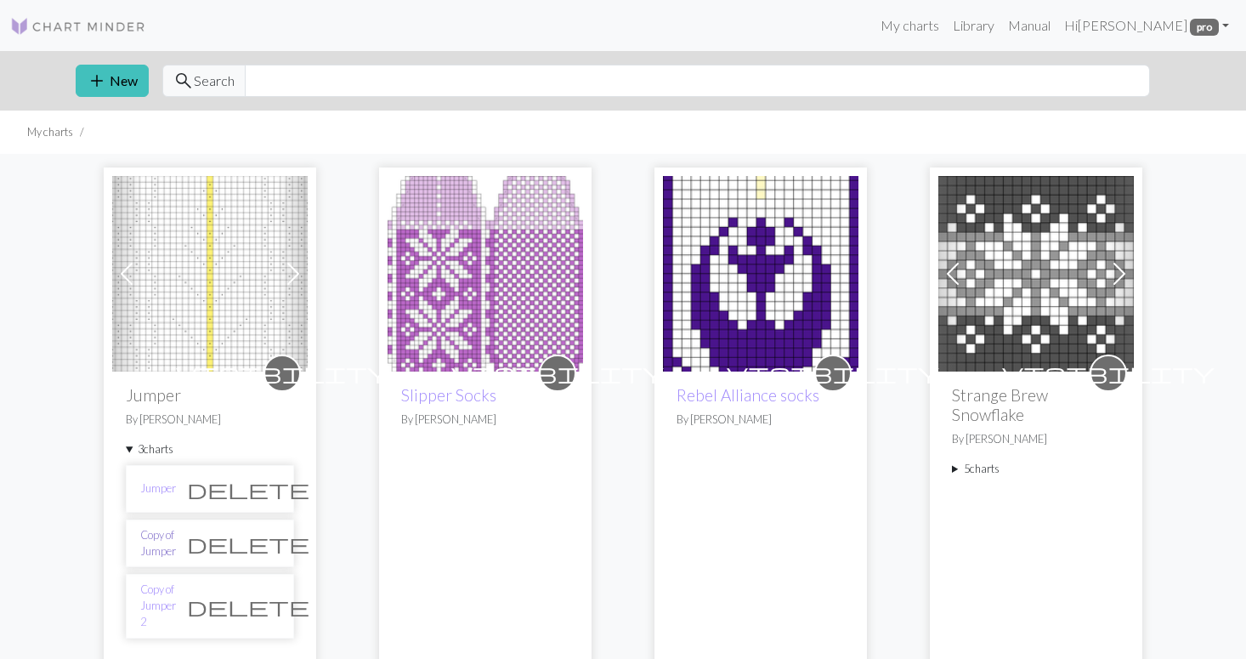
click at [176, 541] on link "Copy of Jumper" at bounding box center [158, 543] width 36 height 32
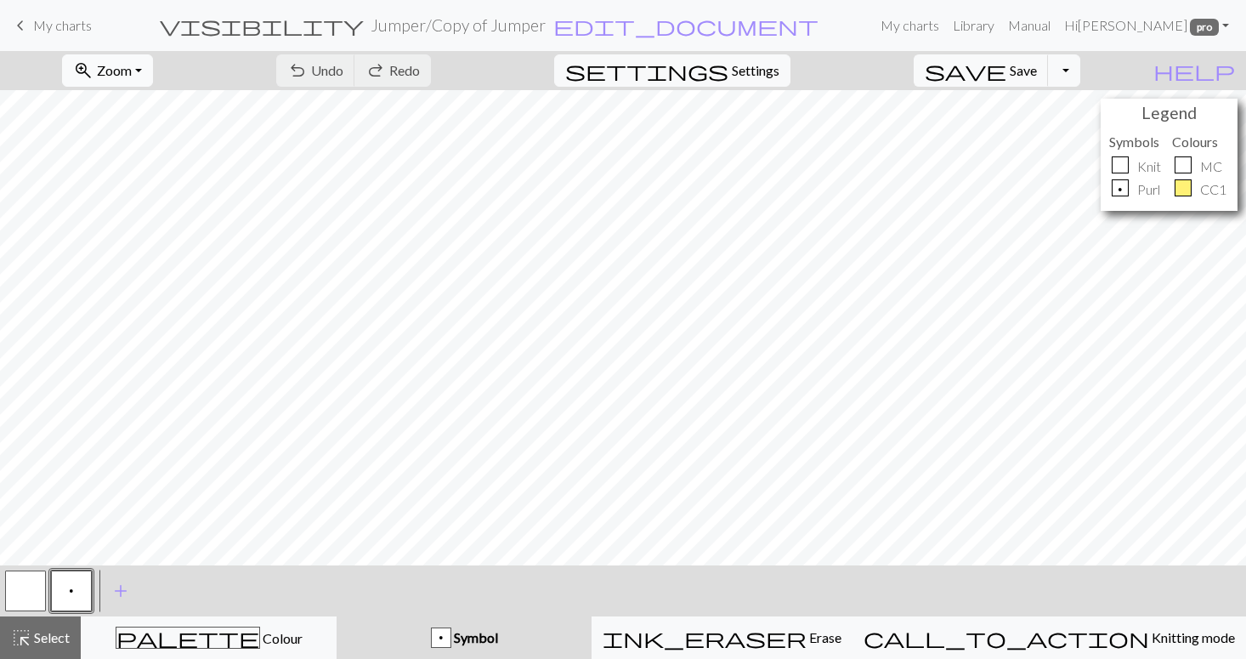
click at [153, 77] on button "zoom_in Zoom Zoom" at bounding box center [107, 70] width 91 height 32
click at [151, 164] on button "Fit height" at bounding box center [130, 162] width 134 height 27
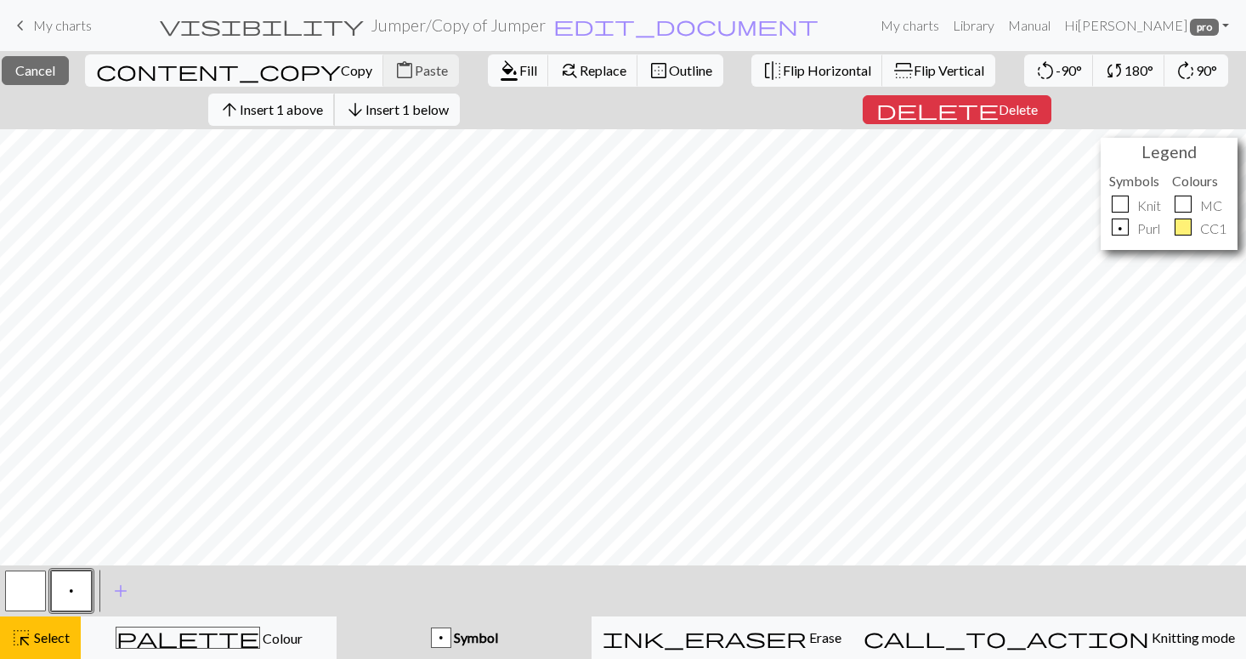
click at [283, 115] on span "Insert 1 above" at bounding box center [281, 109] width 83 height 16
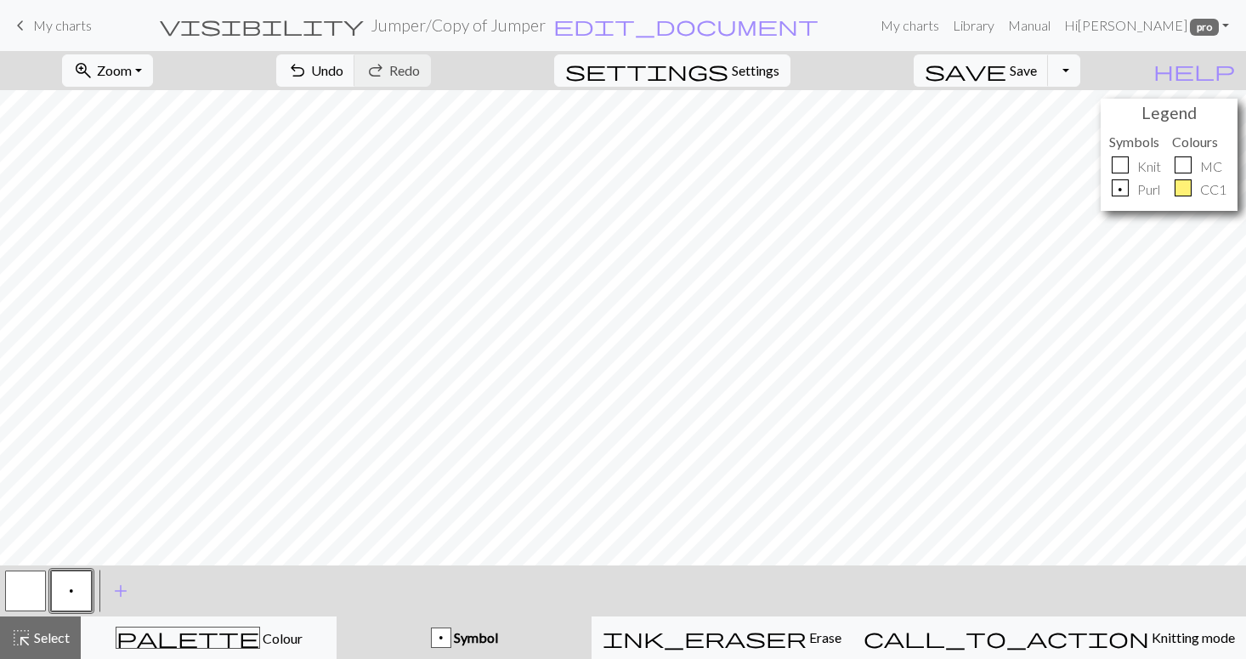
click at [273, 124] on div "zoom_in Zoom Zoom Fit all Fit width Fit height 50% 100% 150% 200% undo Undo Und…" at bounding box center [623, 355] width 1246 height 608
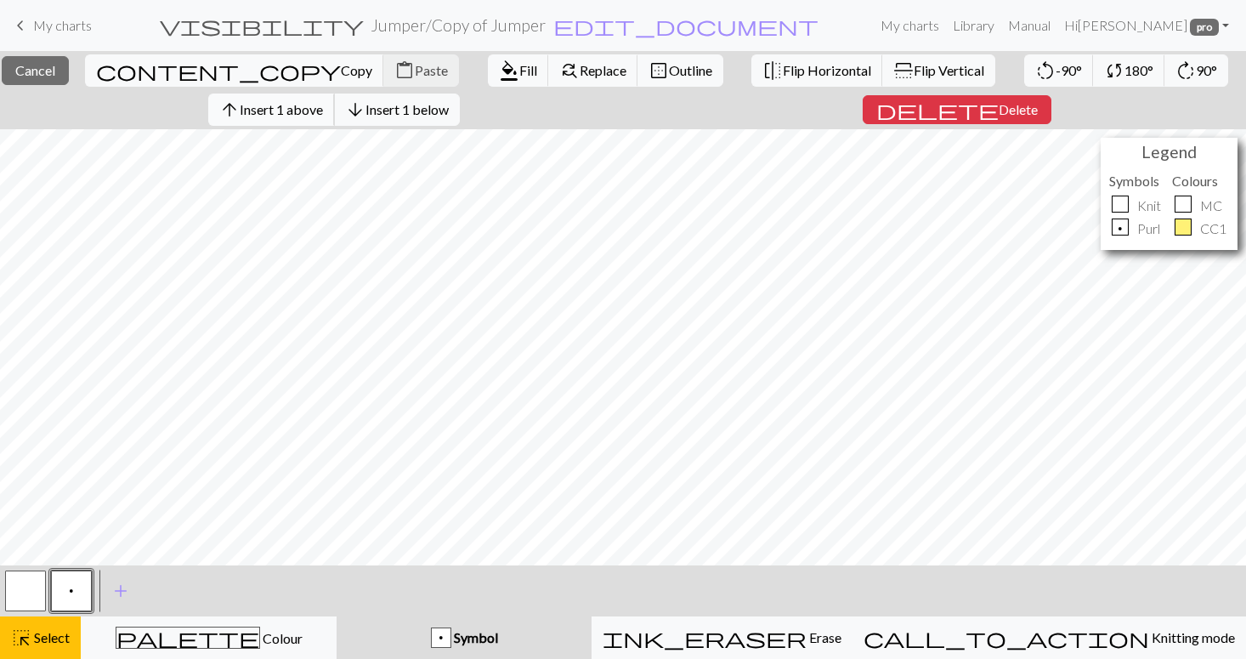
click at [281, 112] on span "Insert 1 above" at bounding box center [281, 109] width 83 height 16
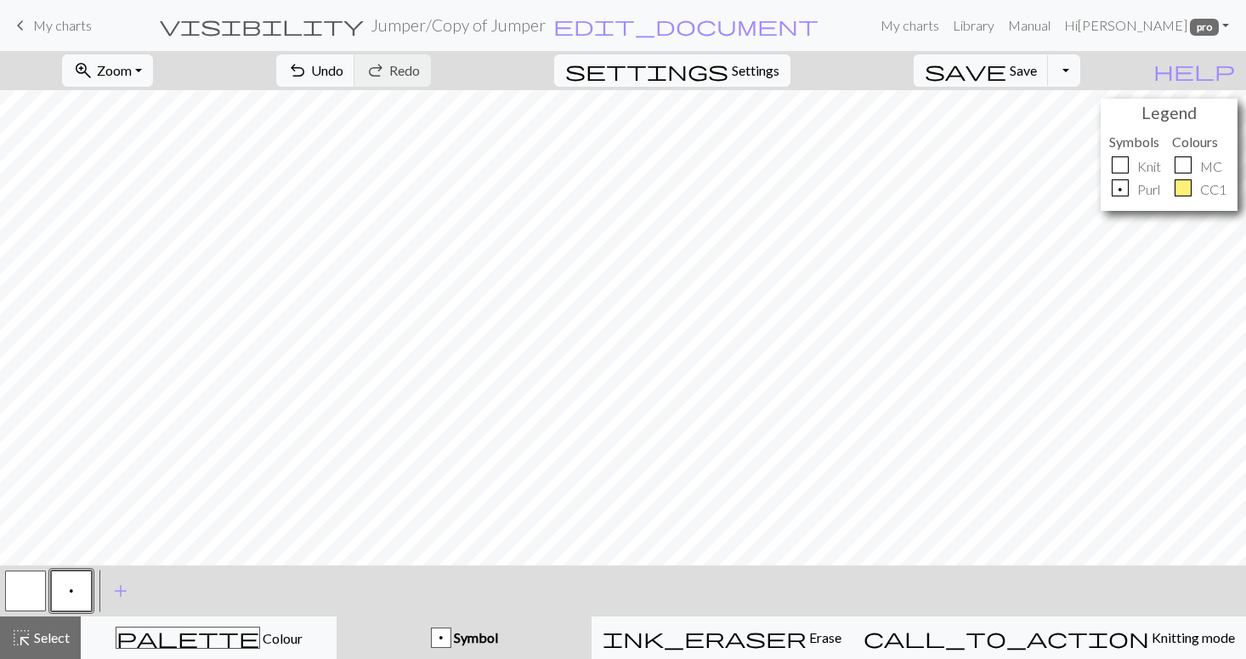
click at [274, 128] on div "zoom_in Zoom Zoom Fit all Fit width Fit height 50% 100% 150% 200% undo Undo Und…" at bounding box center [623, 355] width 1246 height 608
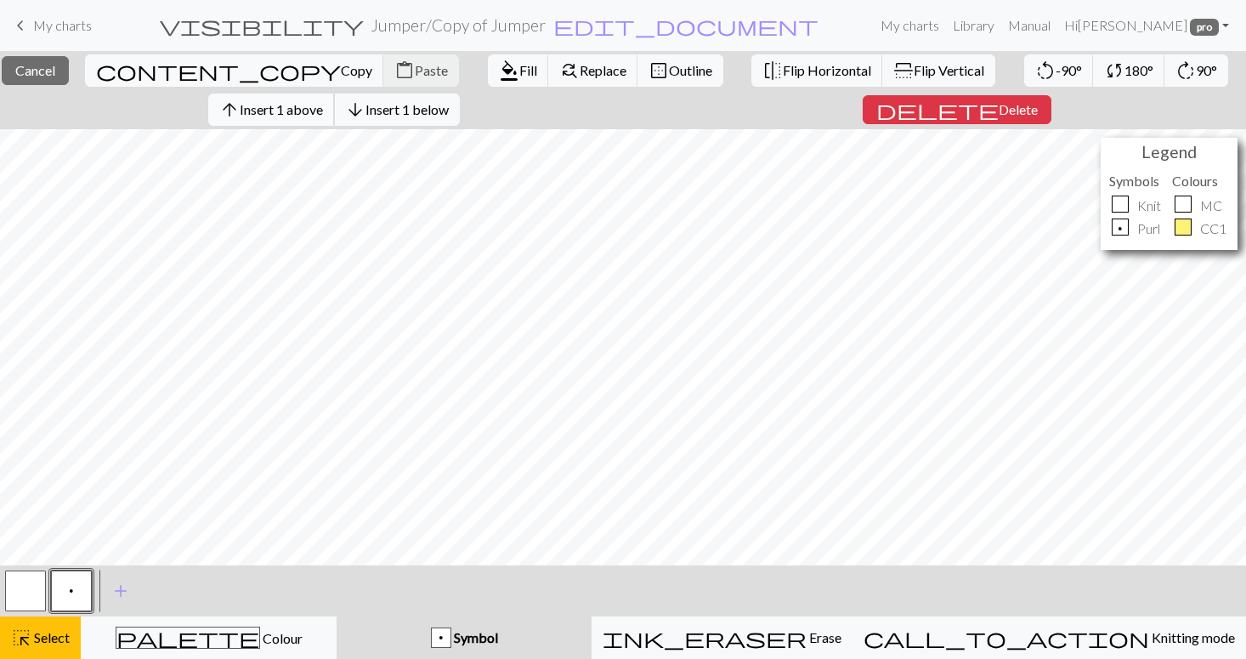
click at [276, 113] on span "Insert 1 above" at bounding box center [281, 109] width 83 height 16
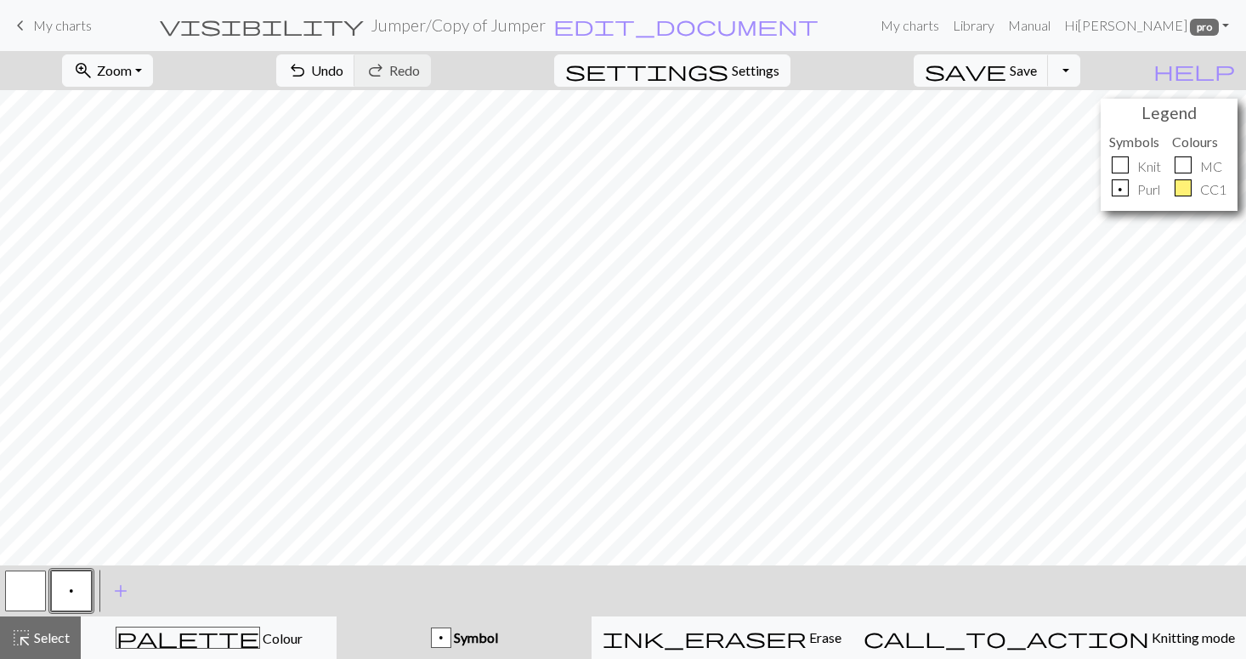
click at [32, 583] on button "button" at bounding box center [25, 591] width 41 height 41
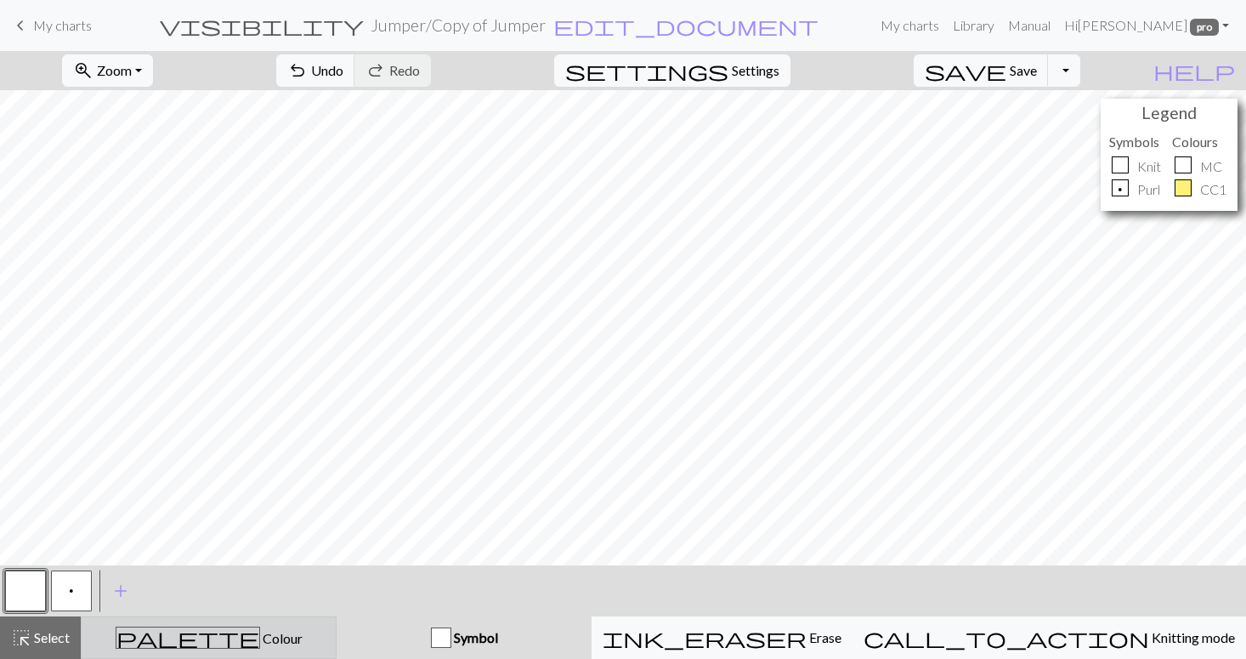
click at [193, 628] on div "palette Colour Colour" at bounding box center [209, 638] width 234 height 22
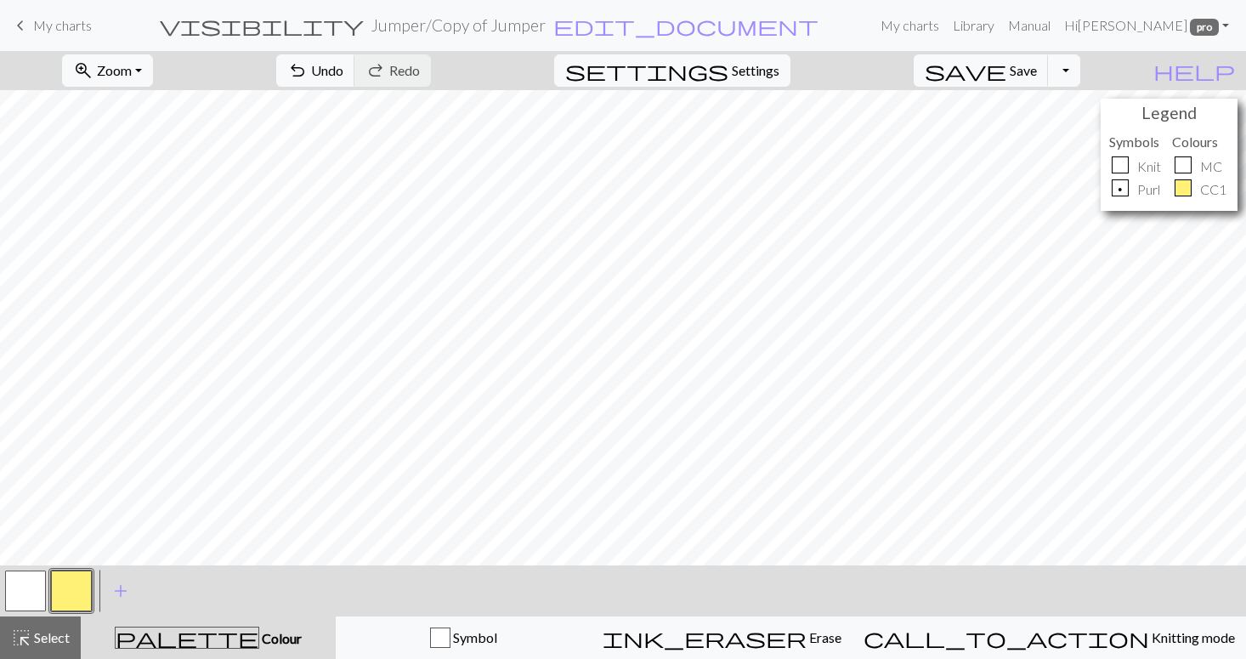
click at [74, 585] on button "button" at bounding box center [71, 591] width 41 height 41
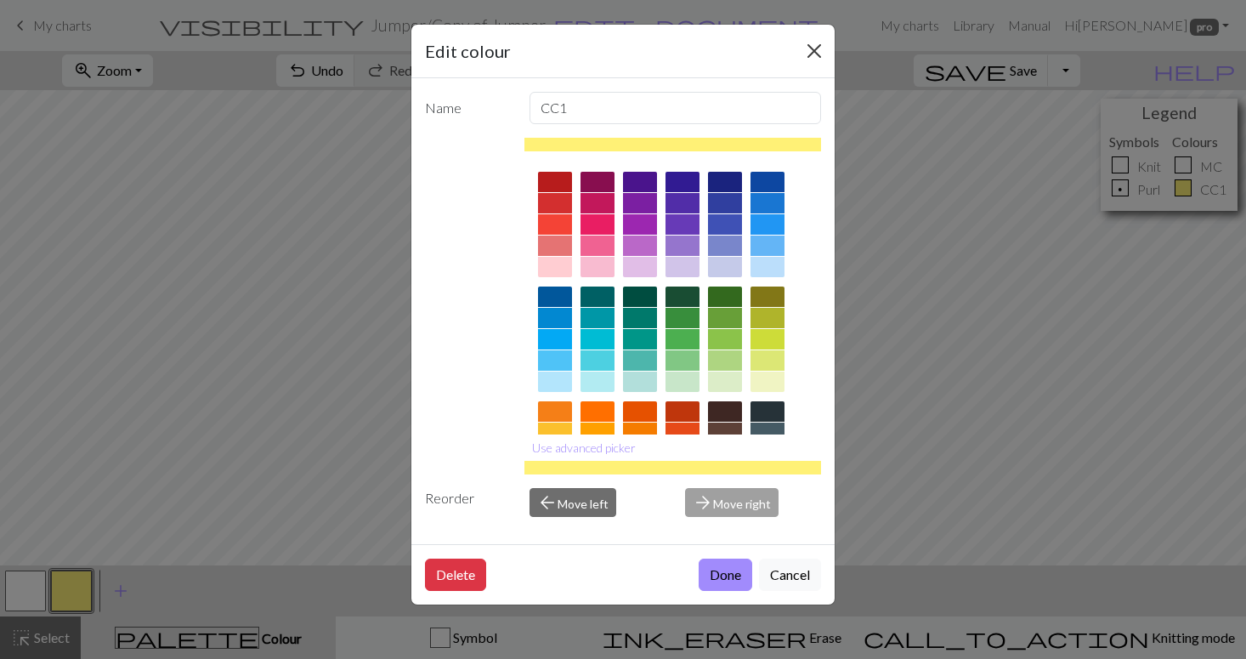
click at [814, 51] on button "Close" at bounding box center [814, 50] width 27 height 27
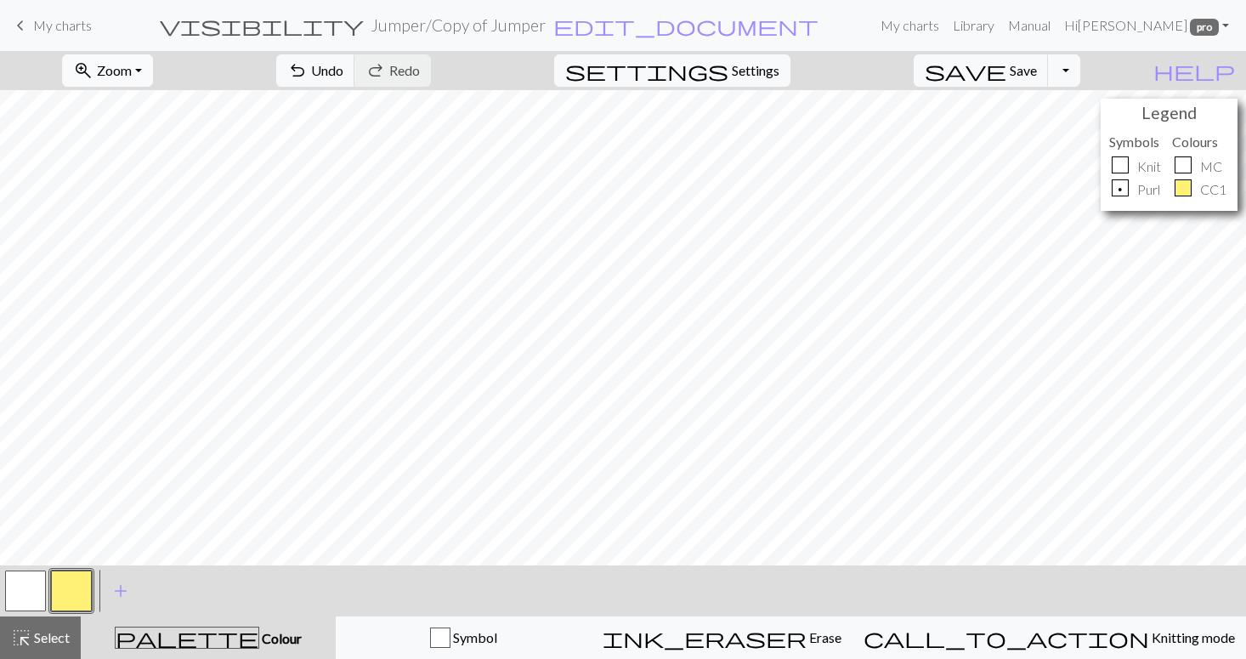
click at [132, 75] on span "Zoom" at bounding box center [114, 70] width 35 height 16
click at [148, 159] on button "Fit height" at bounding box center [130, 162] width 134 height 27
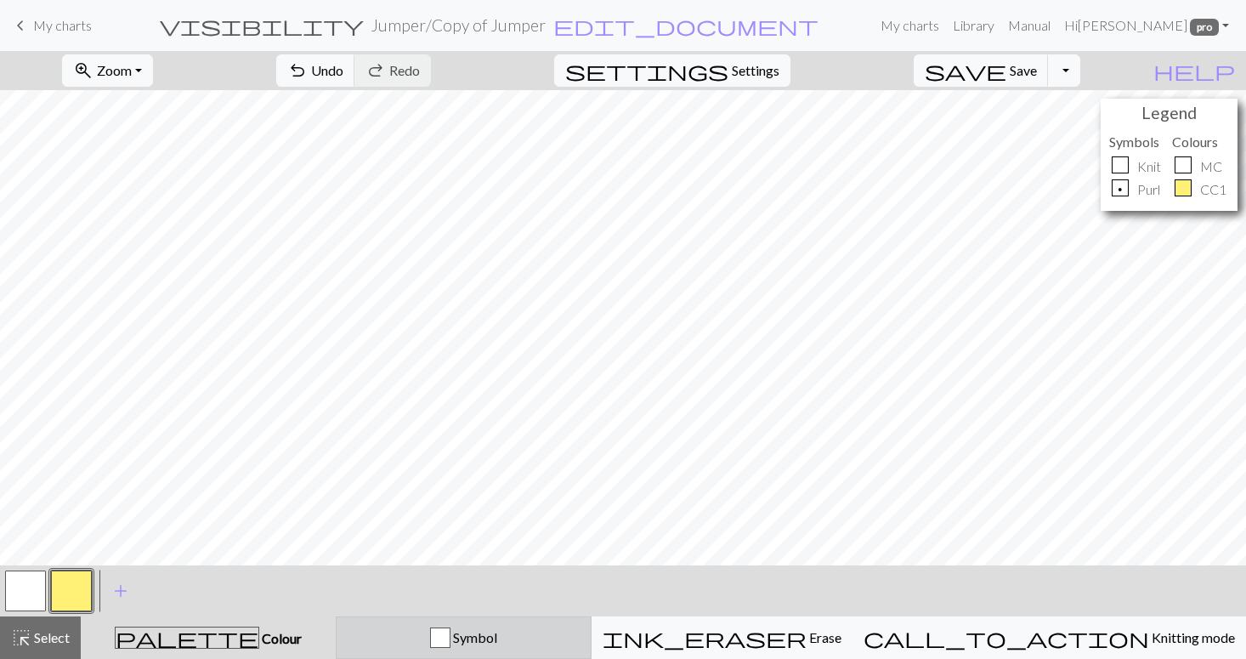
click at [451, 631] on div "Symbol" at bounding box center [464, 637] width 234 height 20
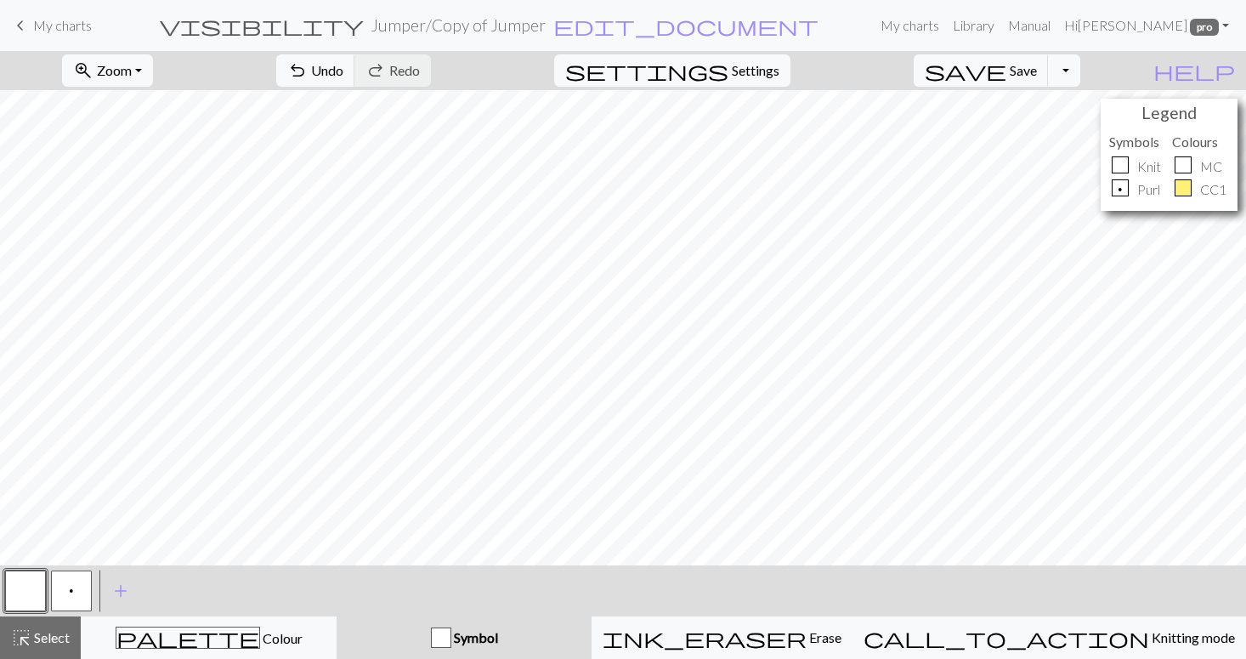
click at [72, 587] on span "p" at bounding box center [71, 591] width 9 height 15
click at [343, 76] on span "Undo" at bounding box center [327, 70] width 32 height 16
click at [1049, 82] on button "save Save Save" at bounding box center [981, 70] width 135 height 32
click at [82, 581] on button "p" at bounding box center [71, 591] width 41 height 41
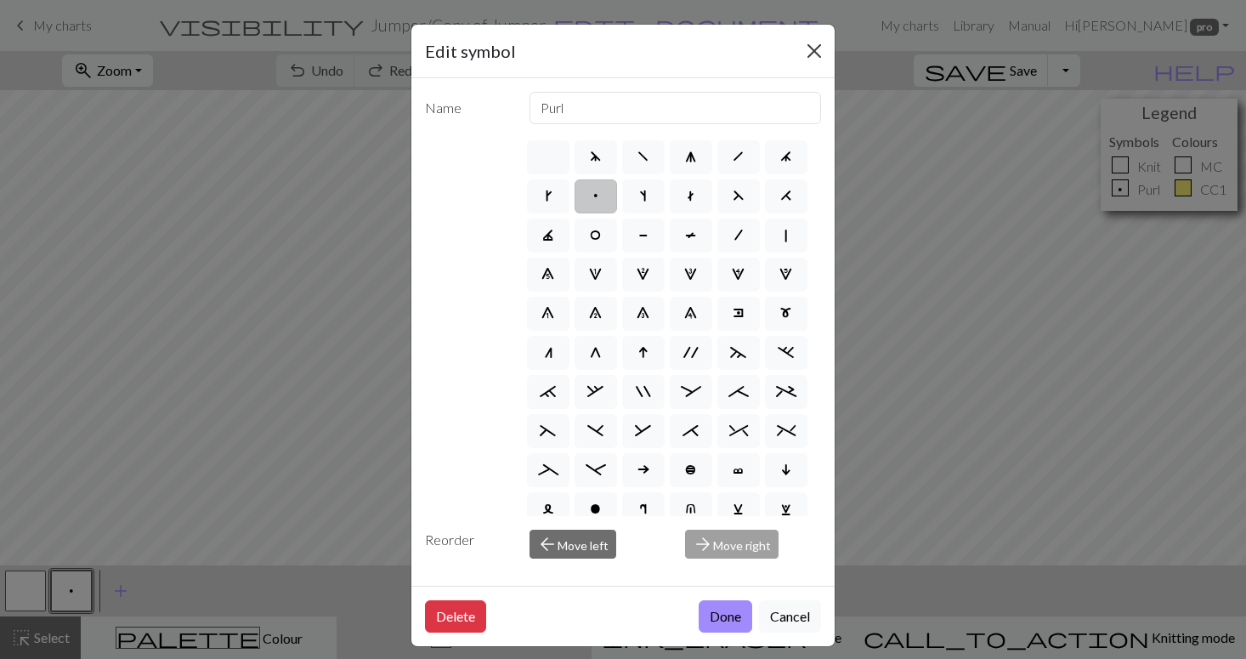
click at [818, 53] on button "Close" at bounding box center [814, 50] width 27 height 27
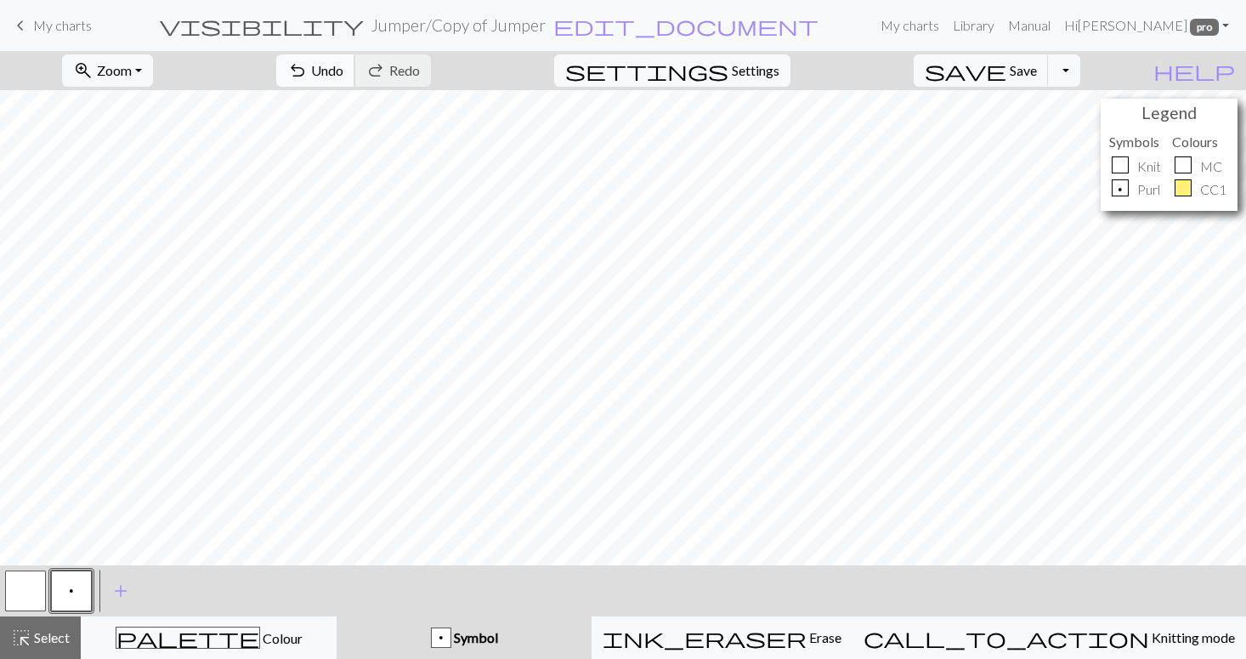
click at [343, 69] on span "Undo" at bounding box center [327, 70] width 32 height 16
click at [1037, 71] on span "Save" at bounding box center [1023, 70] width 27 height 16
click at [1049, 82] on button "save Save Save" at bounding box center [981, 70] width 135 height 32
